Goal: Task Accomplishment & Management: Complete application form

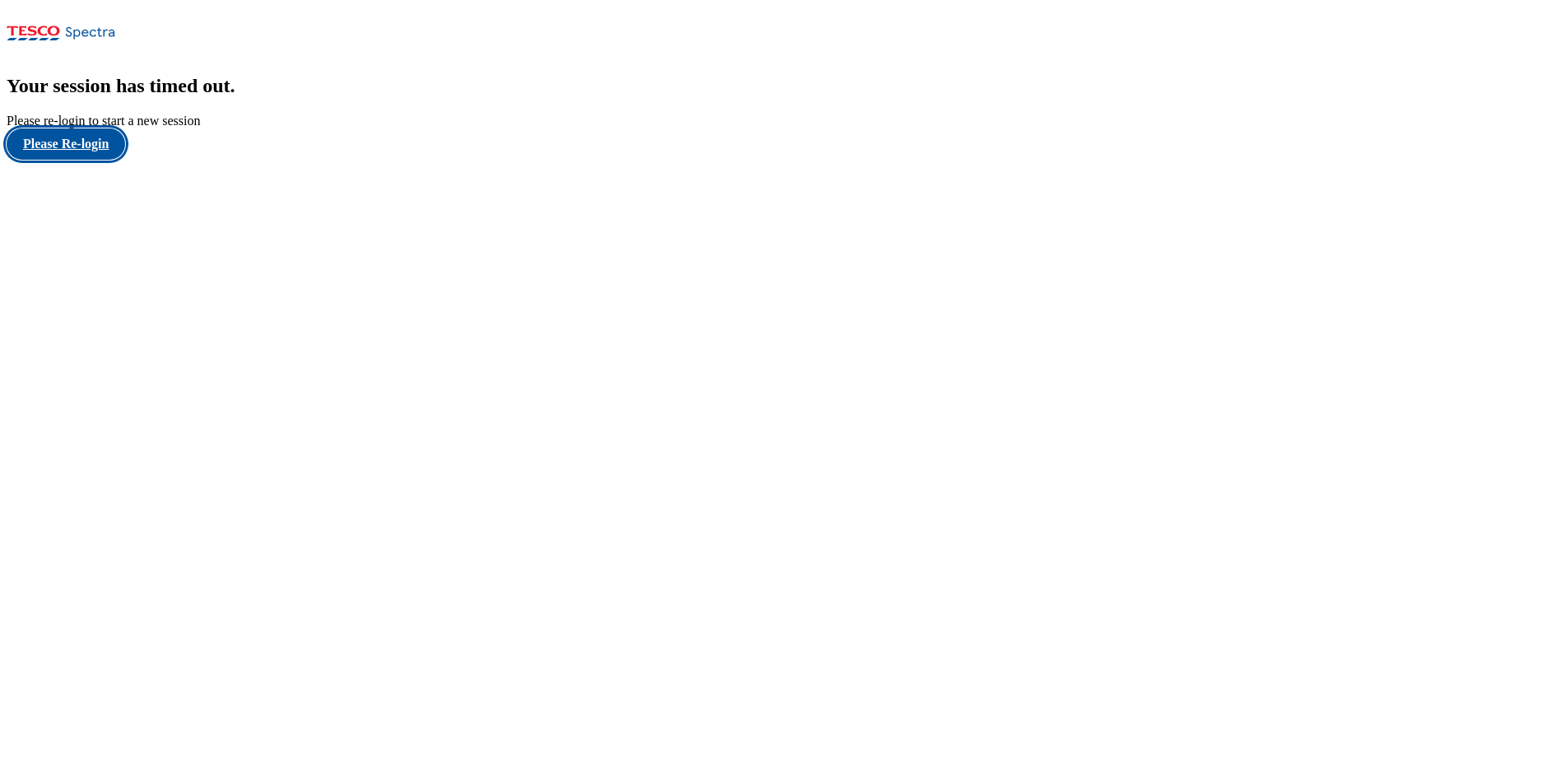
click at [85, 160] on button "Please Re-login" at bounding box center [66, 144] width 119 height 31
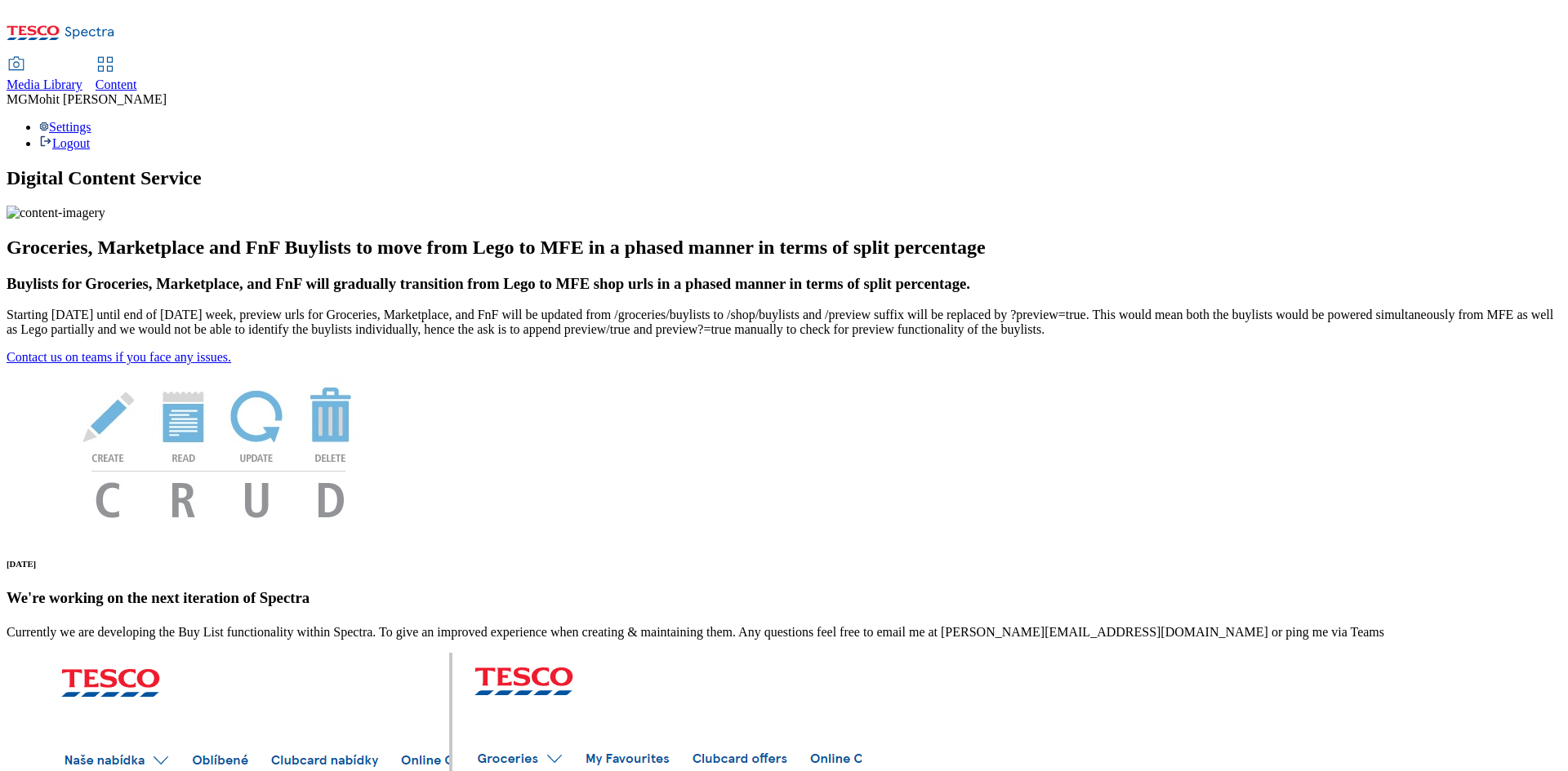
click at [137, 78] on span "Content" at bounding box center [116, 84] width 42 height 14
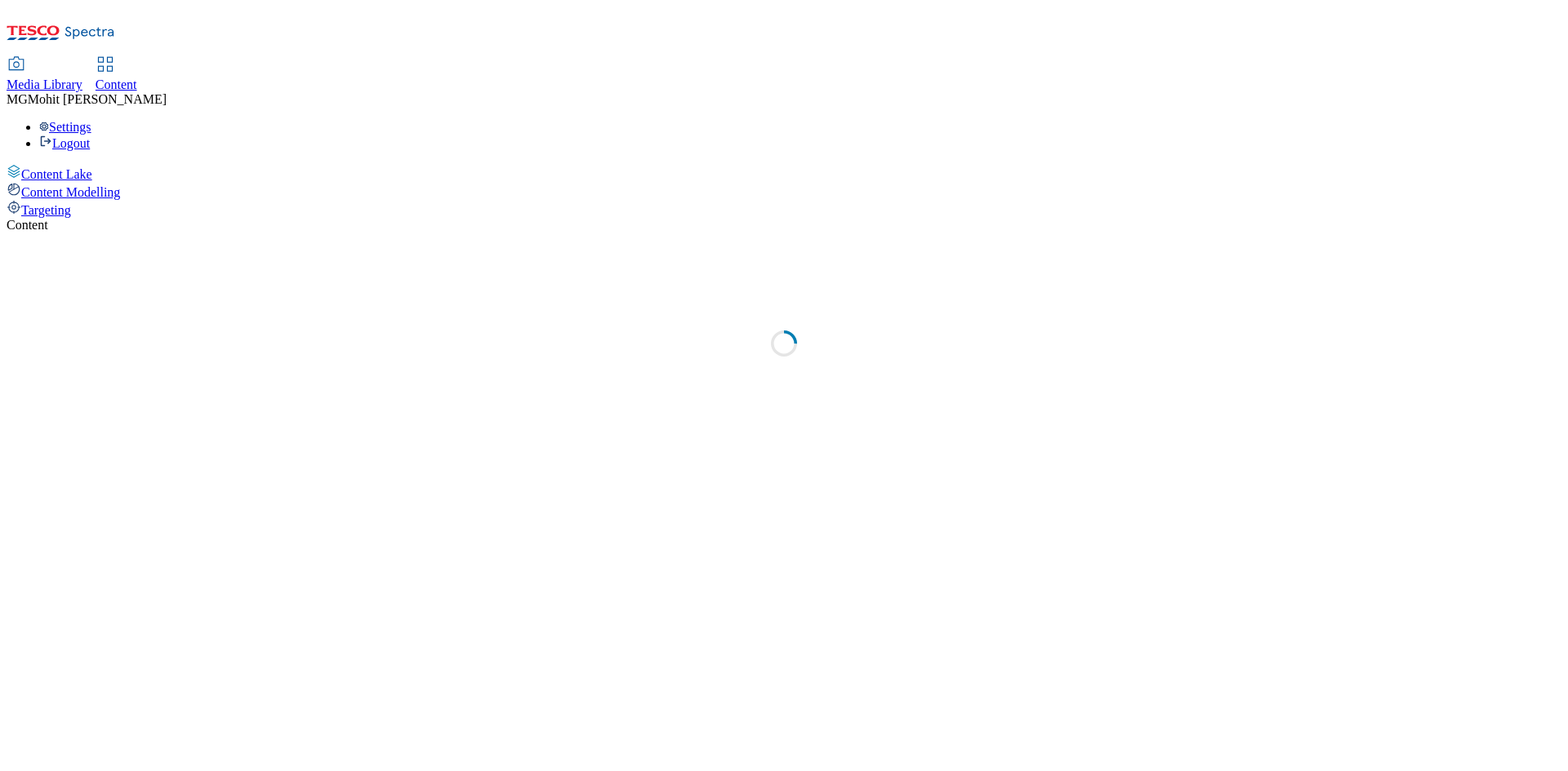
select select "ghs-[GEOGRAPHIC_DATA]"
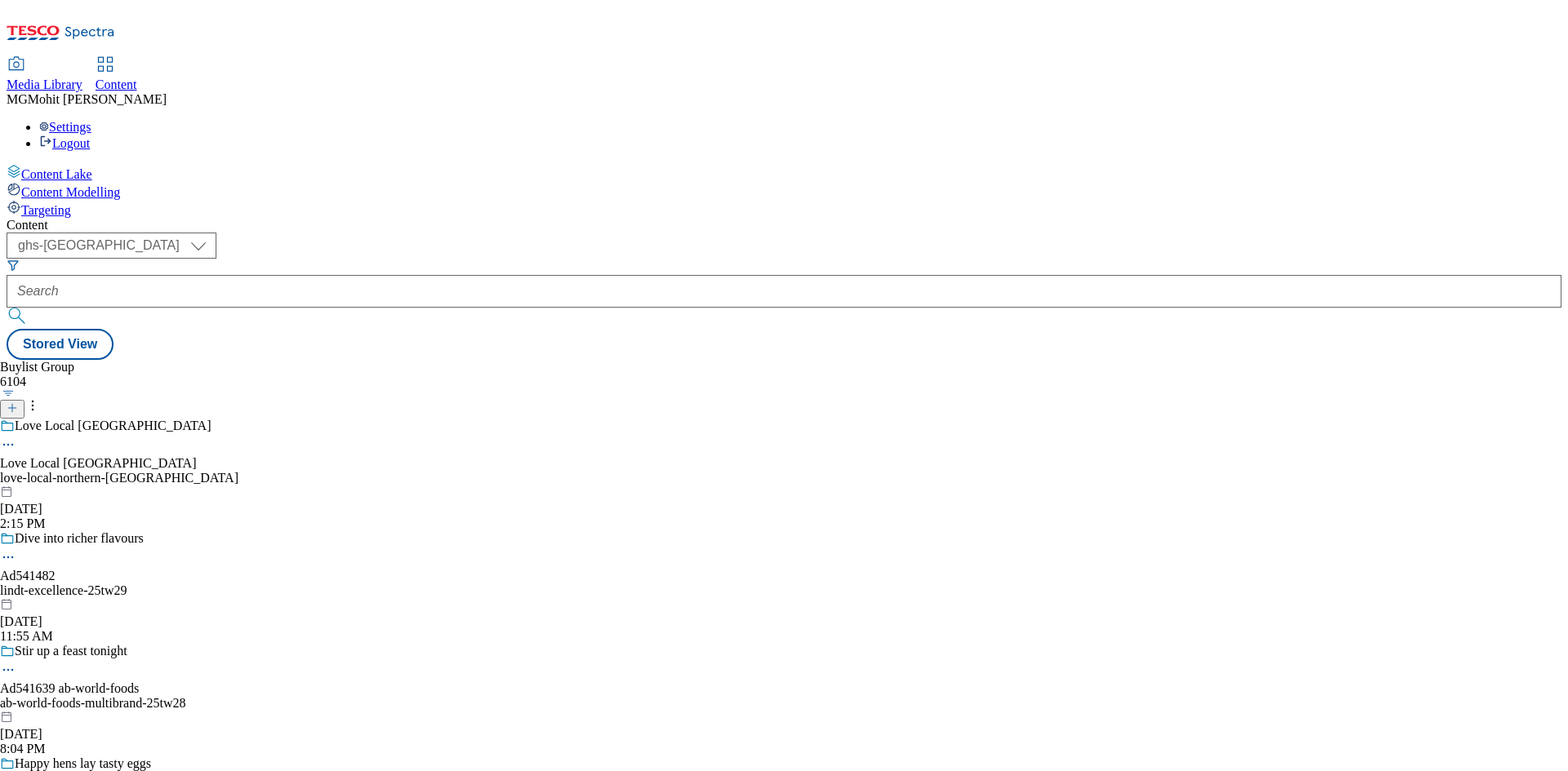
drag, startPoint x: 1003, startPoint y: 384, endPoint x: 378, endPoint y: 147, distance: 668.4
click at [1006, 360] on div "Buylist Group 6104 Love Local [GEOGRAPHIC_DATA] Love Local [GEOGRAPHIC_DATA] lo…" at bounding box center [784, 360] width 1554 height 0
click at [133, 218] on div "Content Lake Content Modelling Targeting" at bounding box center [784, 191] width 1554 height 54
click at [18, 402] on icon at bounding box center [12, 407] width 11 height 11
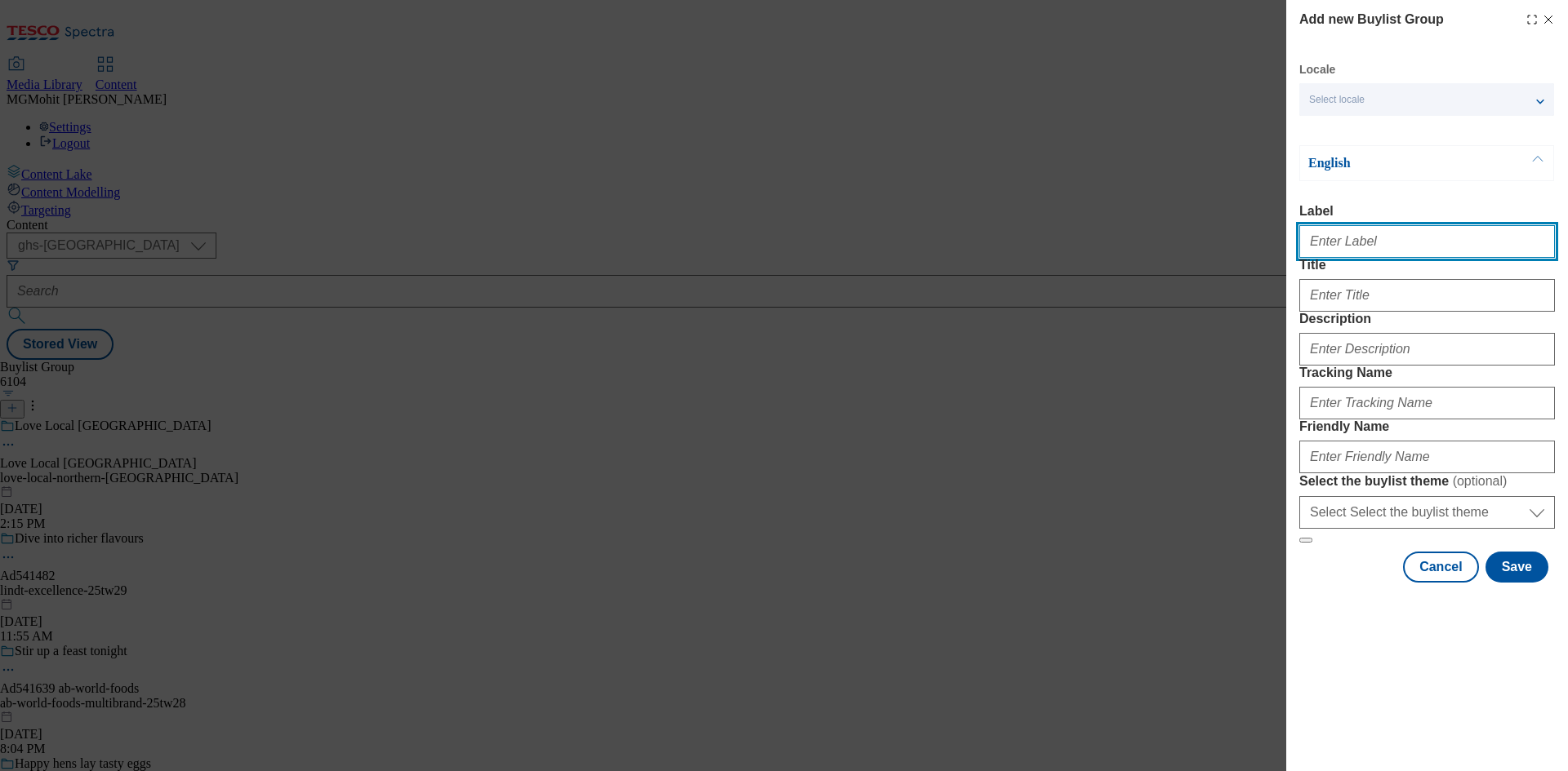
click at [1362, 241] on input "Label" at bounding box center [1427, 241] width 256 height 32
paste input "Ad541358 [PERSON_NAME]"
type input "Ad541358 [PERSON_NAME]"
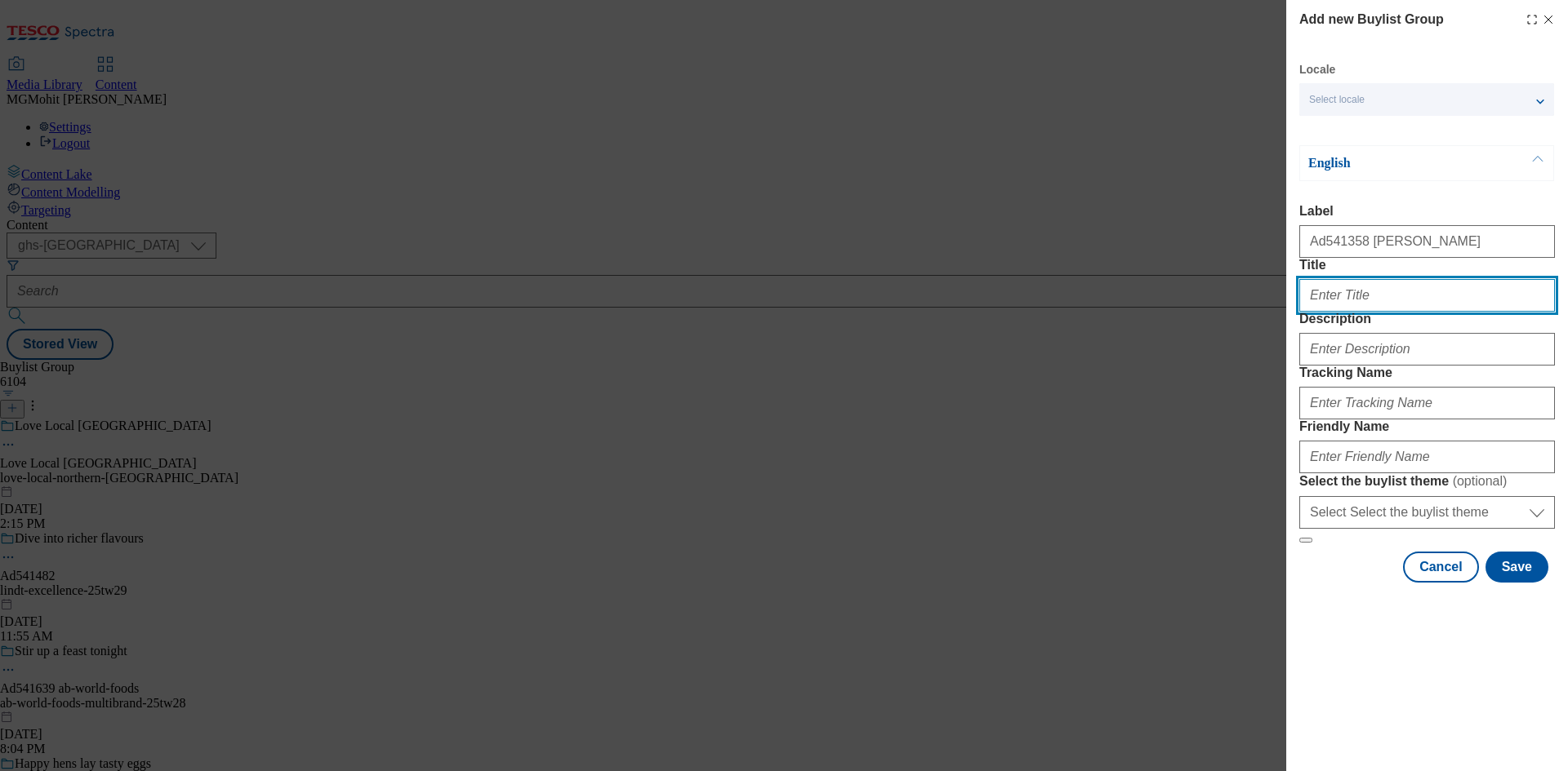
paste input "DH_AD541358"
type input "DH_AD541358"
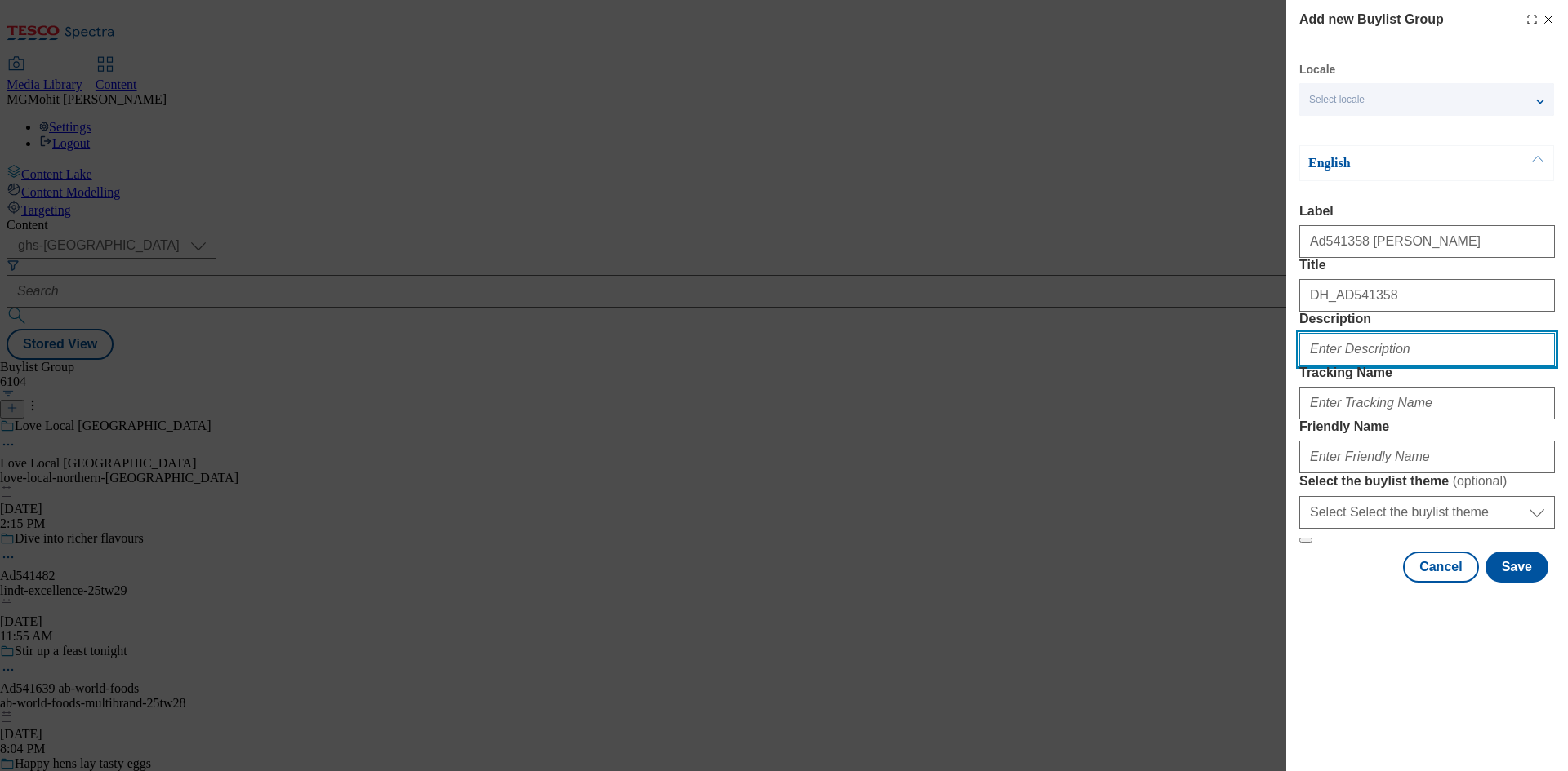
click at [1357, 365] on input "Description" at bounding box center [1427, 349] width 256 height 32
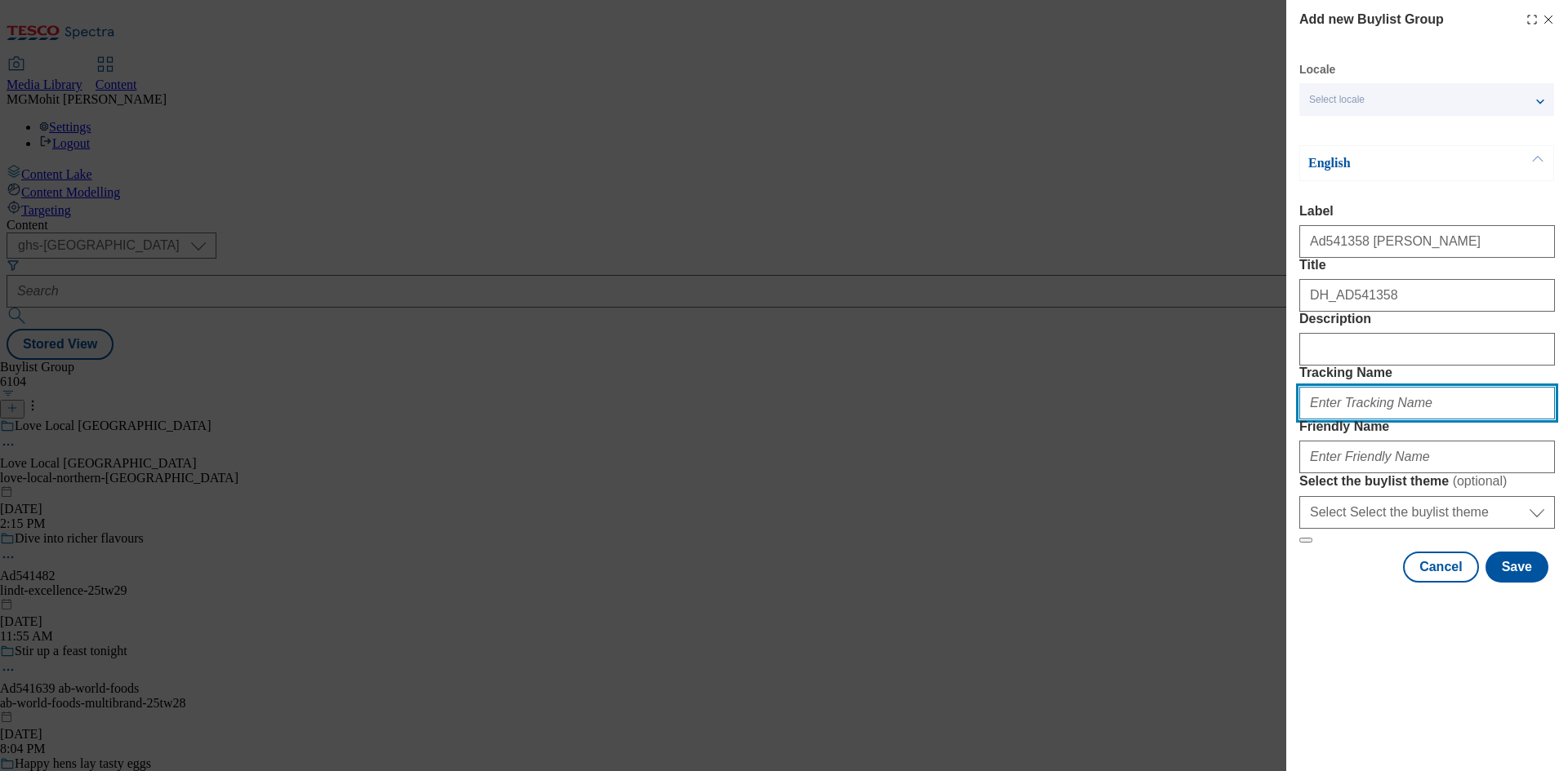
paste input "Mondelez-belvita-breakfast-25tw29"
type input "Mondelez-belvita-breakfast-25tw29"
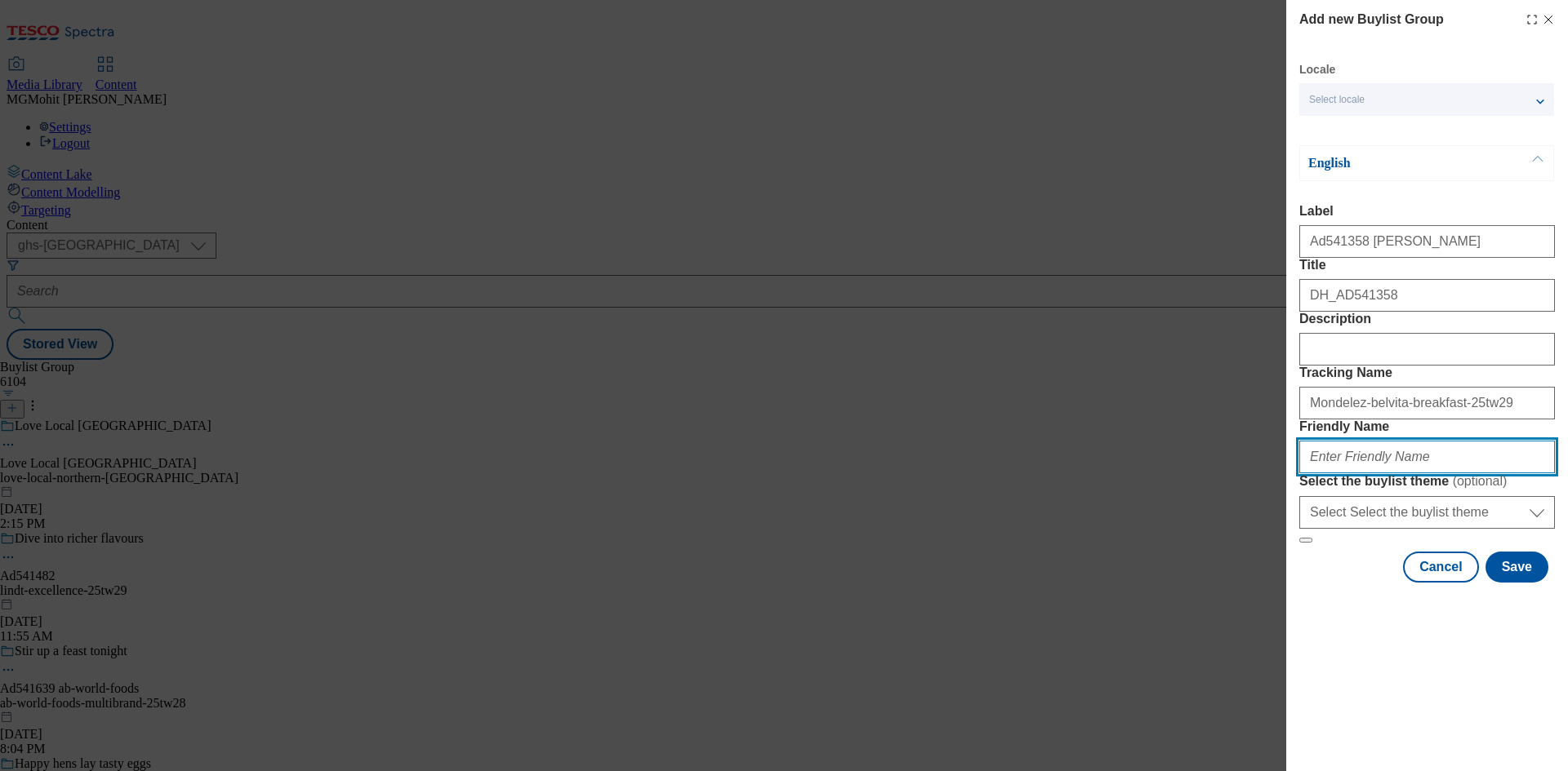
click at [1392, 474] on input "Friendly Name" at bounding box center [1427, 457] width 256 height 32
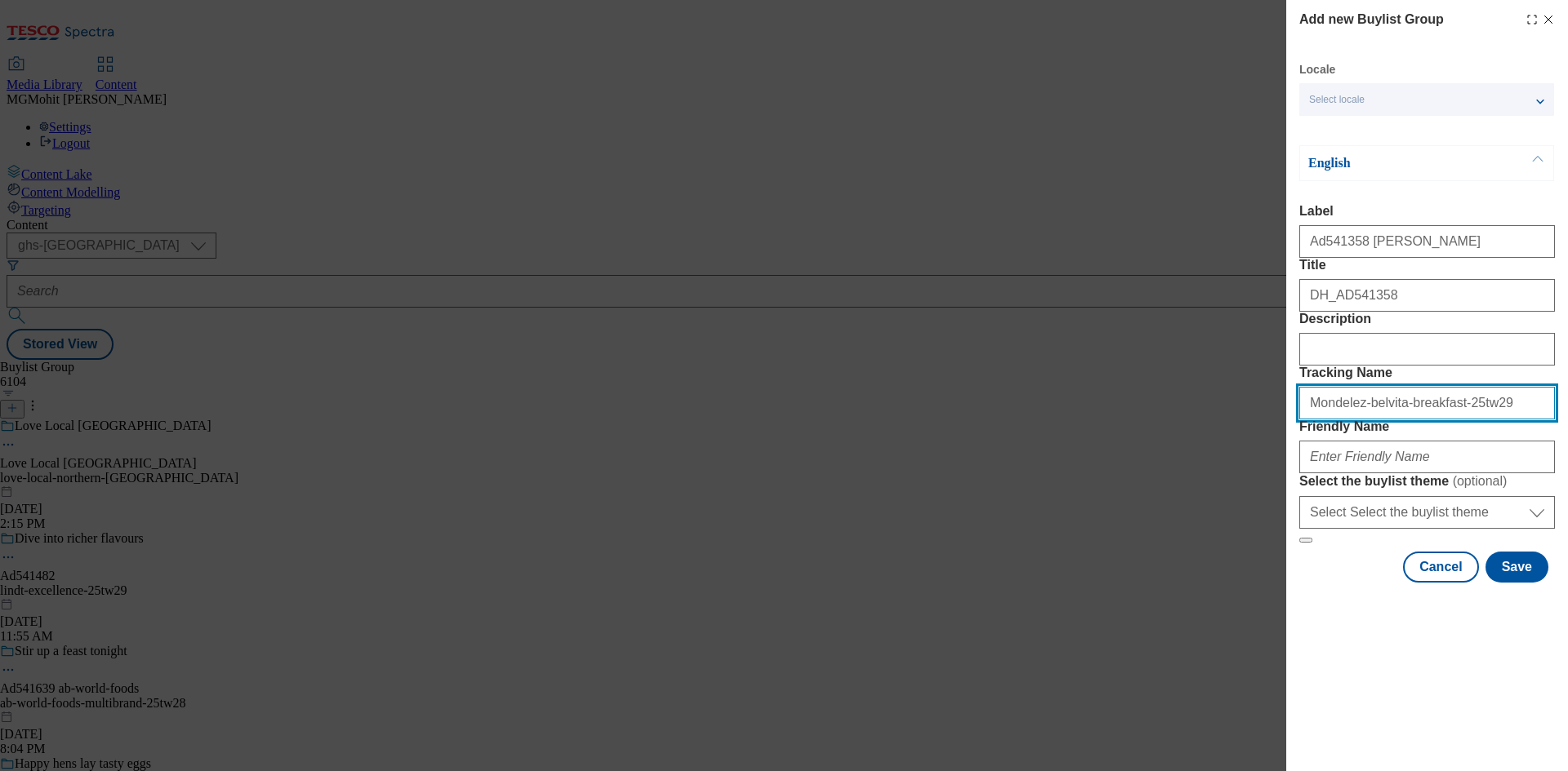
drag, startPoint x: 1377, startPoint y: 487, endPoint x: 1255, endPoint y: 496, distance: 122.3
click at [1255, 496] on div "Add new Buylist Group Locale Select locale English Welsh English Label Ad541358…" at bounding box center [784, 385] width 1568 height 771
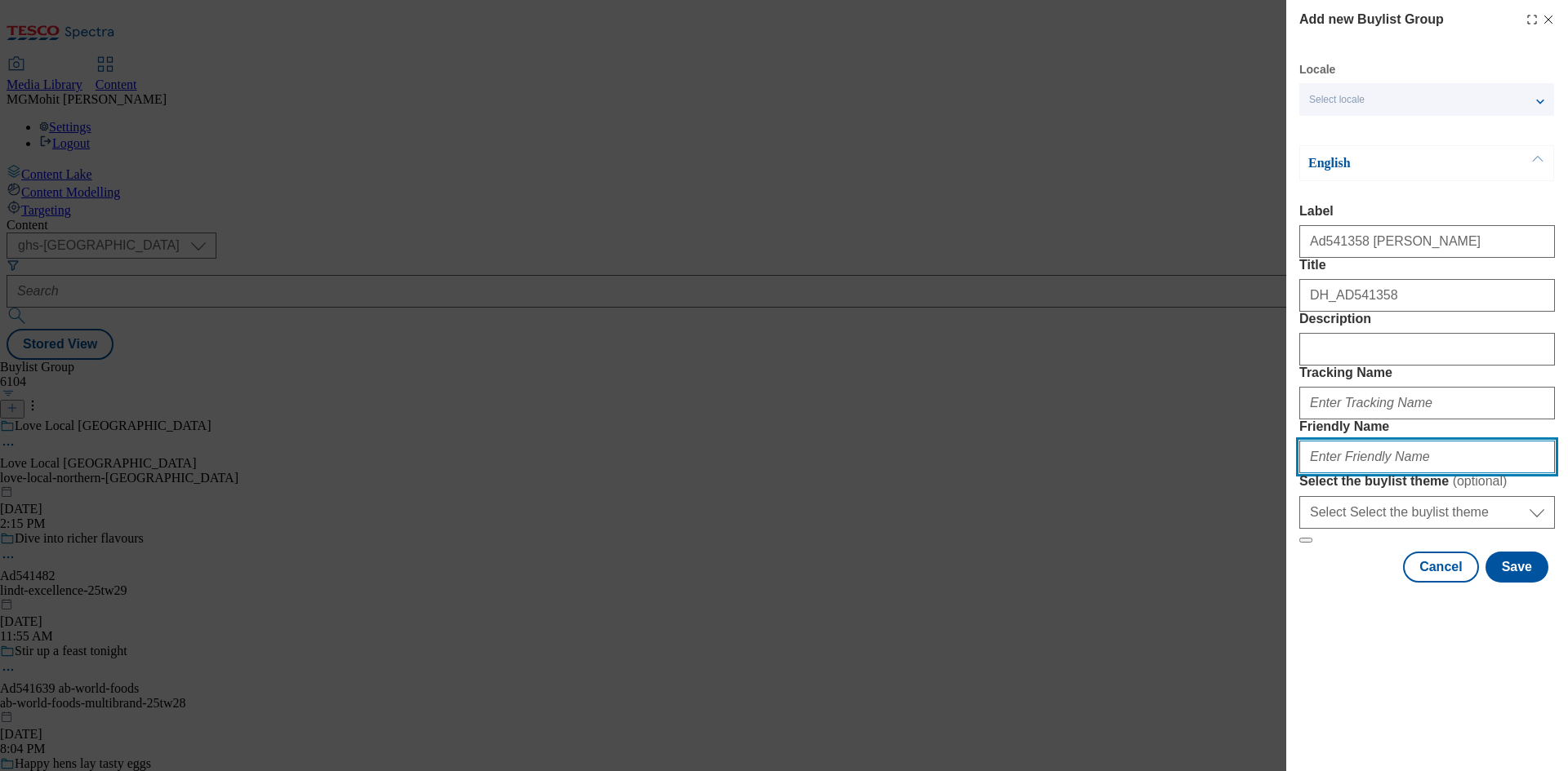
click at [1354, 474] on input "Friendly Name" at bounding box center [1427, 457] width 256 height 32
paste input "Mondelez-belvita-breakfast-25tw29"
type input "Mondelez-belvita-breakfast-25tw29"
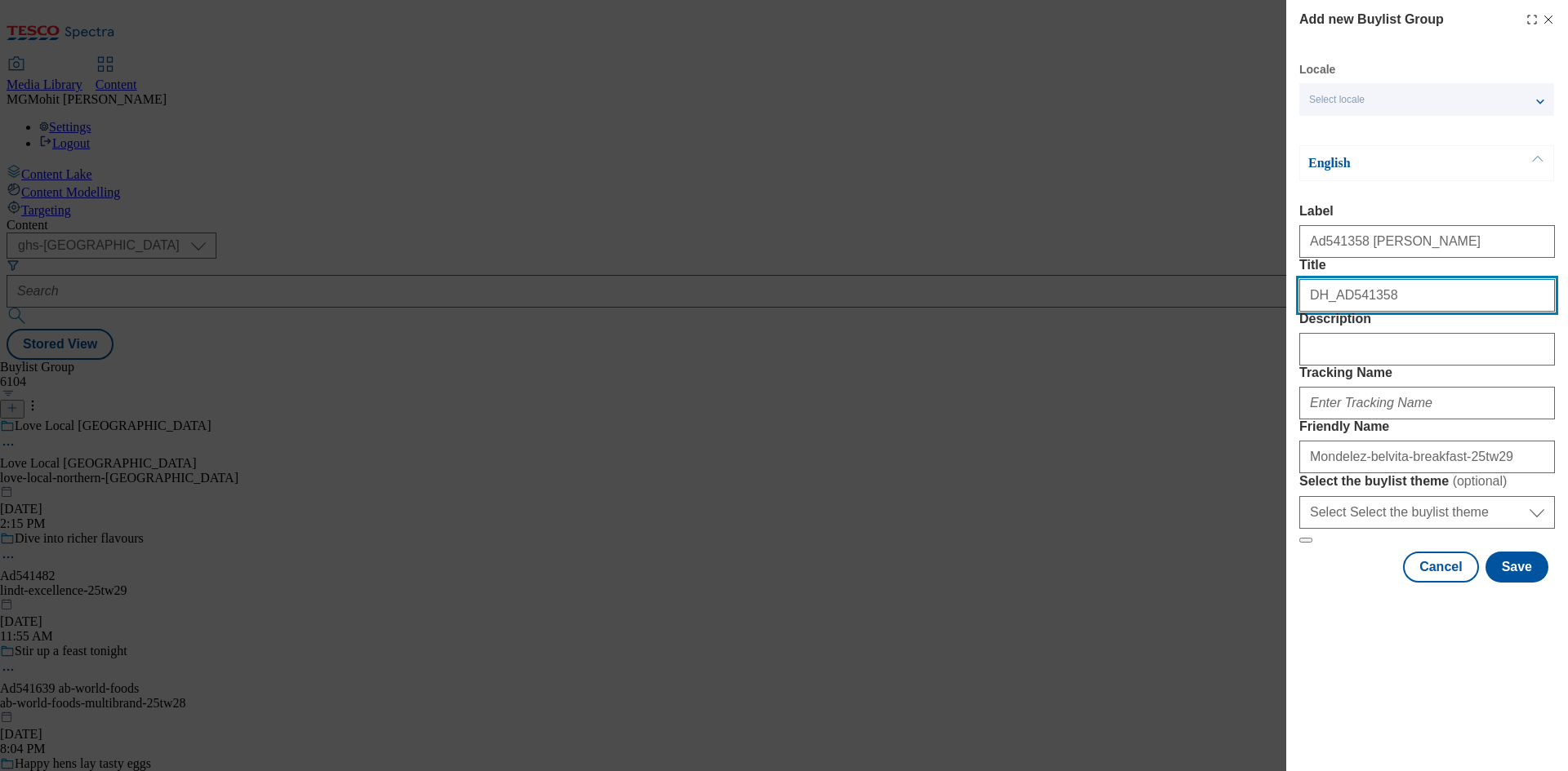
drag, startPoint x: 1388, startPoint y: 329, endPoint x: 1195, endPoint y: 336, distance: 193.1
click at [1195, 336] on div "Add new Buylist Group Locale Select locale English Welsh English Label Ad541358…" at bounding box center [784, 385] width 1568 height 771
paste input "5 wholegrains & high in fibre"
type input "5 wholegrains & high in fibre"
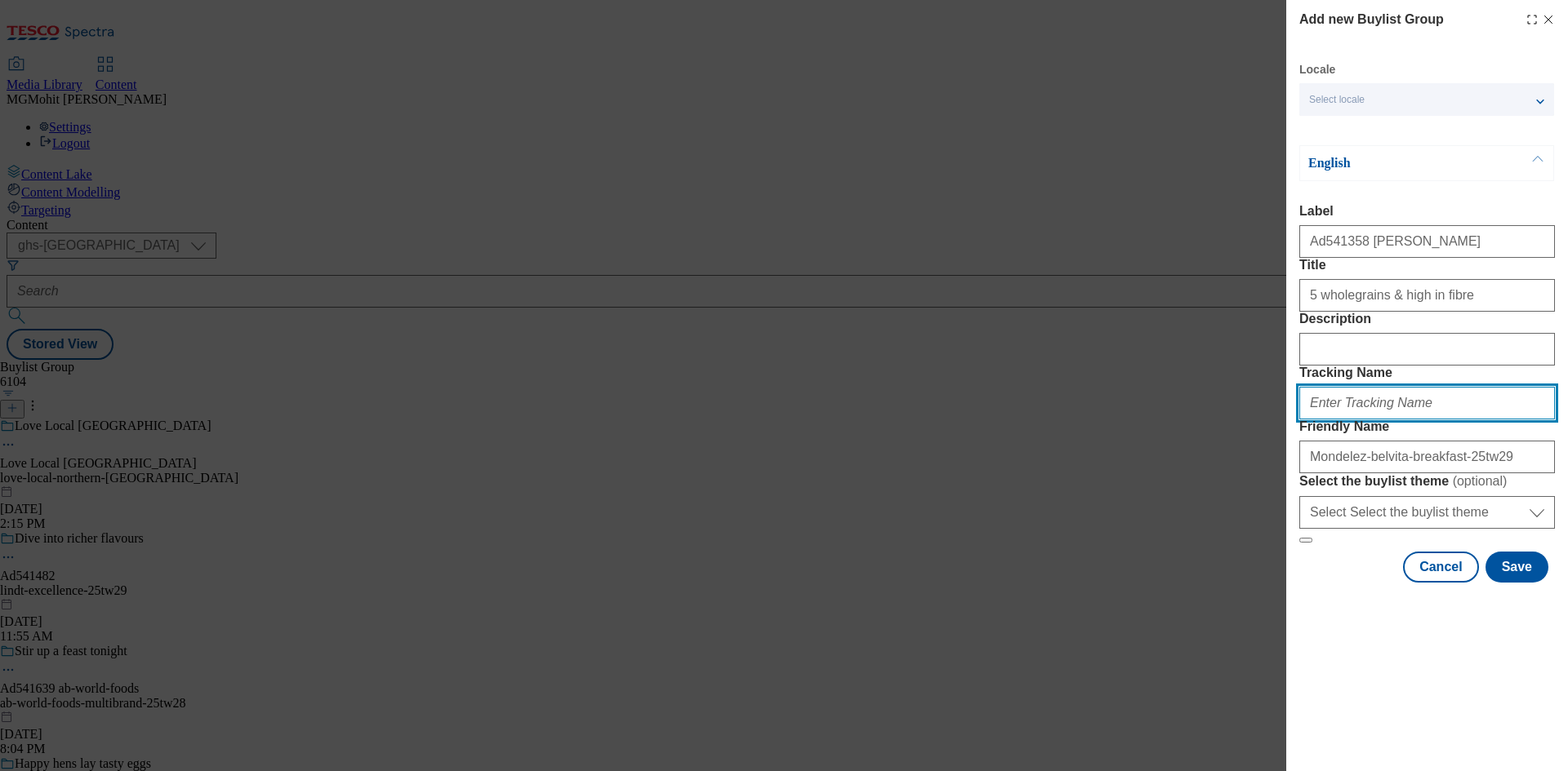
click at [1340, 419] on input "Tracking Name" at bounding box center [1427, 403] width 256 height 32
paste input "DH_AD541358"
type input "DH_AD541358"
click at [1518, 583] on button "Save" at bounding box center [1517, 567] width 63 height 31
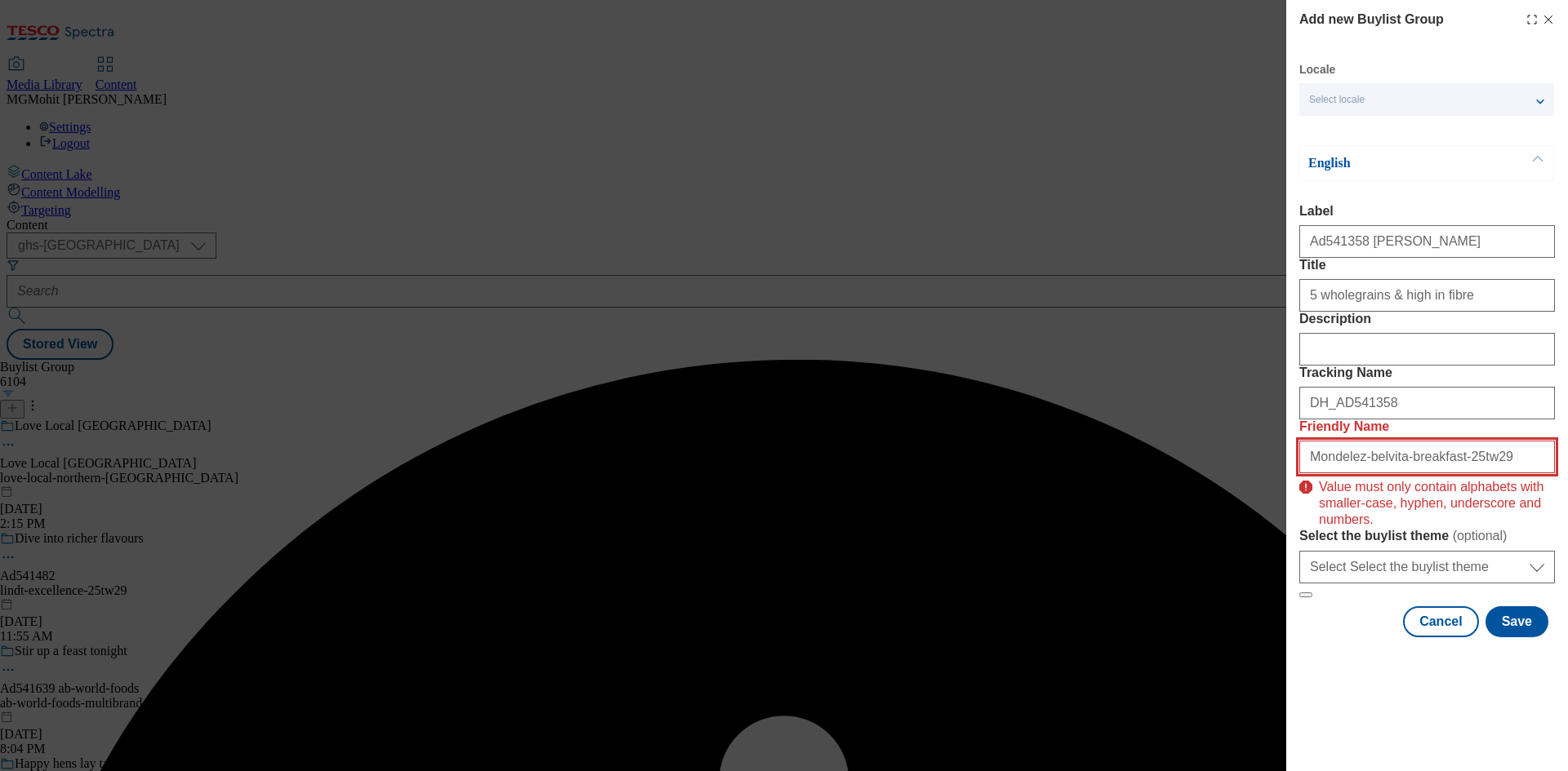
click at [1510, 474] on input "Mondelez-belvita-breakfast-25tw29" at bounding box center [1427, 457] width 256 height 32
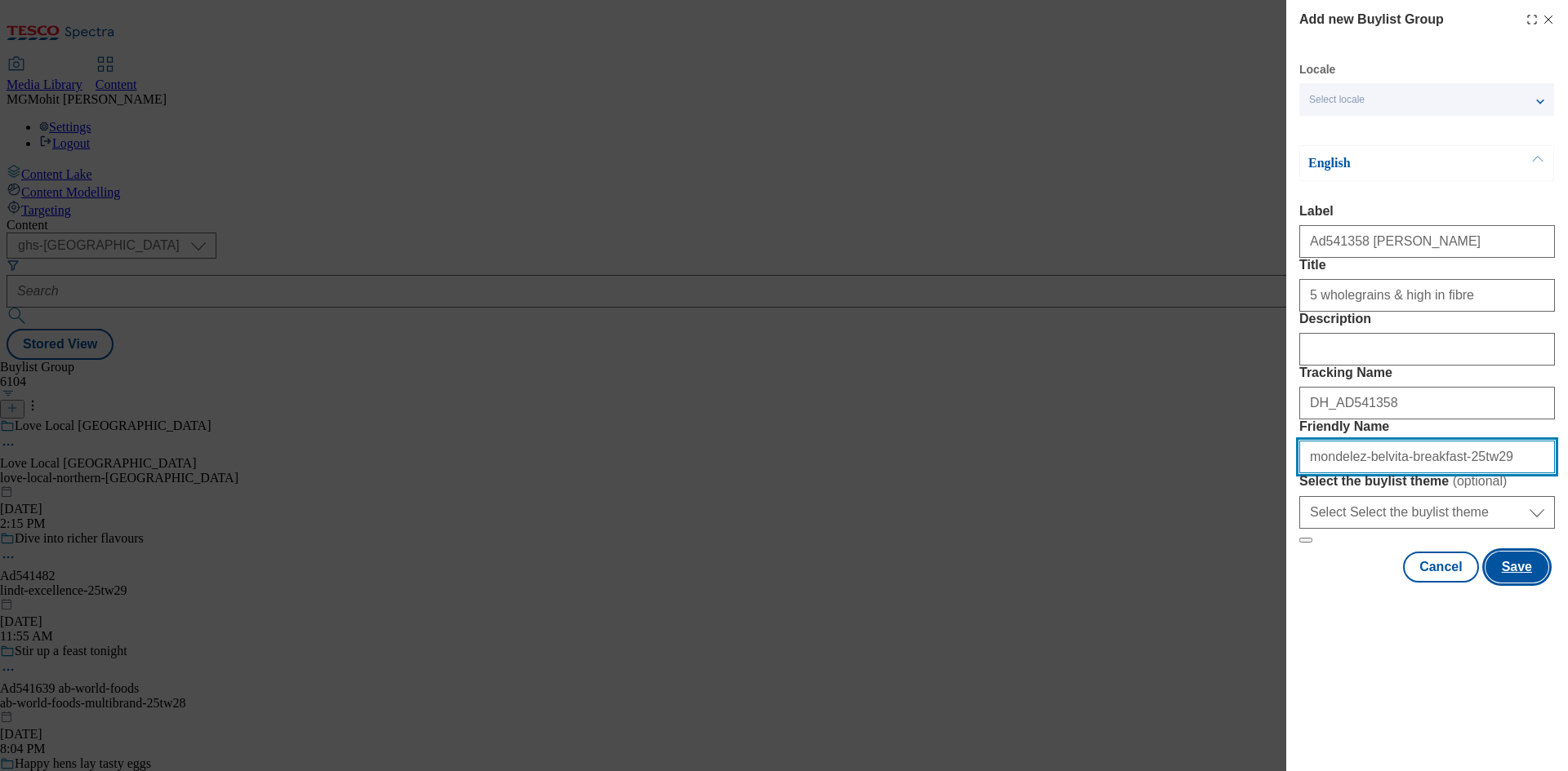
type input "mondelez-belvita-breakfast-25tw29"
click at [1513, 583] on button "Save" at bounding box center [1517, 567] width 63 height 31
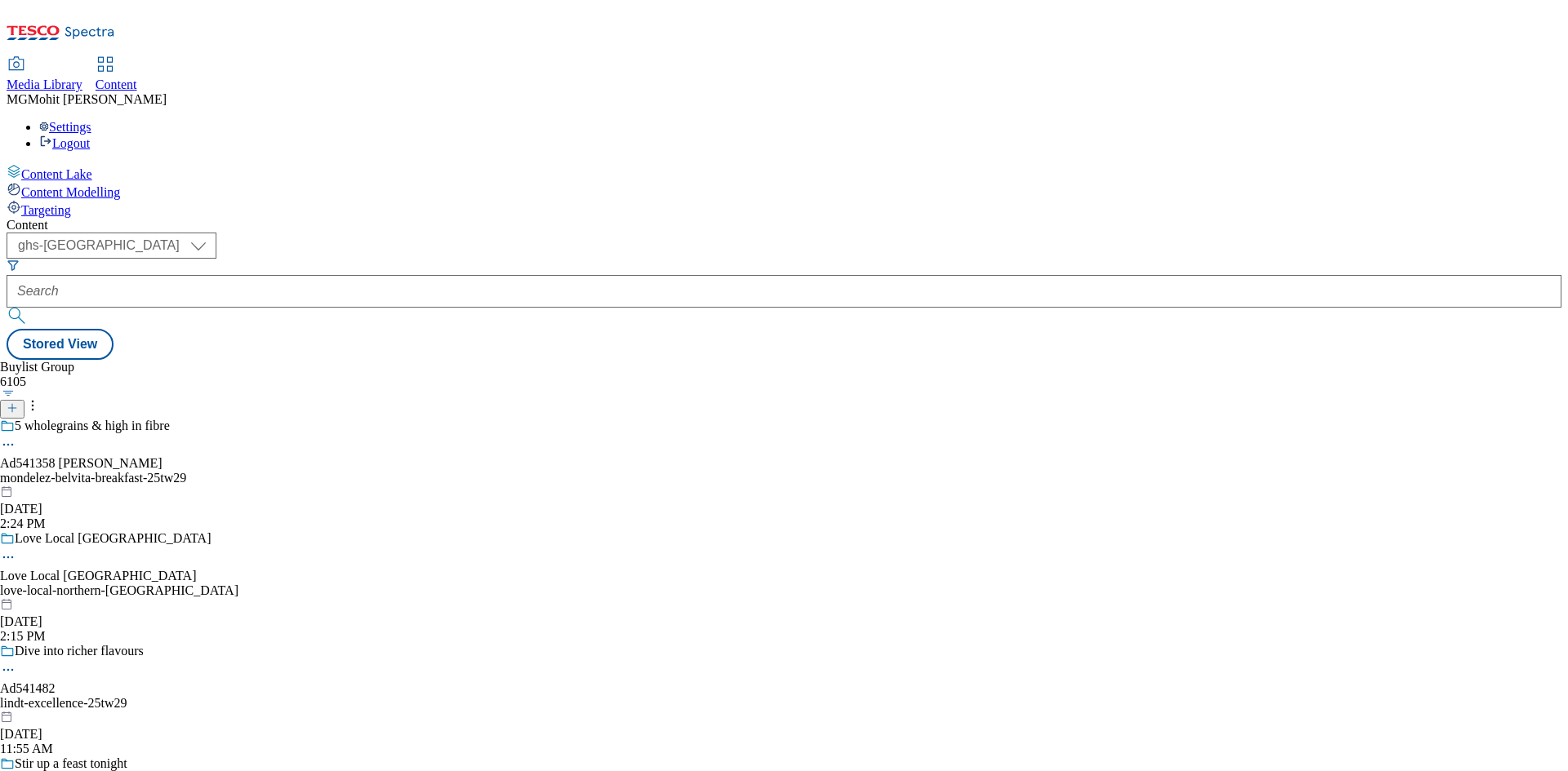
click at [268, 471] on div "mondelez-belvita-breakfast-25tw29" at bounding box center [134, 478] width 268 height 14
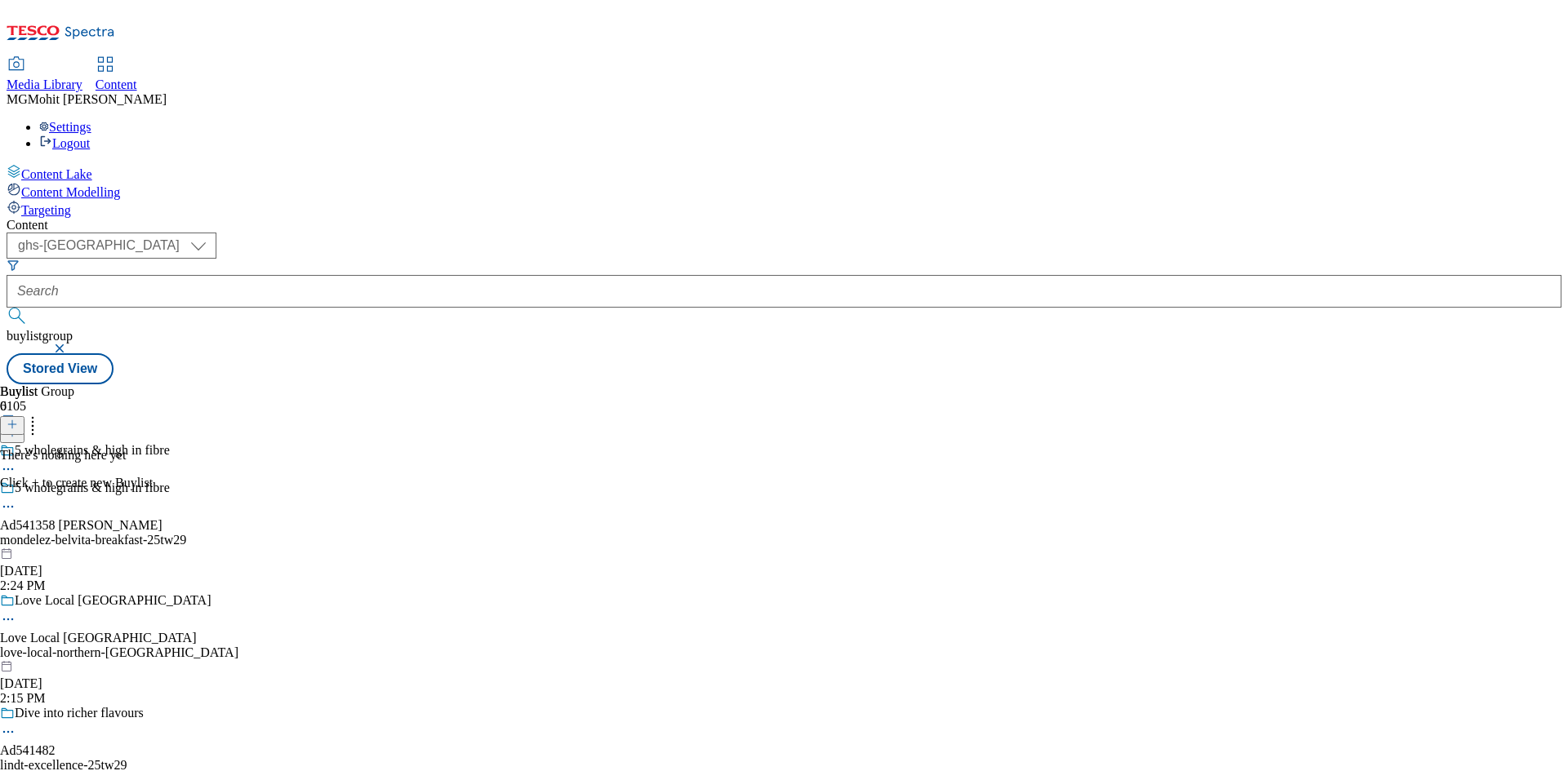
click at [16, 424] on line at bounding box center [13, 424] width 9 height 0
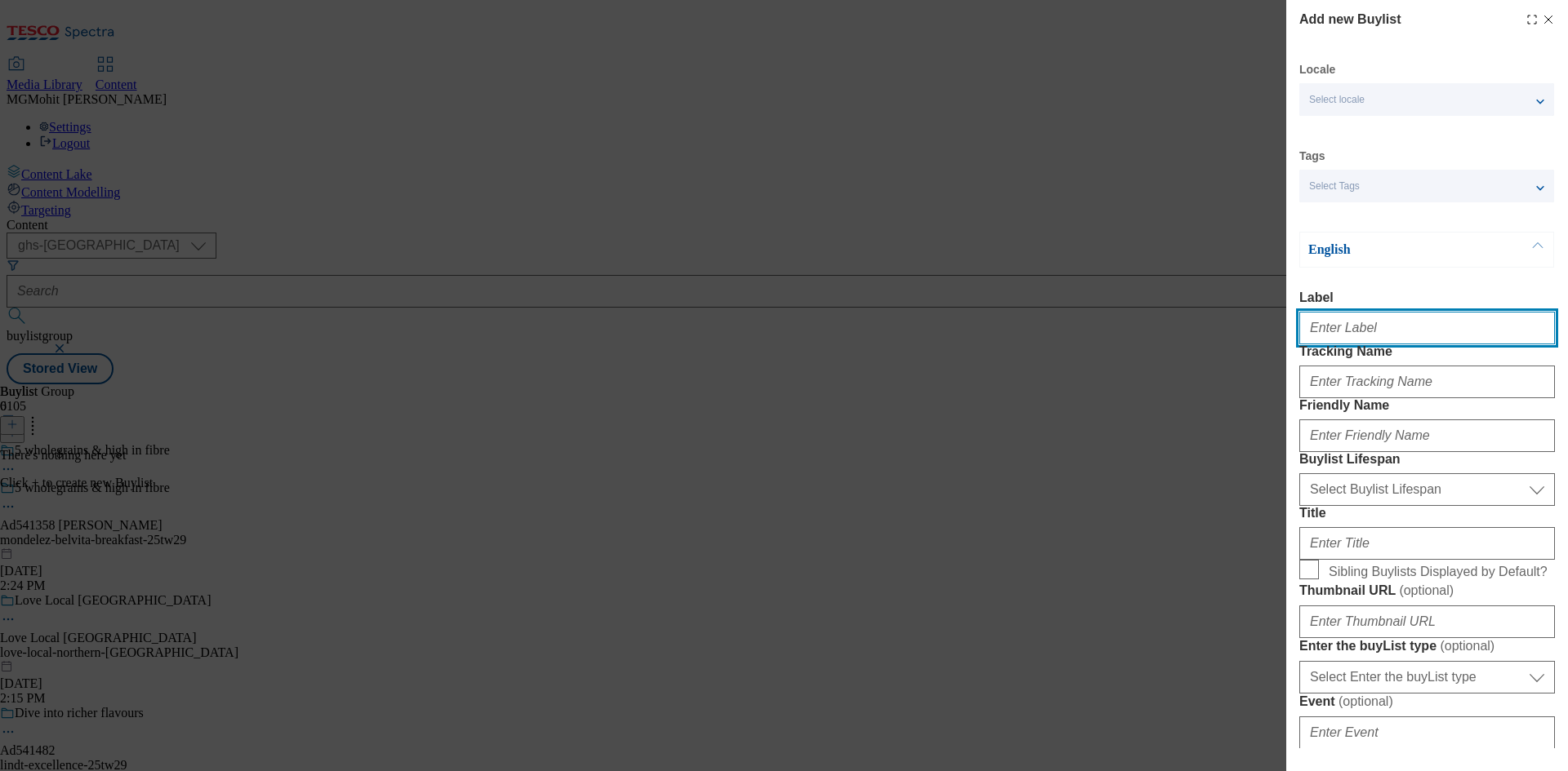
click at [1329, 329] on input "Label" at bounding box center [1427, 328] width 256 height 32
paste input "Ad541358"
type input "Ad541358"
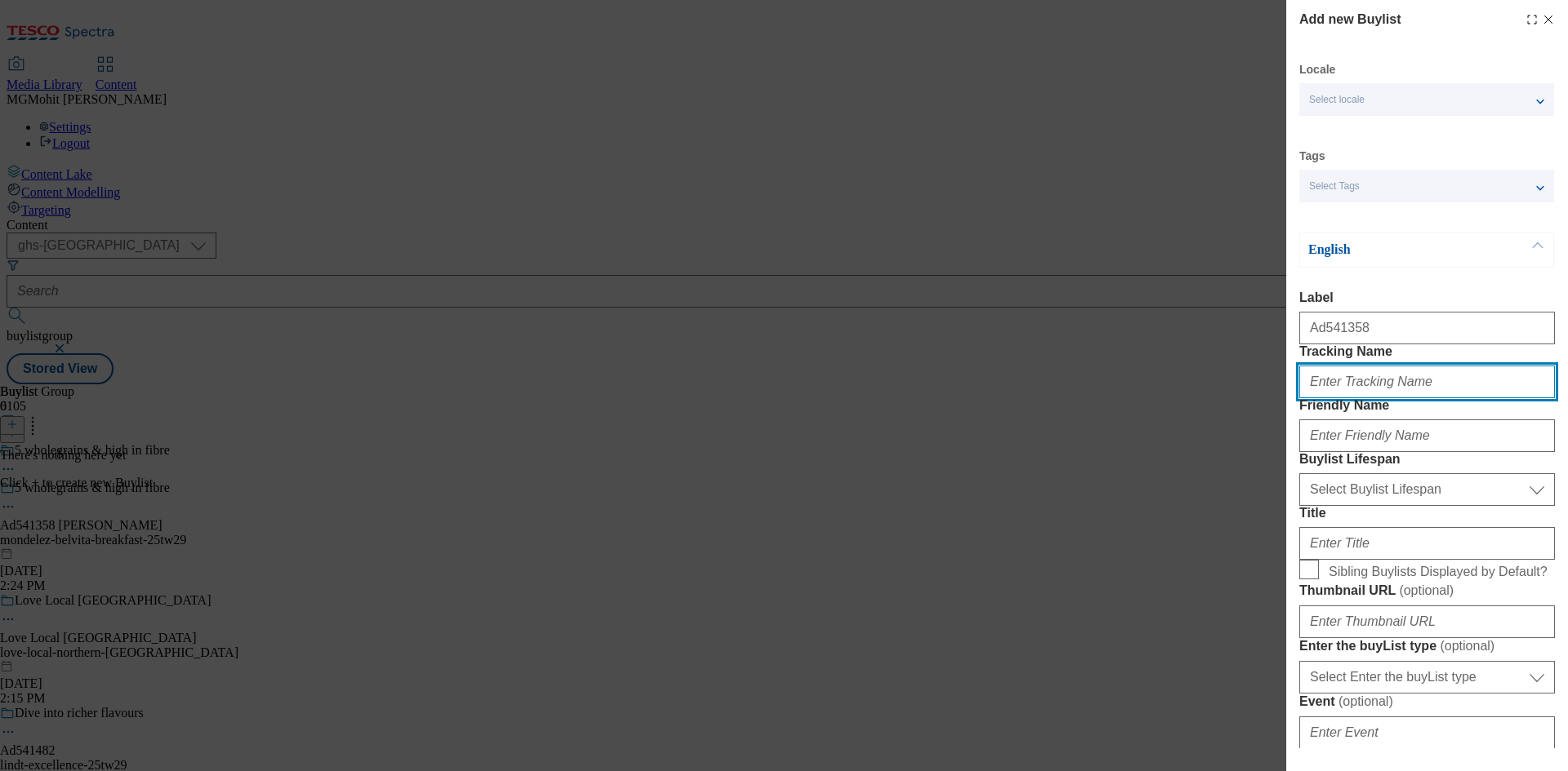
paste input "DH_AD541358"
type input "DH_AD541358"
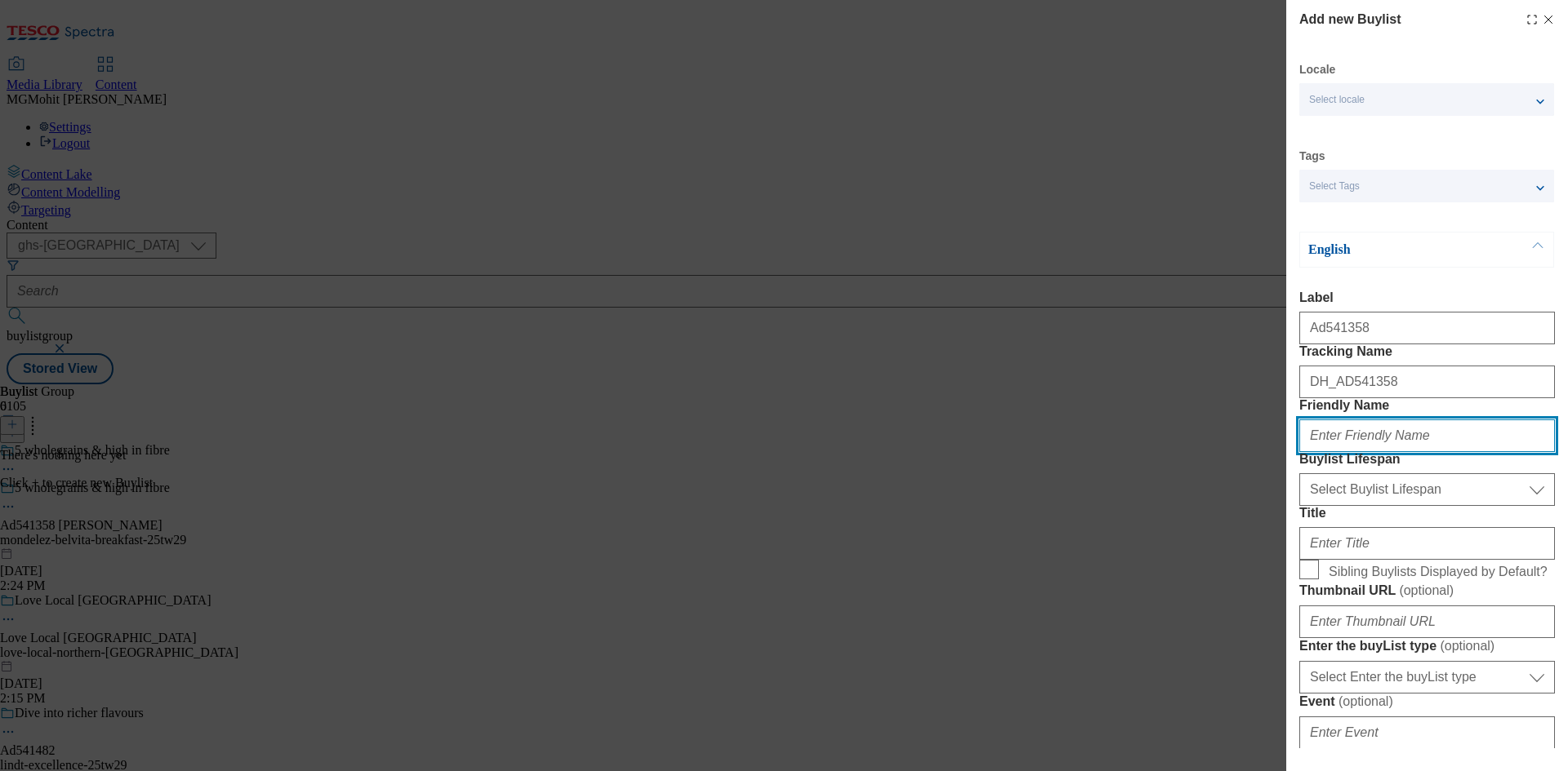
click at [1329, 452] on input "Friendly Name" at bounding box center [1427, 435] width 256 height 32
paste input "Mondelez"
type input "Mondelez"
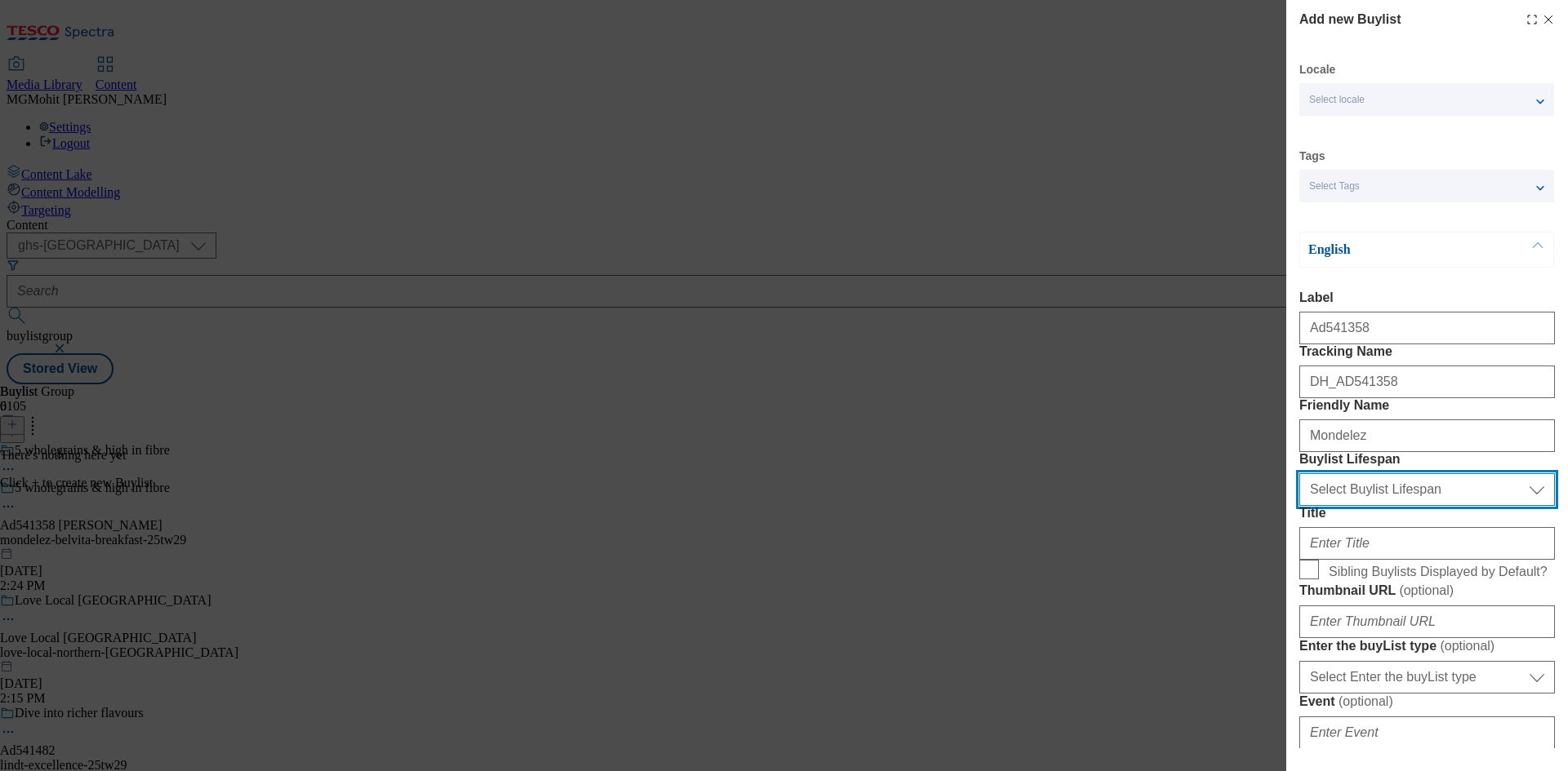
click at [1358, 506] on select "Select Buylist Lifespan evergreen seasonal tactical" at bounding box center [1427, 490] width 256 height 32
select select "tactical"
click at [1299, 506] on select "Select Buylist Lifespan evergreen seasonal tactical" at bounding box center [1427, 490] width 256 height 32
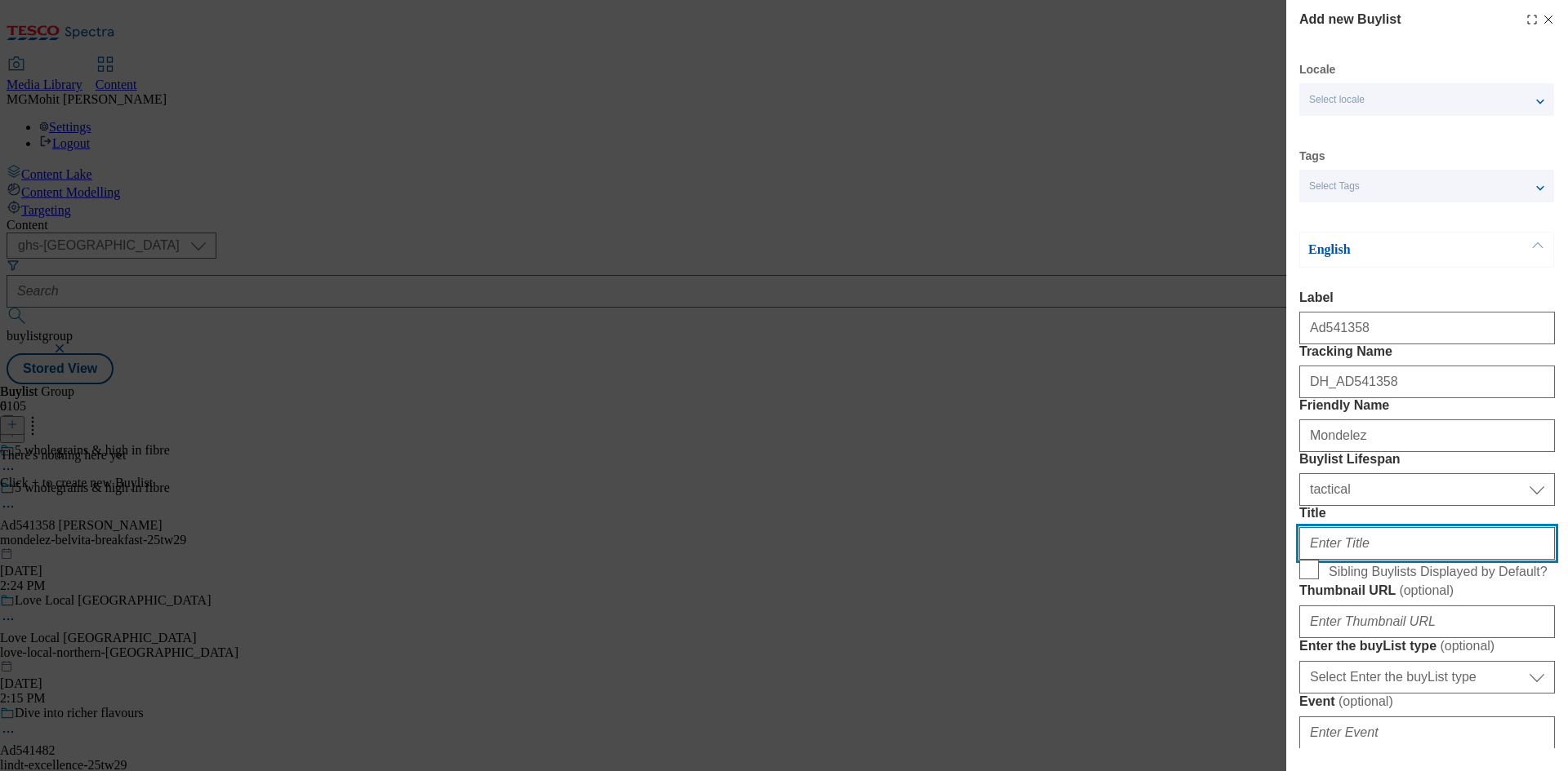
click at [1339, 560] on input "Title" at bounding box center [1427, 544] width 256 height 32
paste input "5 wholegrains & high in fibre"
type input "5 wholegrains & high in fibre"
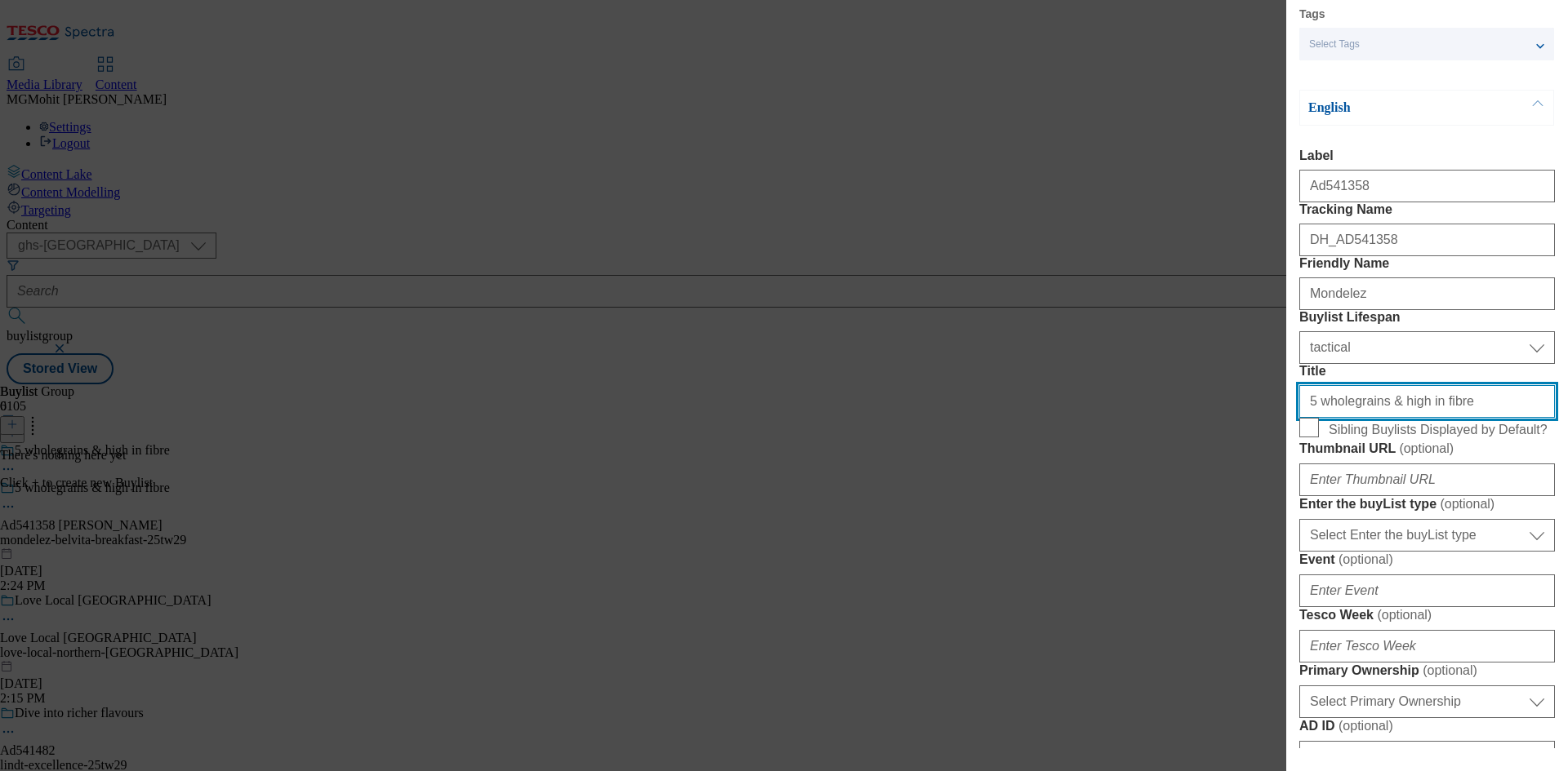
scroll to position [326, 0]
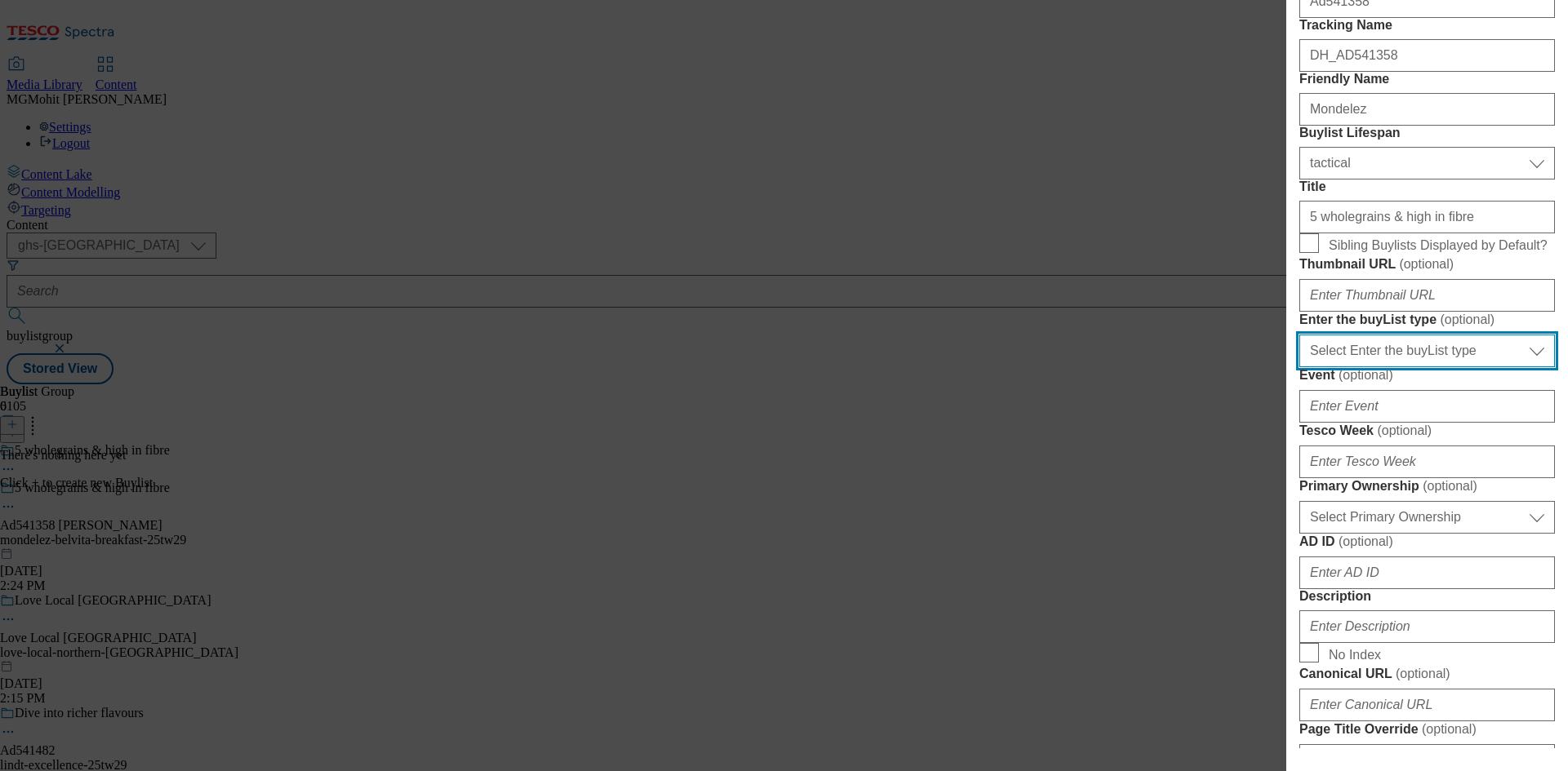
click at [1404, 367] on select "Select Enter the buyList type event supplier funded long term >4 weeks supplier…" at bounding box center [1427, 351] width 256 height 32
select select "supplier funded short term 1-3 weeks"
click at [1299, 367] on select "Select Enter the buyList type event supplier funded long term >4 weeks supplier…" at bounding box center [1427, 351] width 256 height 32
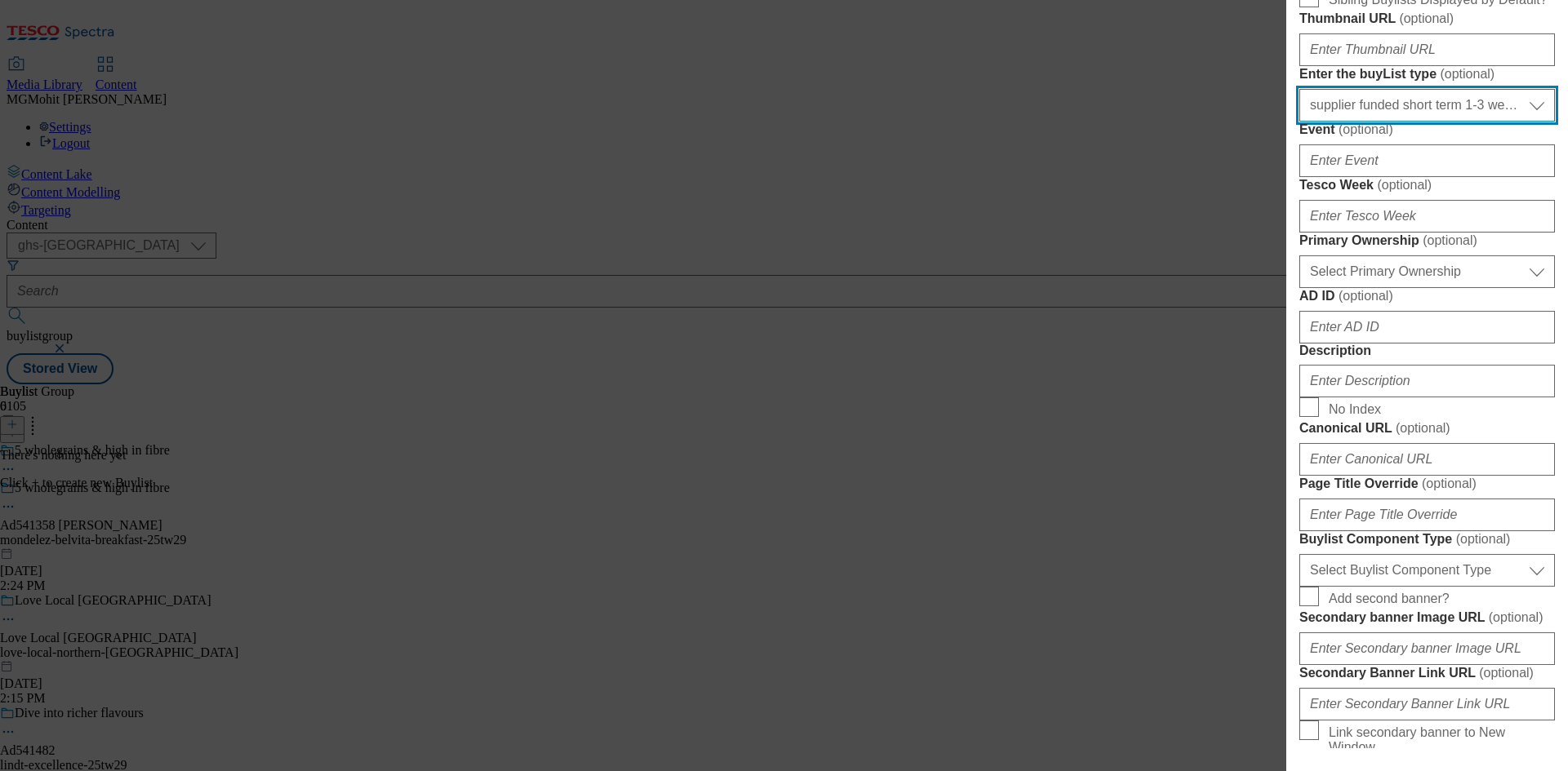
scroll to position [734, 0]
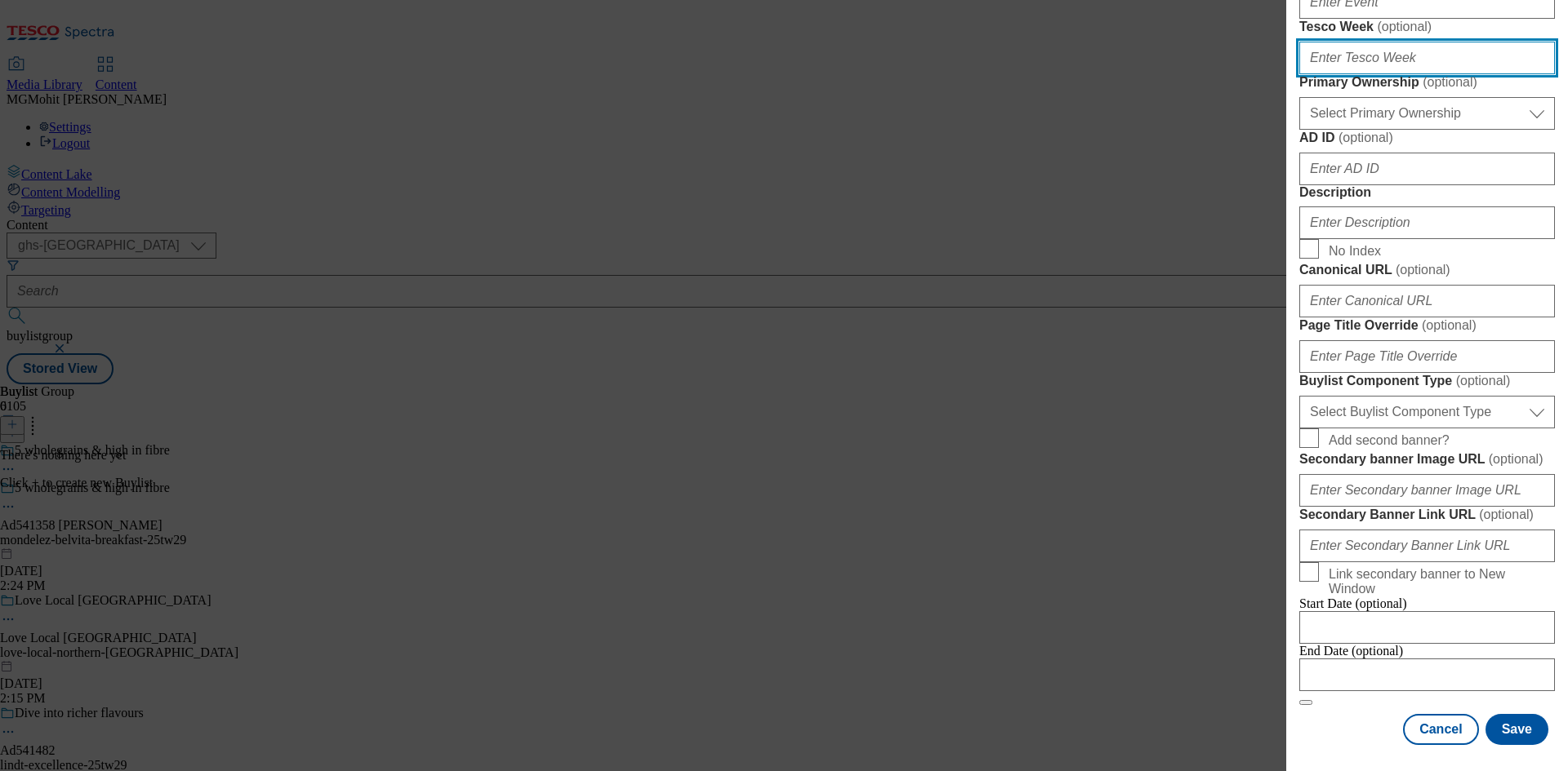
click at [1352, 74] on input "Tesco Week ( optional )" at bounding box center [1427, 58] width 256 height 32
type input "29"
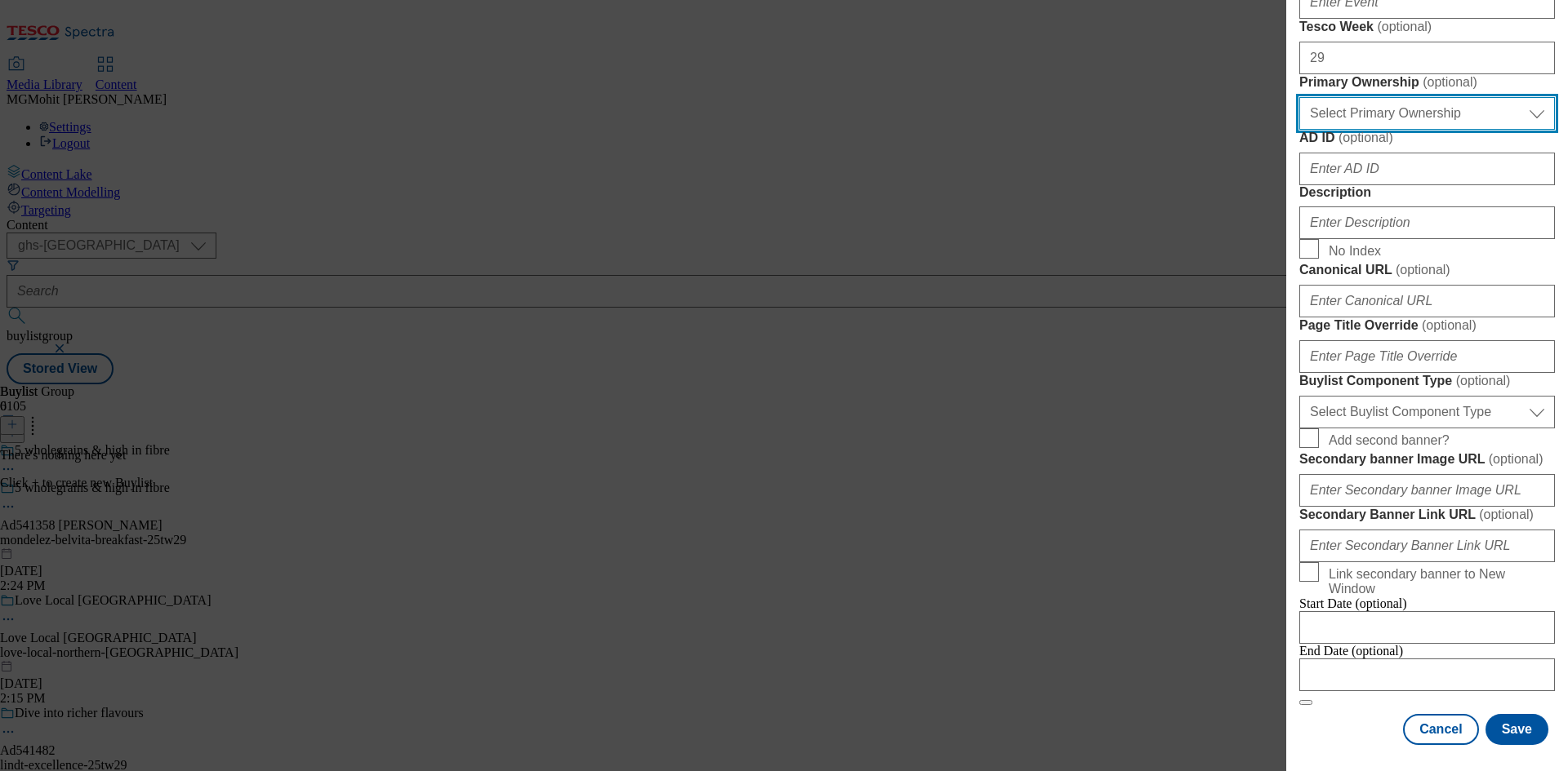
click at [1356, 129] on select "Select Primary Ownership [PERSON_NAME]" at bounding box center [1427, 113] width 256 height 32
select select "dunnhumby"
click at [1299, 129] on select "Select Primary Ownership [PERSON_NAME]" at bounding box center [1427, 113] width 256 height 32
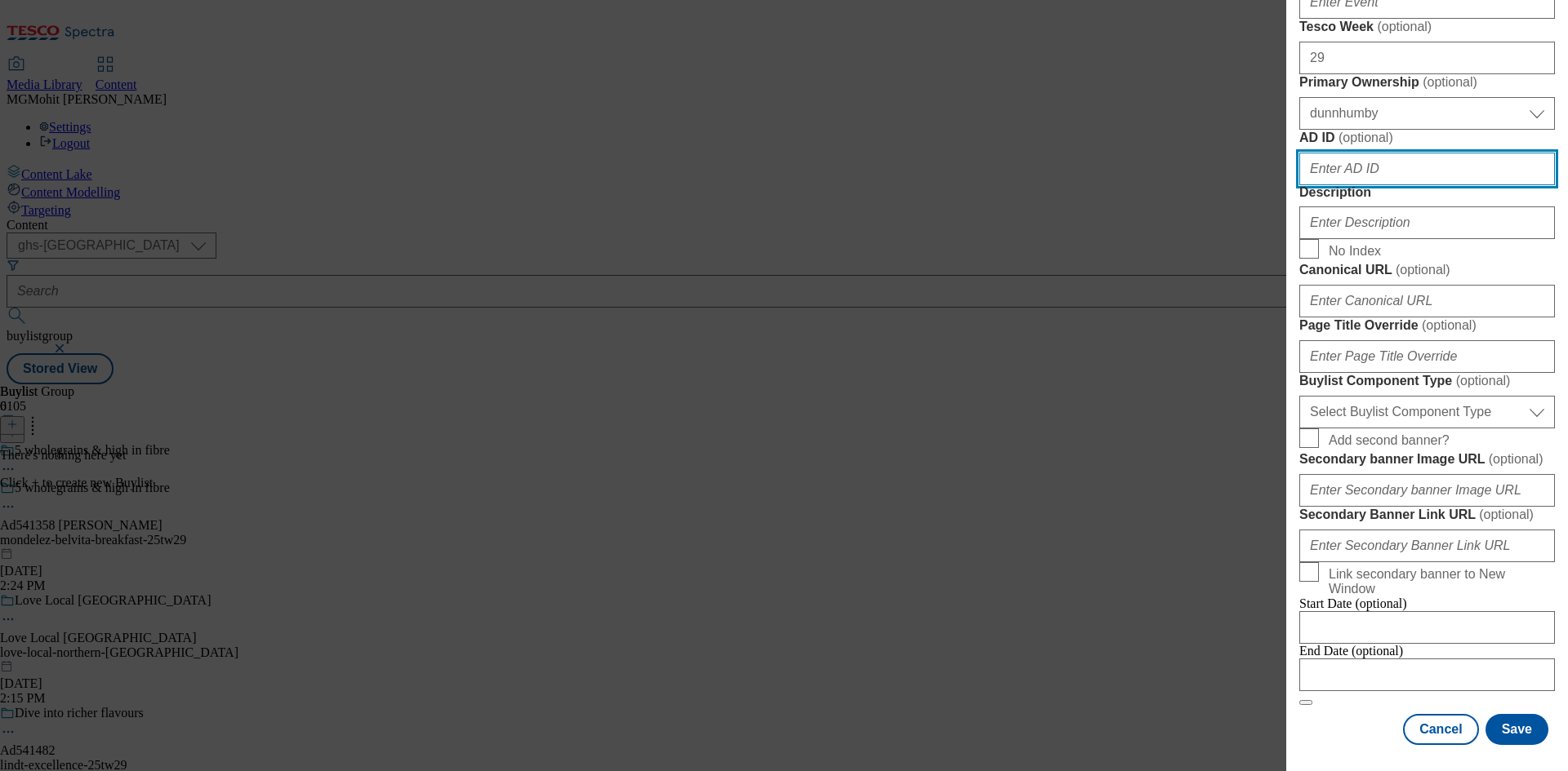
click at [1388, 186] on input "AD ID ( optional )" at bounding box center [1427, 169] width 256 height 32
paste input "541358"
type input "541358"
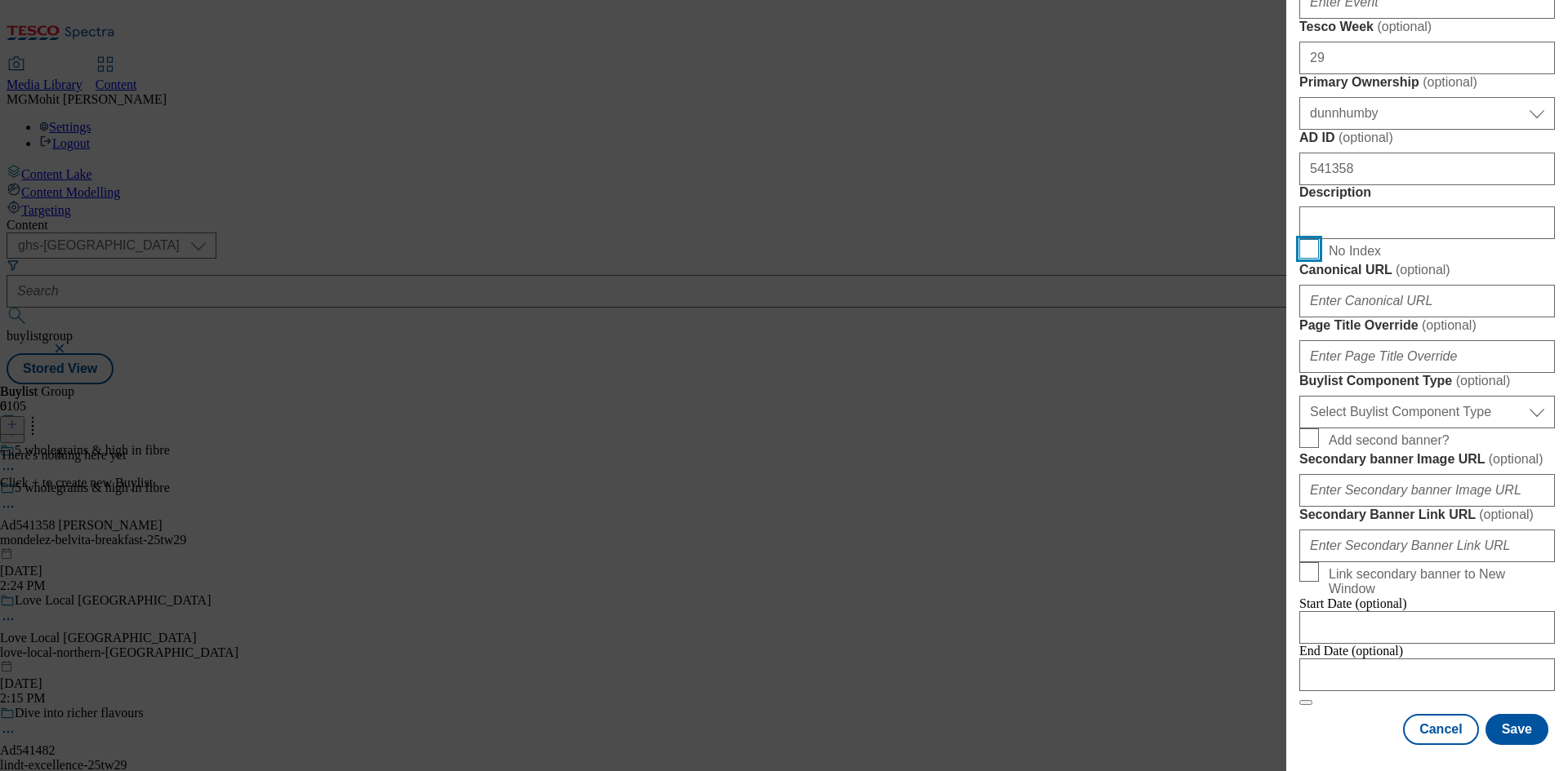
scroll to position [980, 0]
click at [1415, 607] on form "Label Ad541358 Tracking Name DH_AD541358 Friendly Name Mondelez Buylist Lifespa…" at bounding box center [1427, 133] width 256 height 1146
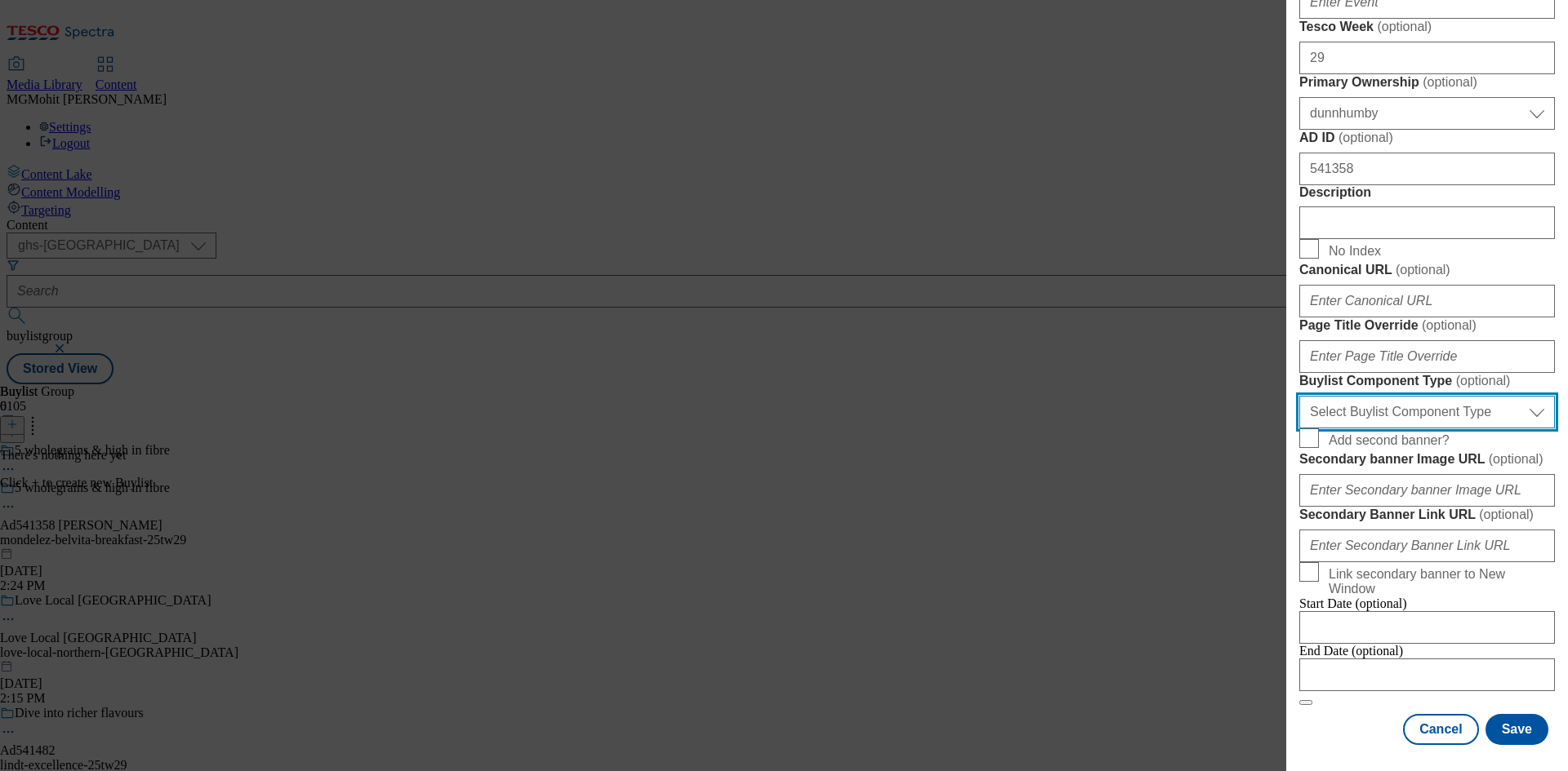
click at [1412, 429] on select "Select Buylist Component Type Banner Competition Header Meal" at bounding box center [1427, 412] width 256 height 32
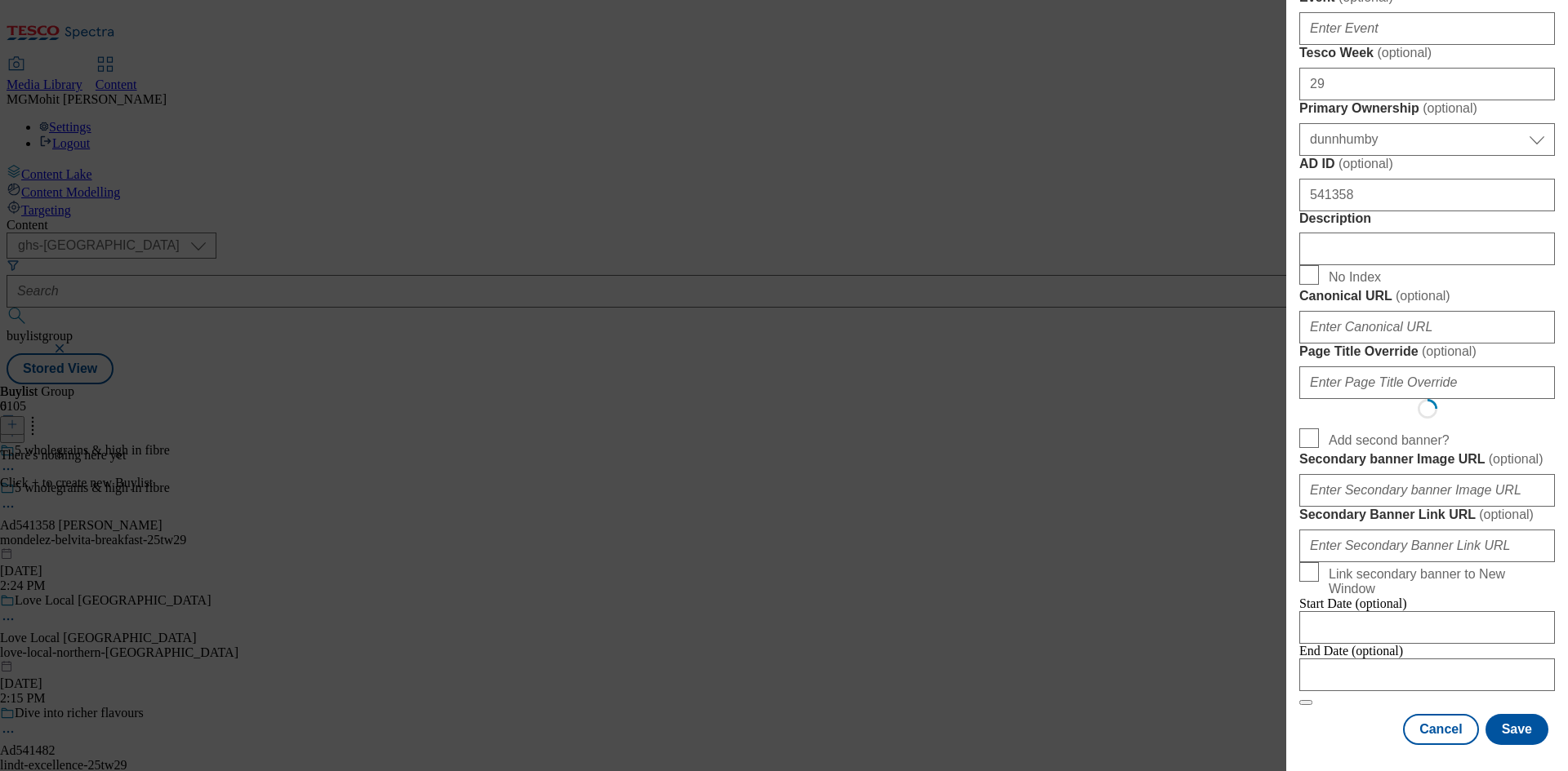
select select "Banner"
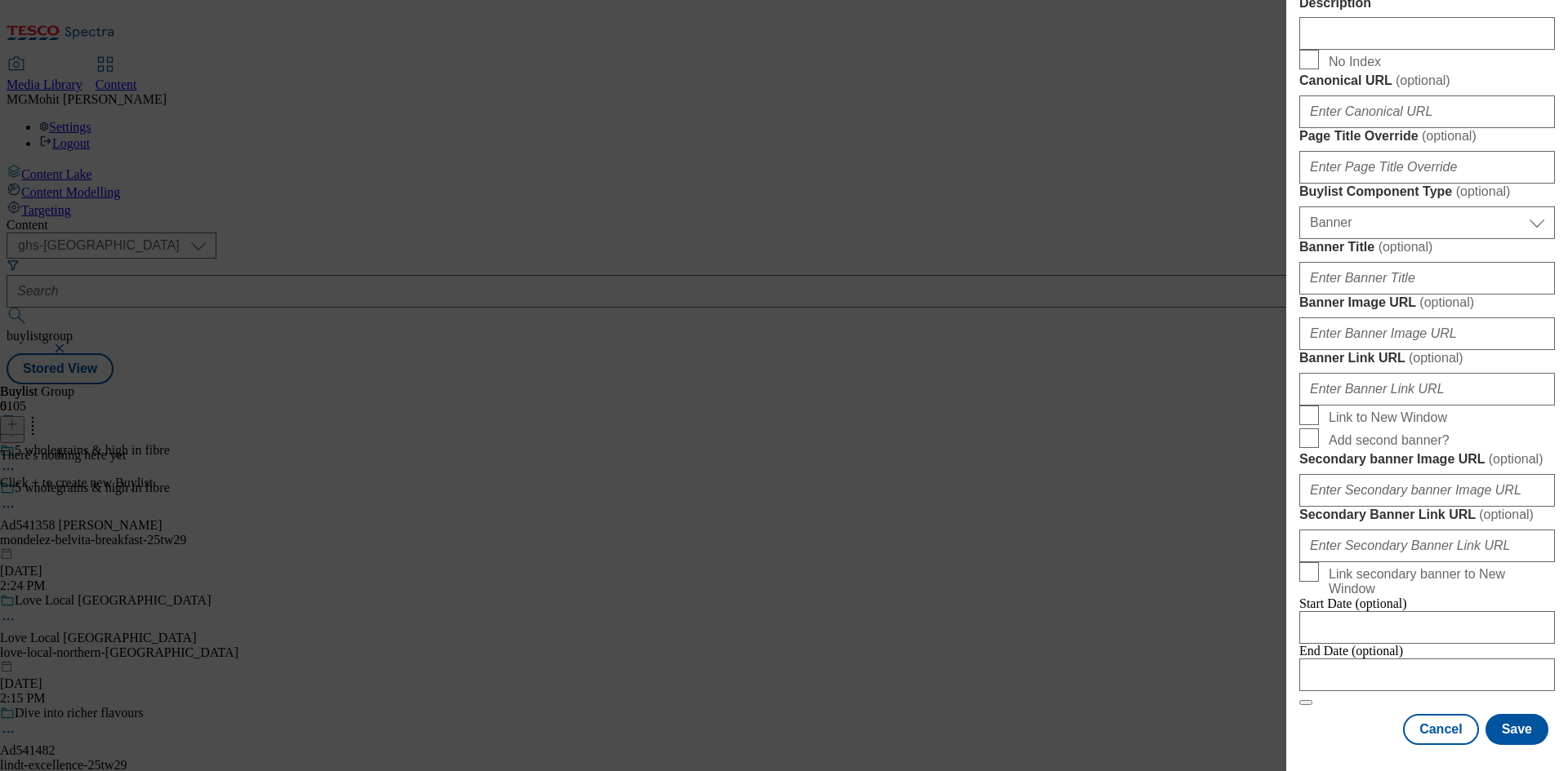
scroll to position [1618, 0]
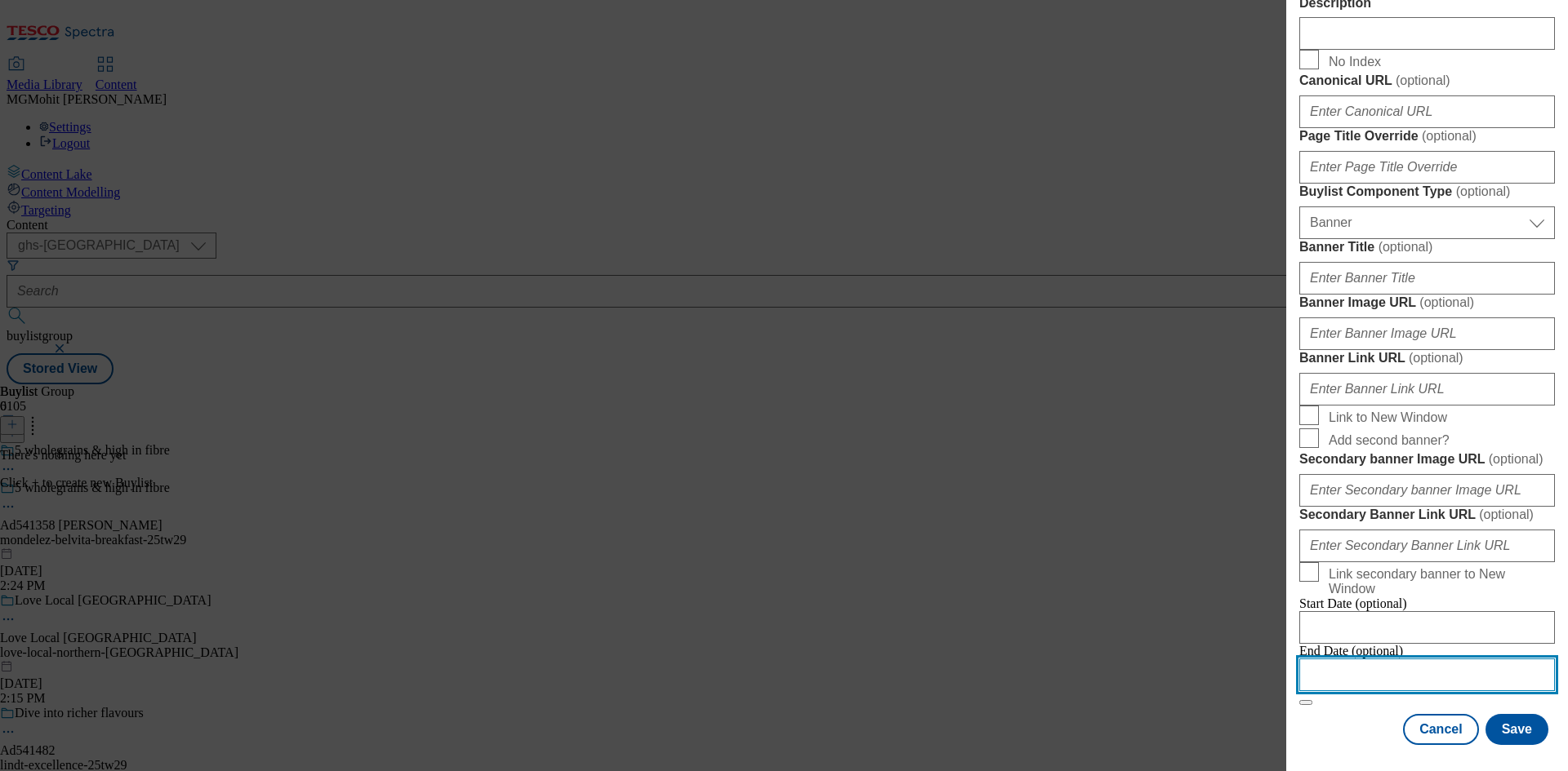
click at [1404, 666] on input "Modal" at bounding box center [1427, 675] width 256 height 32
select select "2025"
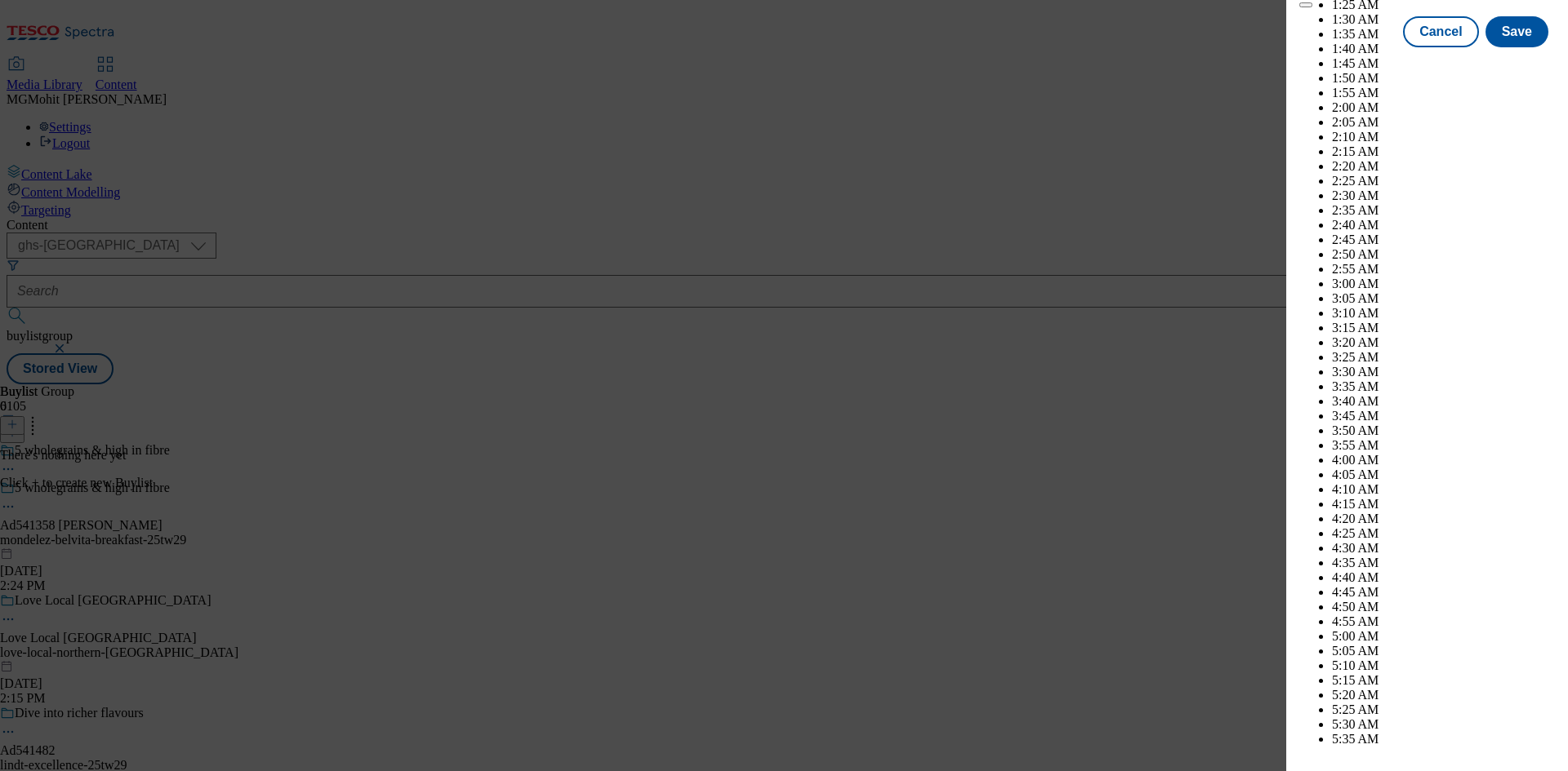
scroll to position [5212, 0]
select select "November"
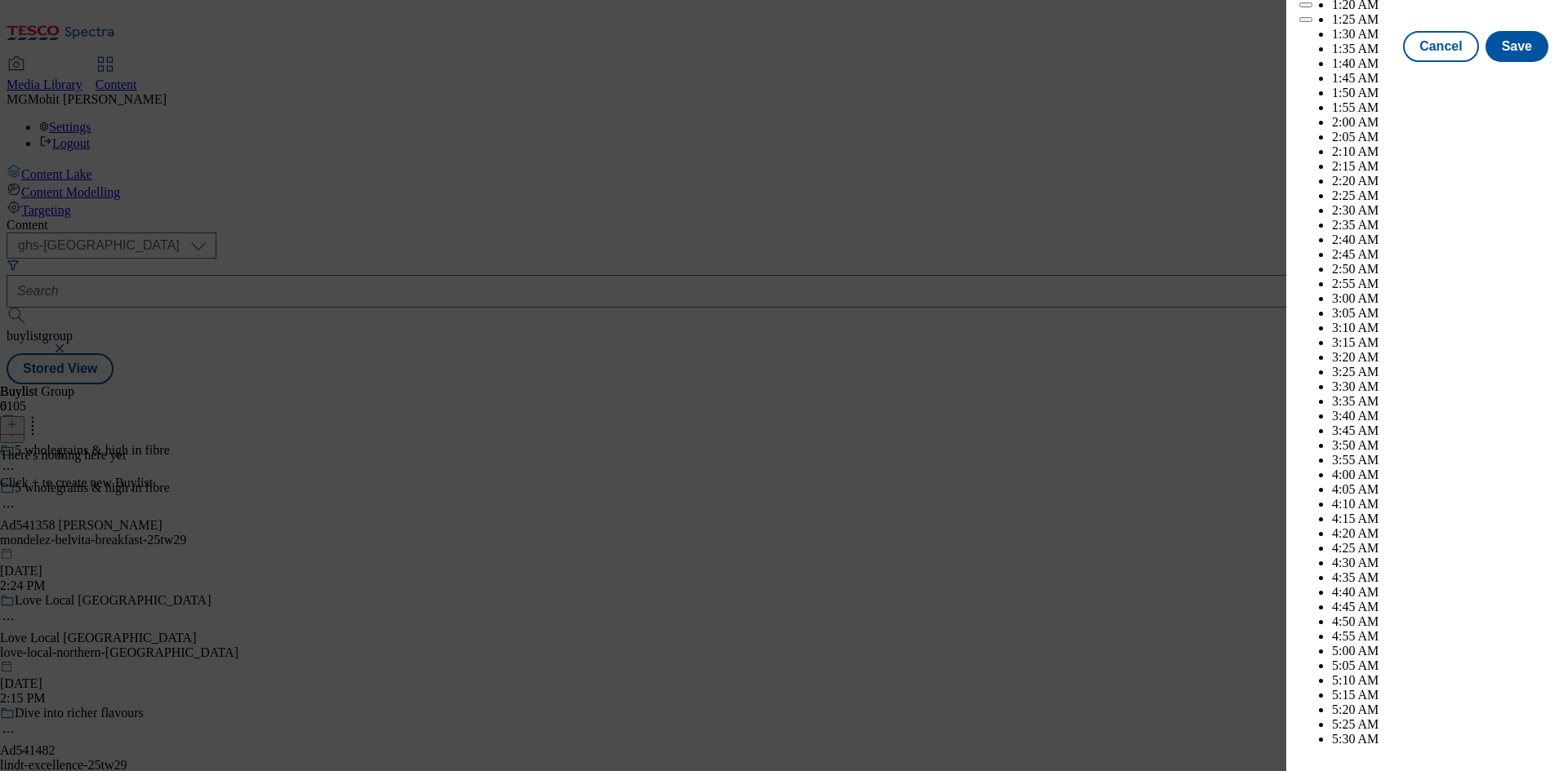
click at [1347, 62] on div "Cancel Save" at bounding box center [1427, 46] width 256 height 31
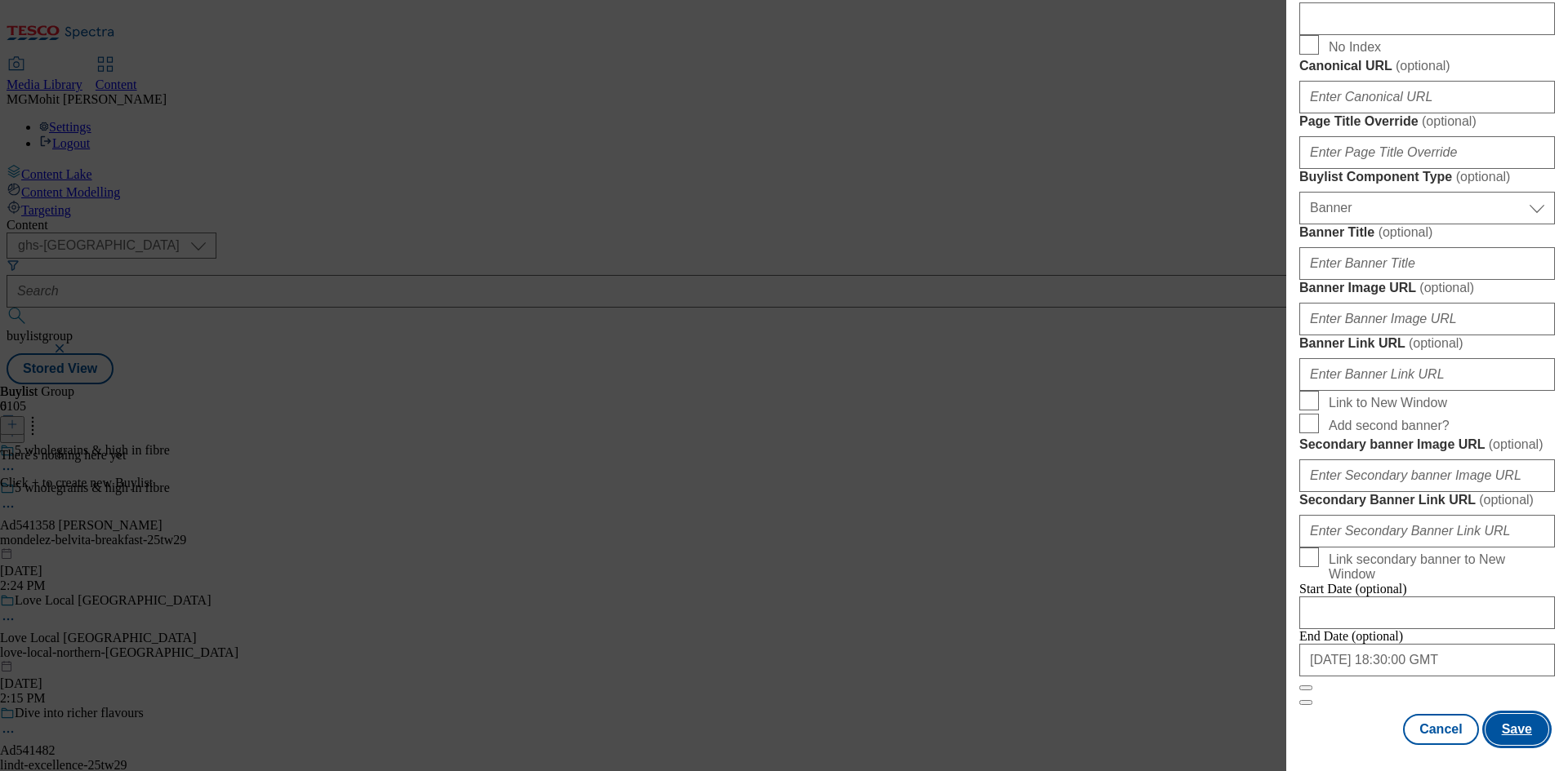
click at [1499, 728] on button "Save" at bounding box center [1517, 729] width 63 height 31
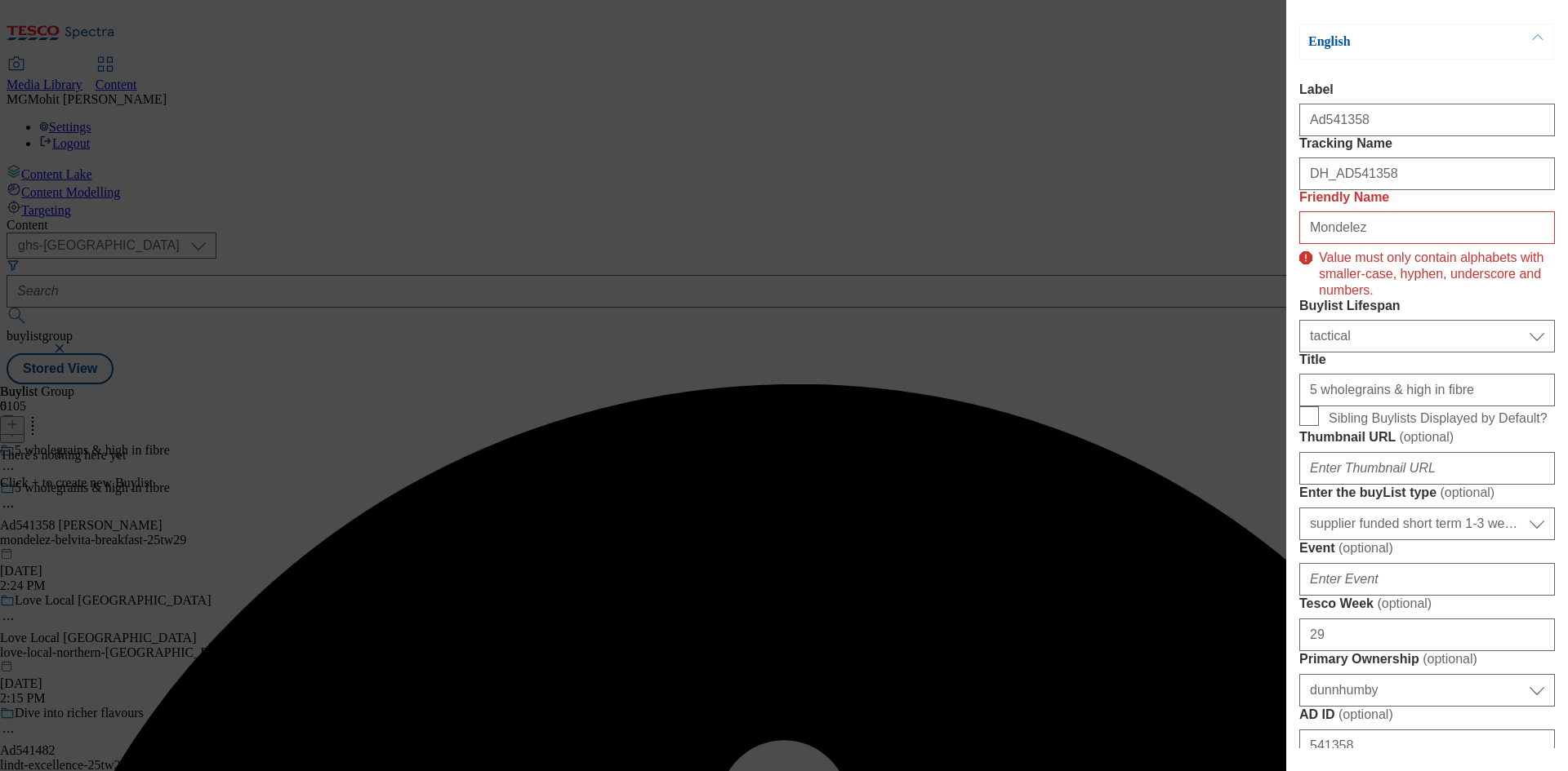
scroll to position [117, 0]
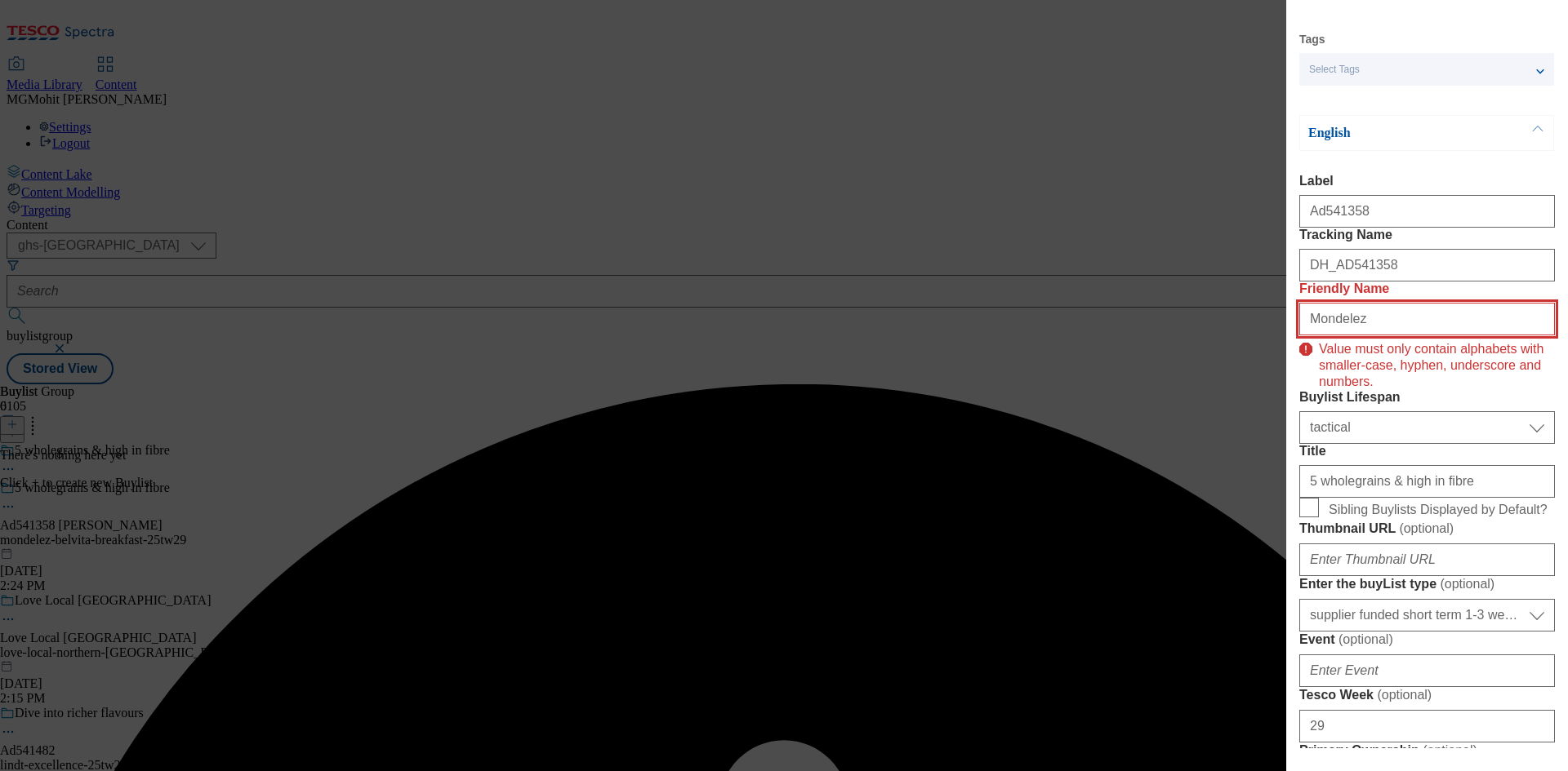
click at [1371, 336] on input "Mondelez" at bounding box center [1427, 319] width 256 height 32
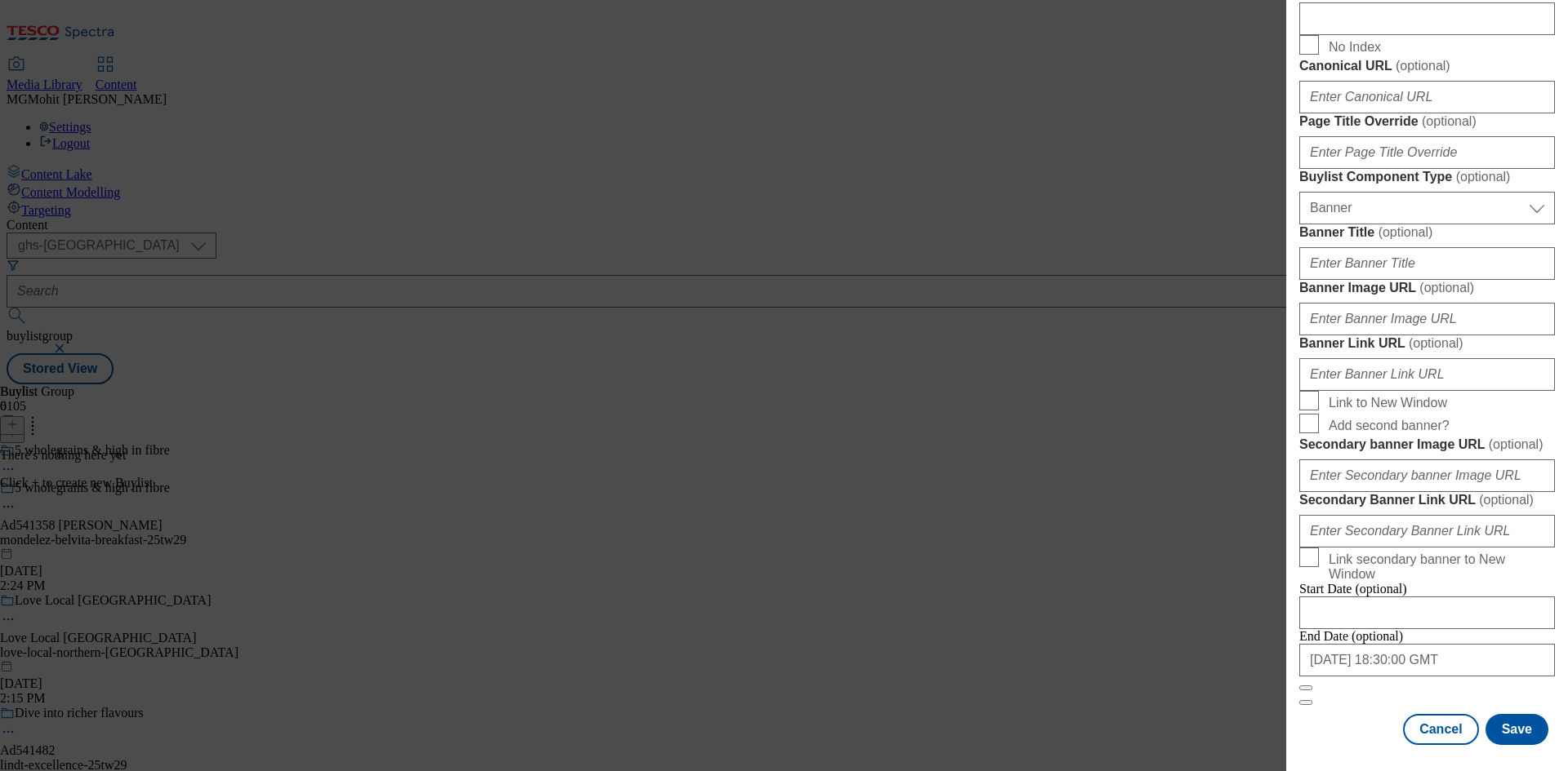
scroll to position [1618, 0]
type input "mondelez"
click at [1497, 722] on button "Save" at bounding box center [1517, 729] width 63 height 31
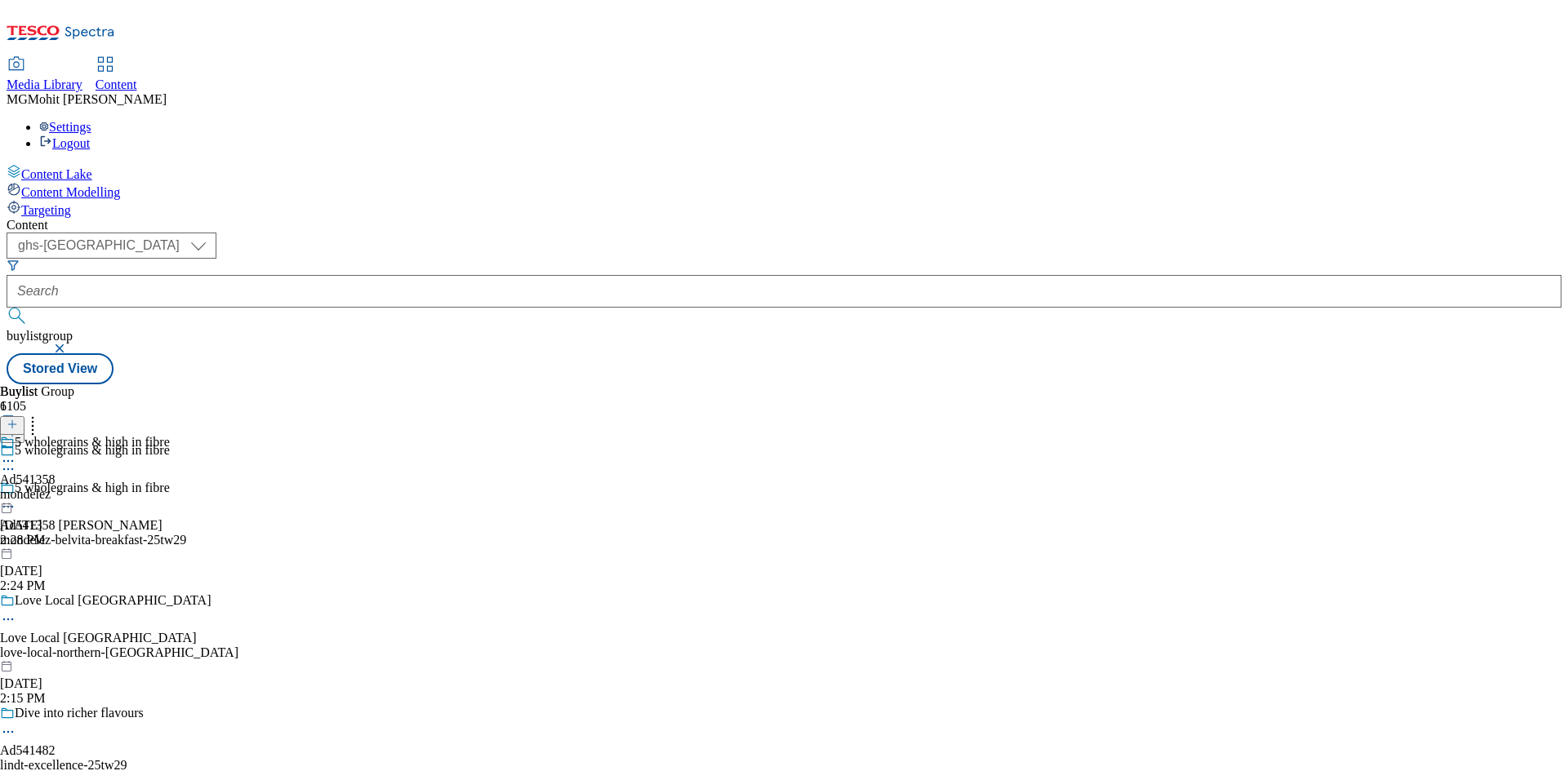
click at [170, 487] on div "mondelez" at bounding box center [84, 494] width 170 height 14
click at [18, 419] on icon at bounding box center [12, 424] width 11 height 11
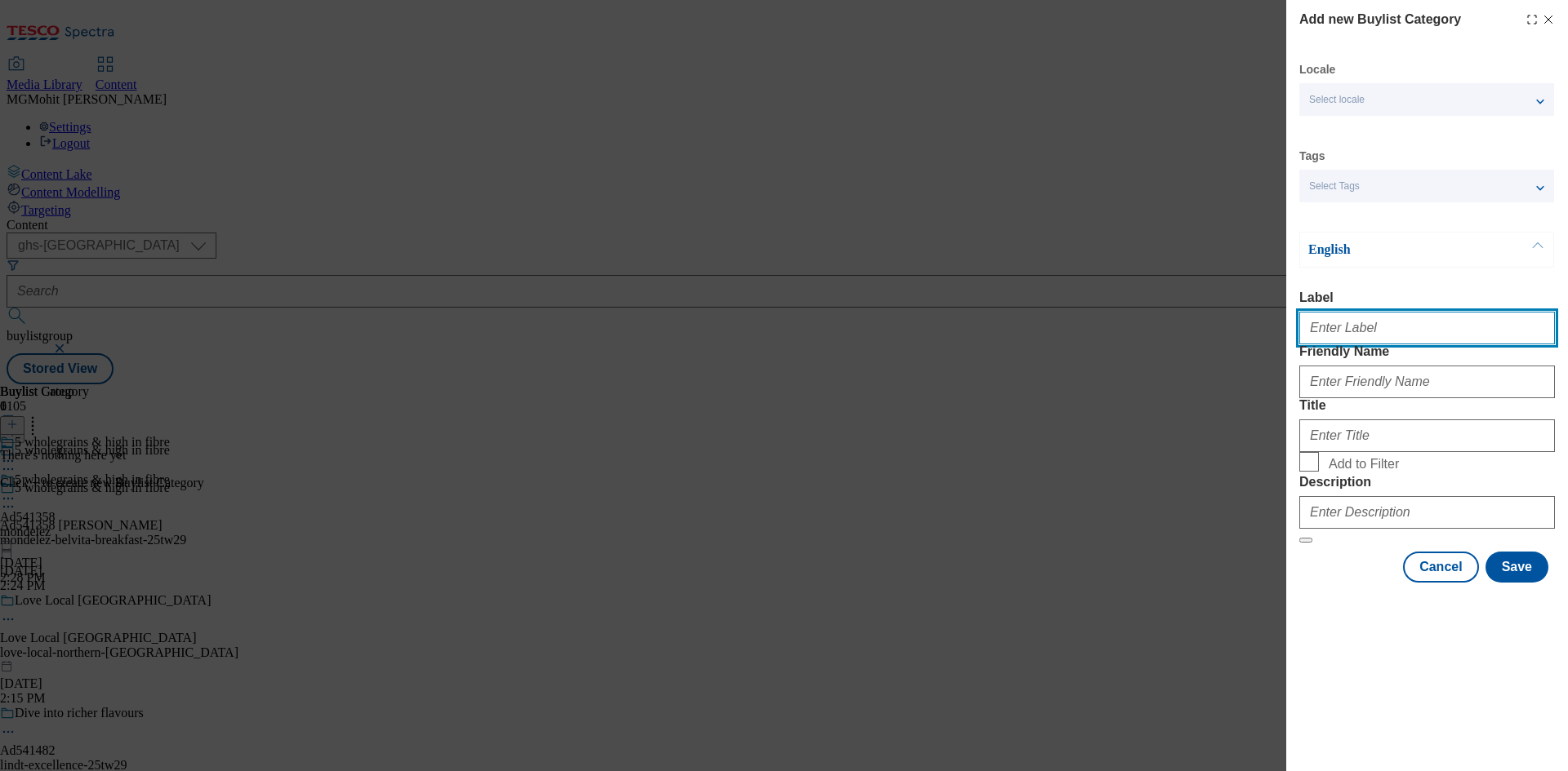
click at [1415, 339] on input "Label" at bounding box center [1427, 328] width 256 height 32
paste input "Ad541358"
type input "Ad541358"
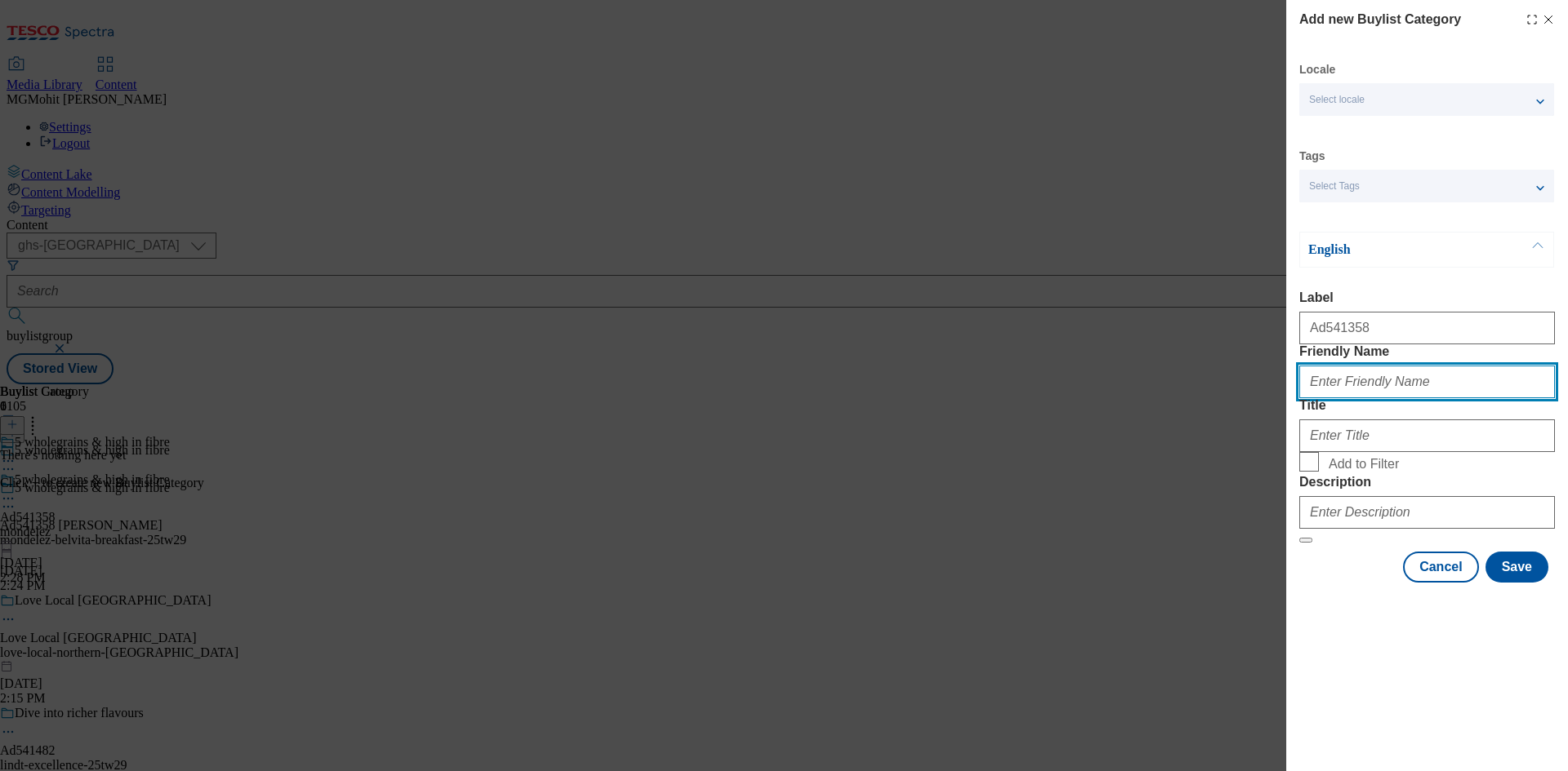
click at [1335, 399] on input "Friendly Name" at bounding box center [1427, 382] width 256 height 32
paste input "mondelez-belvita-breakfast"
type input "mondelez-belvita-breakfast"
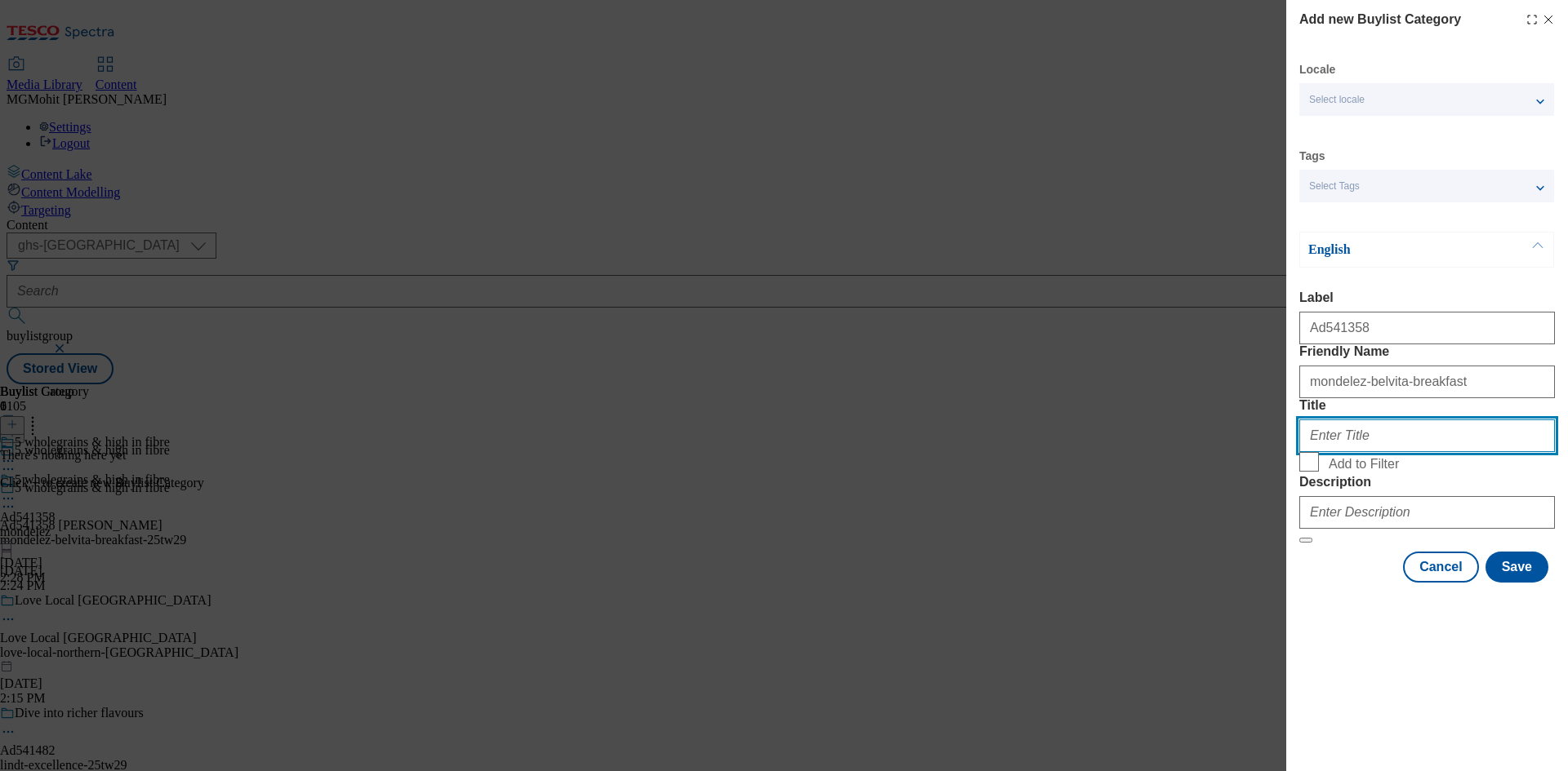
click at [1375, 452] on input "Title" at bounding box center [1427, 435] width 256 height 32
paste input "Mondelez"
type input "Mondelez"
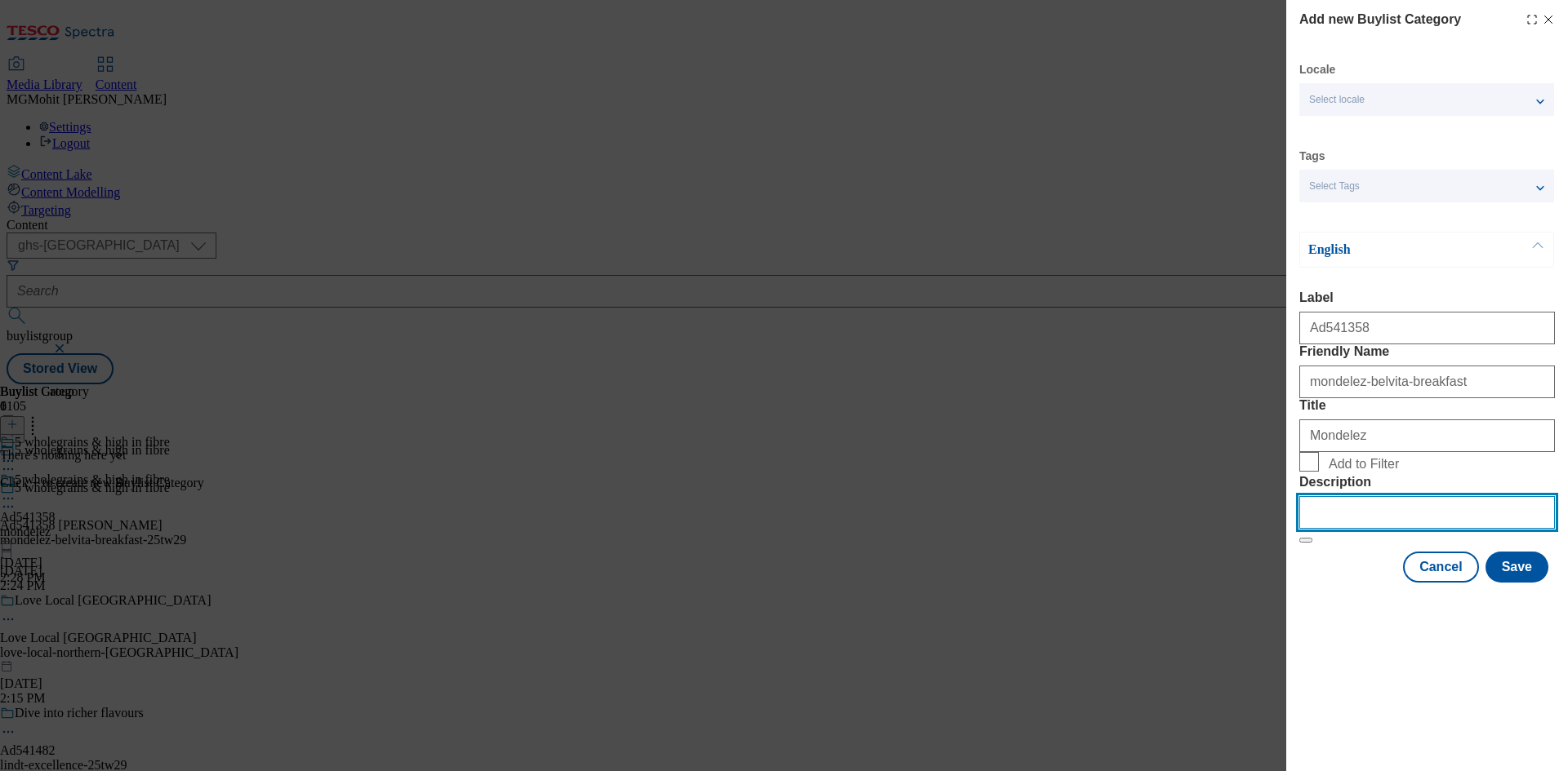
click at [1360, 529] on input "Description" at bounding box center [1427, 513] width 256 height 32
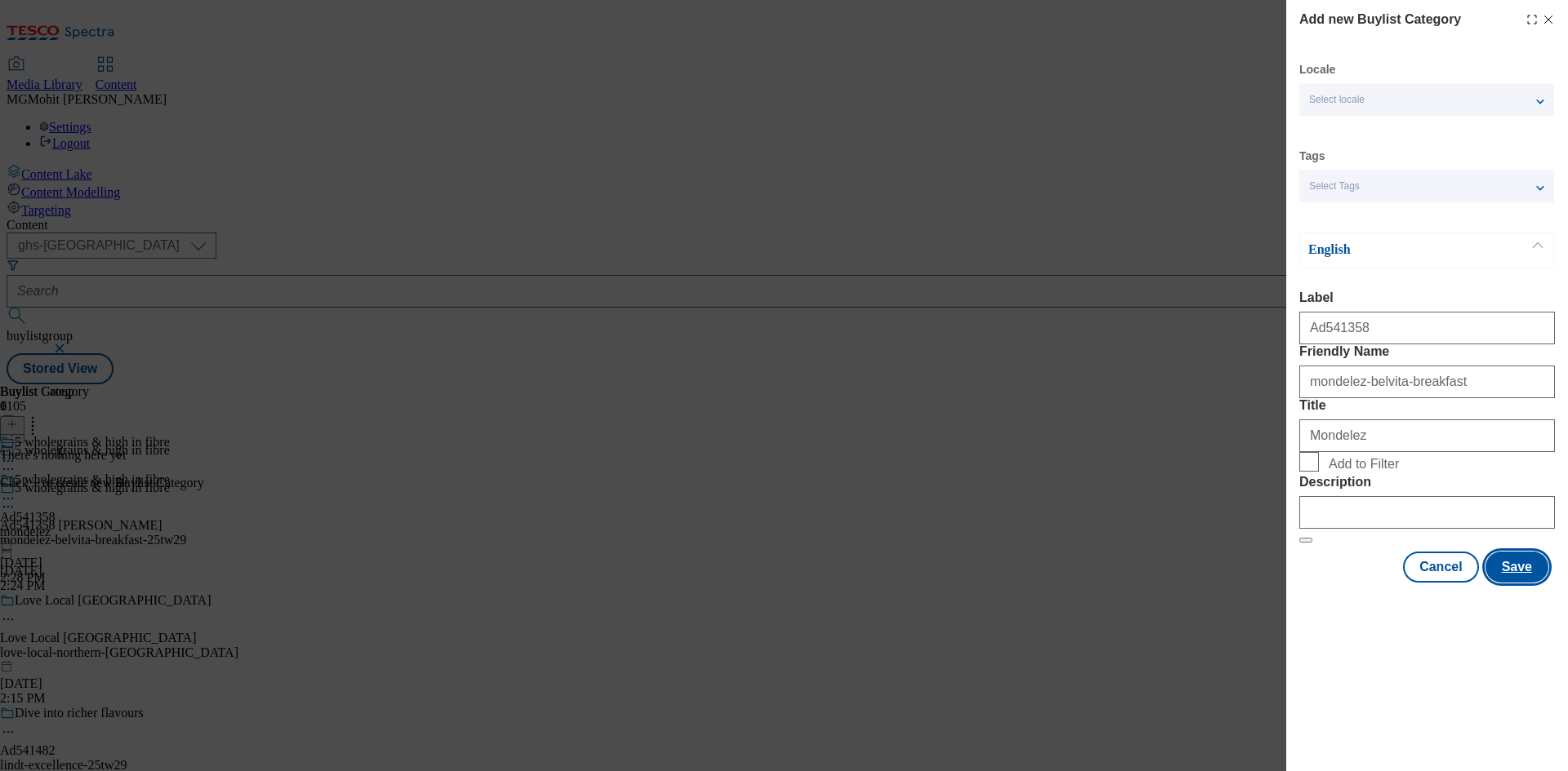
click at [1525, 583] on button "Save" at bounding box center [1517, 567] width 63 height 31
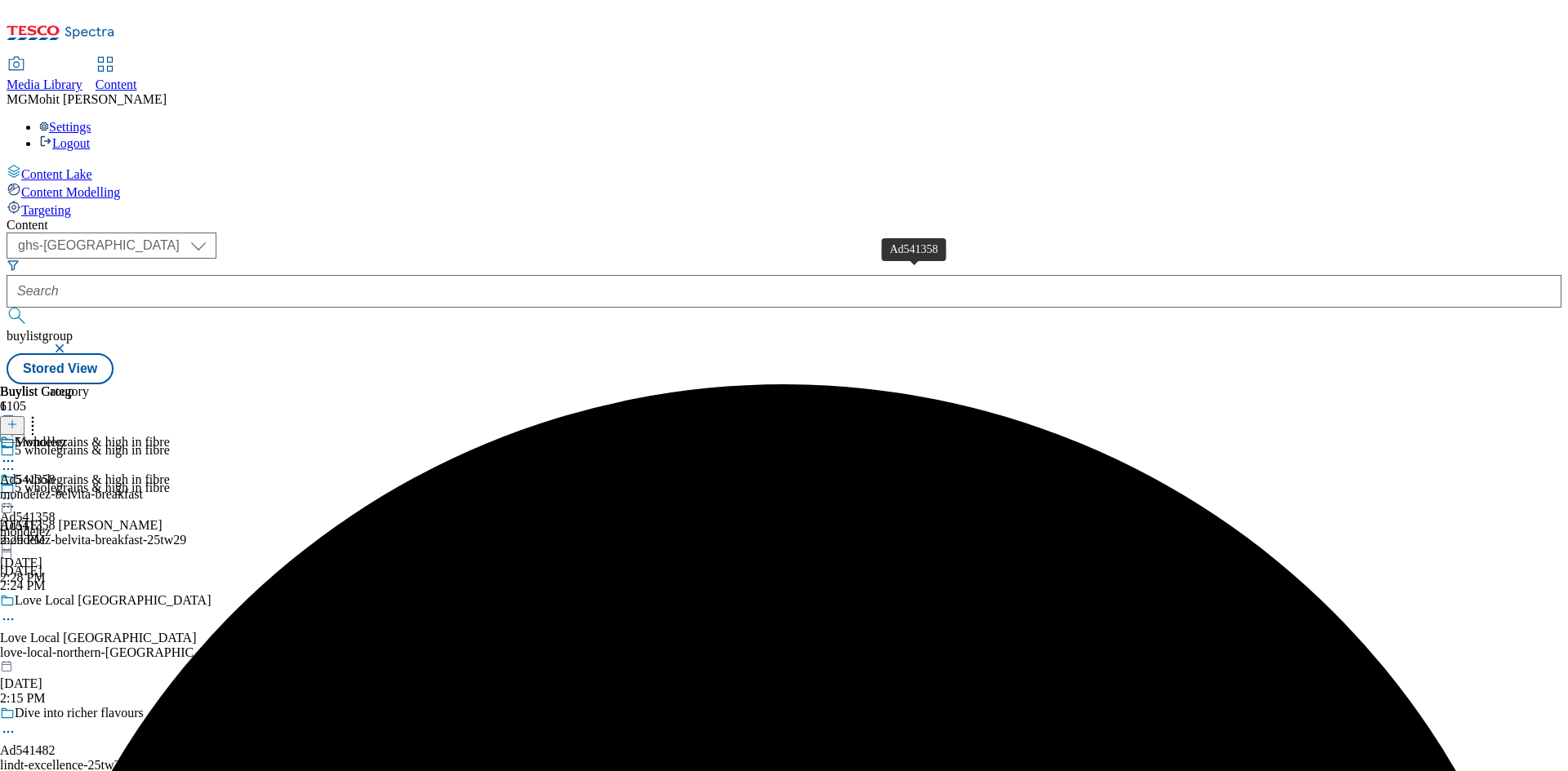
click at [55, 473] on span "Ad541358" at bounding box center [27, 480] width 55 height 14
click at [143, 473] on div "Mondelez Ad541358 mondelez-belvita-breakfast [DATE] 2:29 PM" at bounding box center [72, 529] width 143 height 112
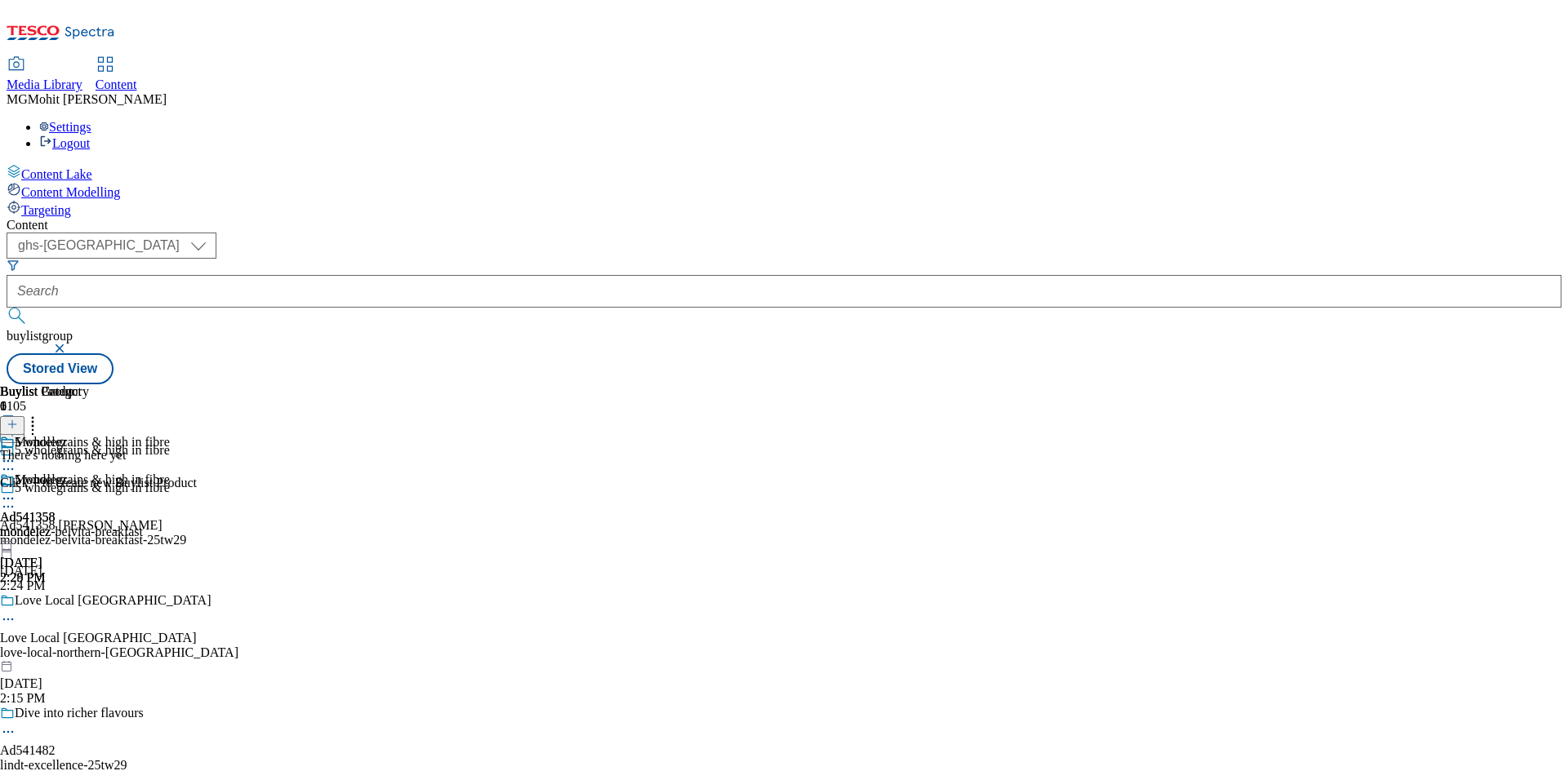
click at [18, 419] on icon at bounding box center [12, 424] width 11 height 11
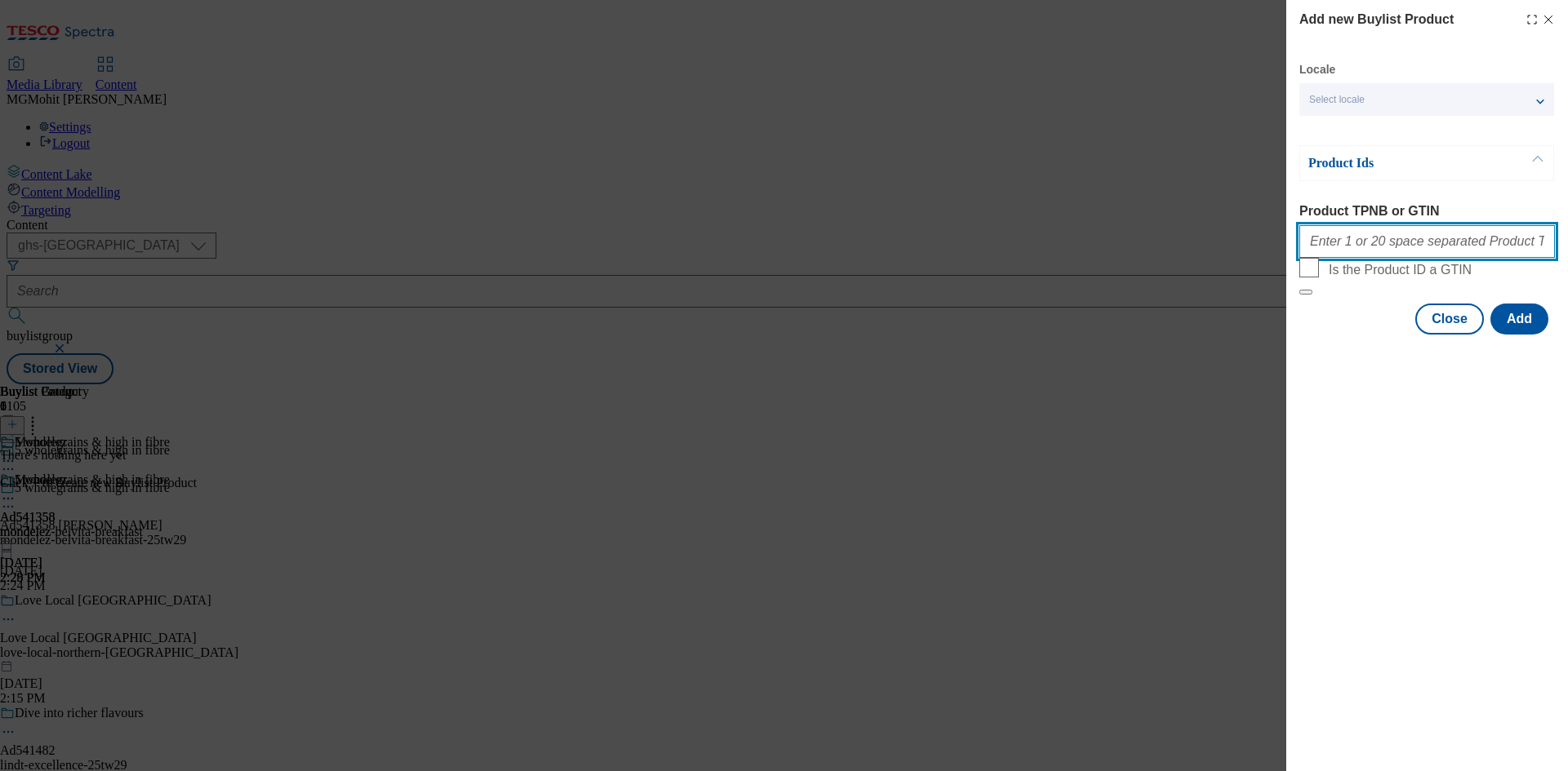
click at [1342, 244] on input "Product TPNB or GTIN" at bounding box center [1427, 241] width 256 height 32
paste input "79839448 85315112 83603203 92870511 83603376 85315112 92809190 83603278 8360339…"
type input "79839448 85315112 83603203 92870511 83603376 85315112 92809190 83603278 8360339…"
click at [1524, 335] on button "Add" at bounding box center [1519, 319] width 58 height 31
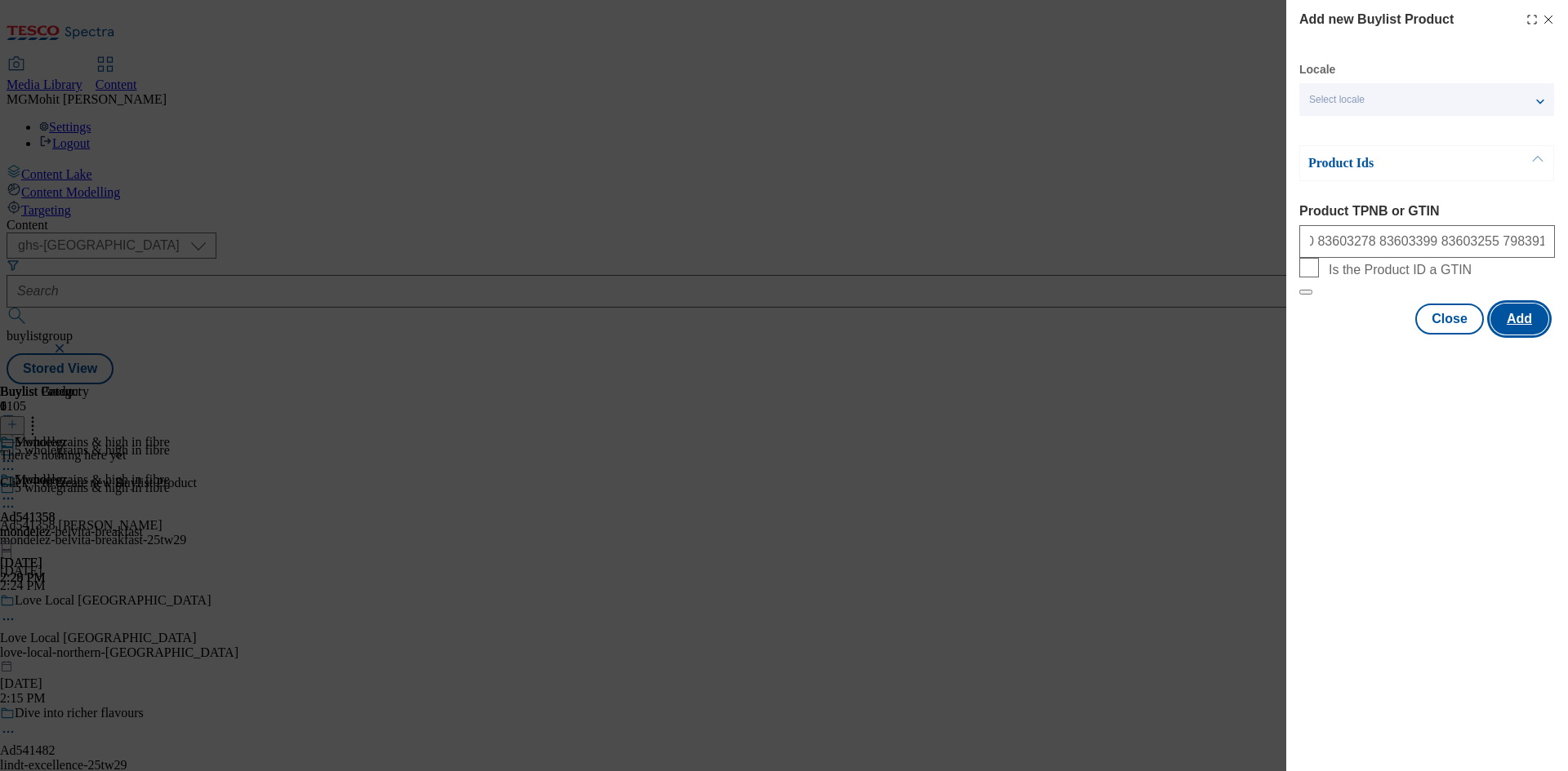
scroll to position [0, 0]
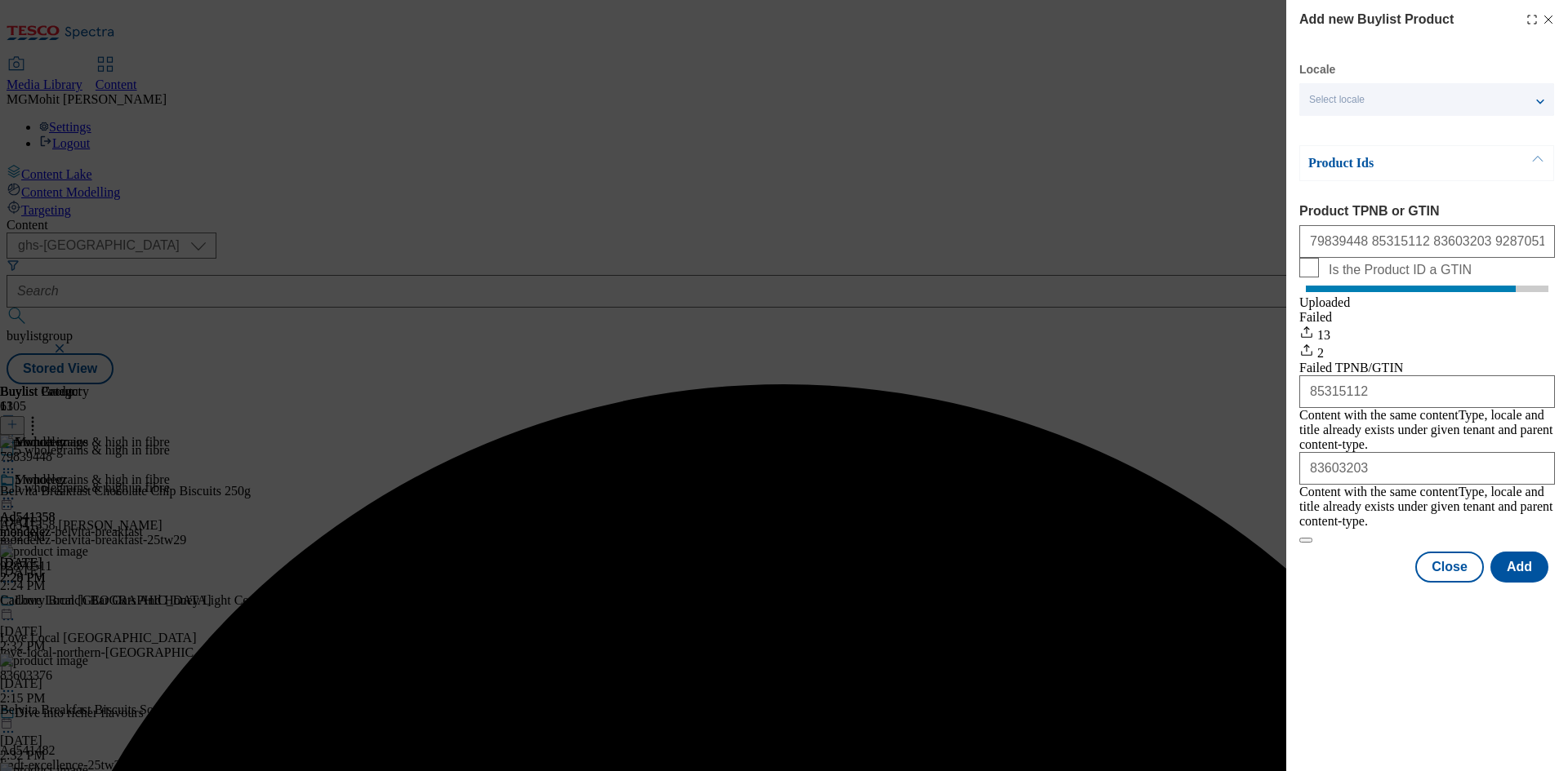
click at [678, 485] on div "Add new Buylist Product Locale Select locale English Welsh Product Ids Product …" at bounding box center [784, 385] width 1568 height 771
click at [1468, 561] on button "Close" at bounding box center [1449, 567] width 68 height 31
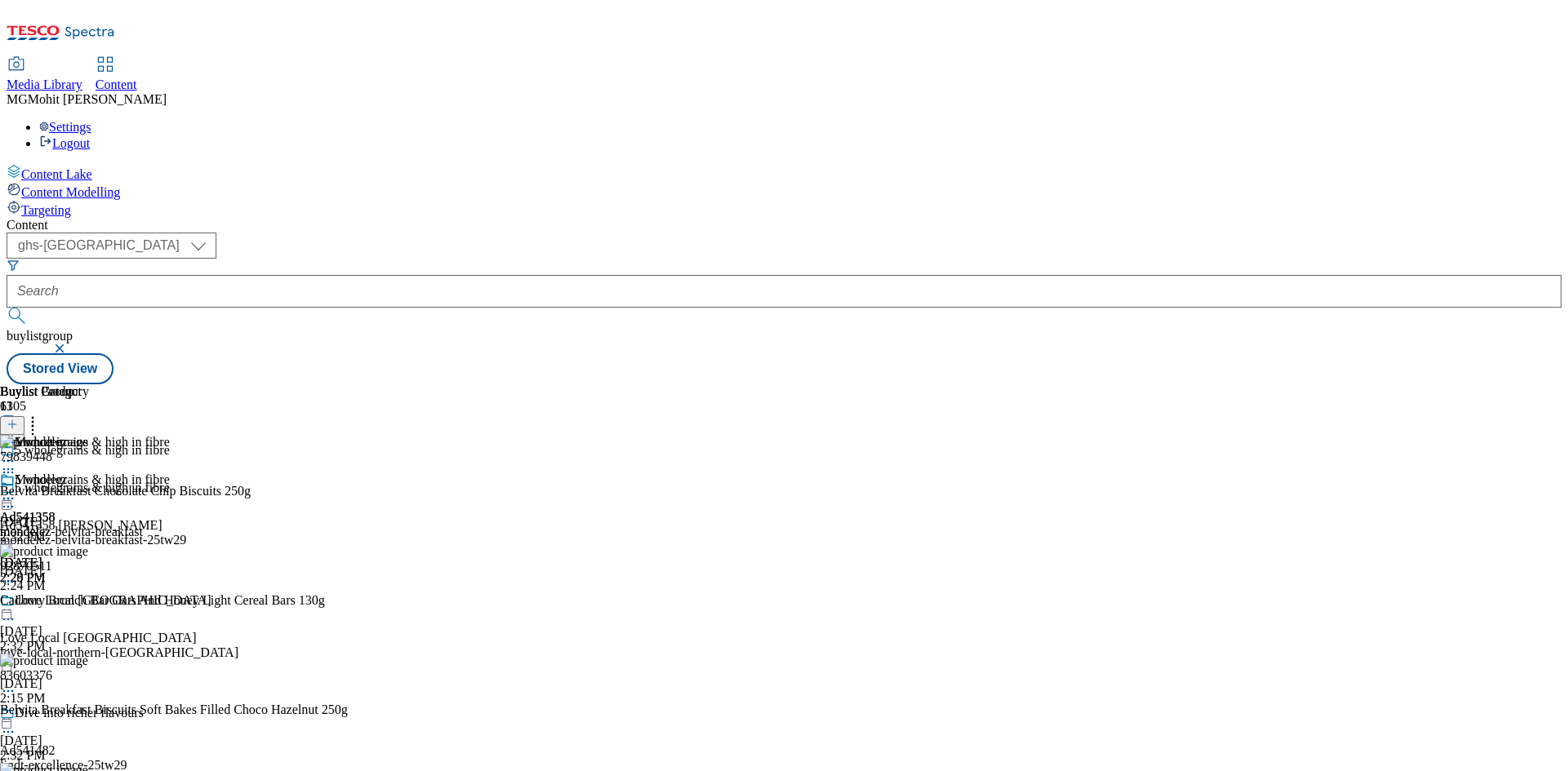
click at [16, 498] on icon at bounding box center [8, 506] width 16 height 16
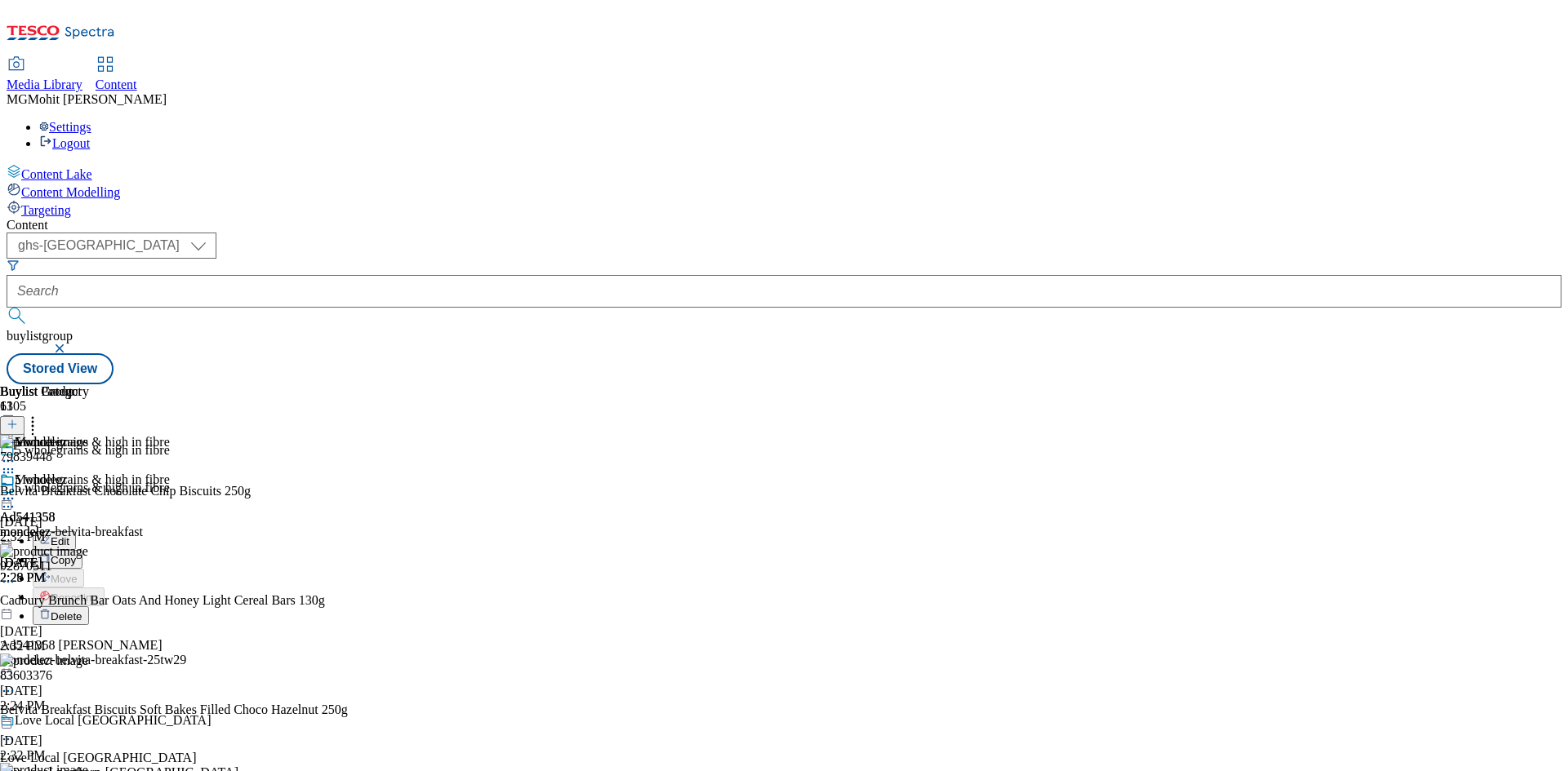
click at [69, 536] on span "Edit" at bounding box center [60, 542] width 19 height 12
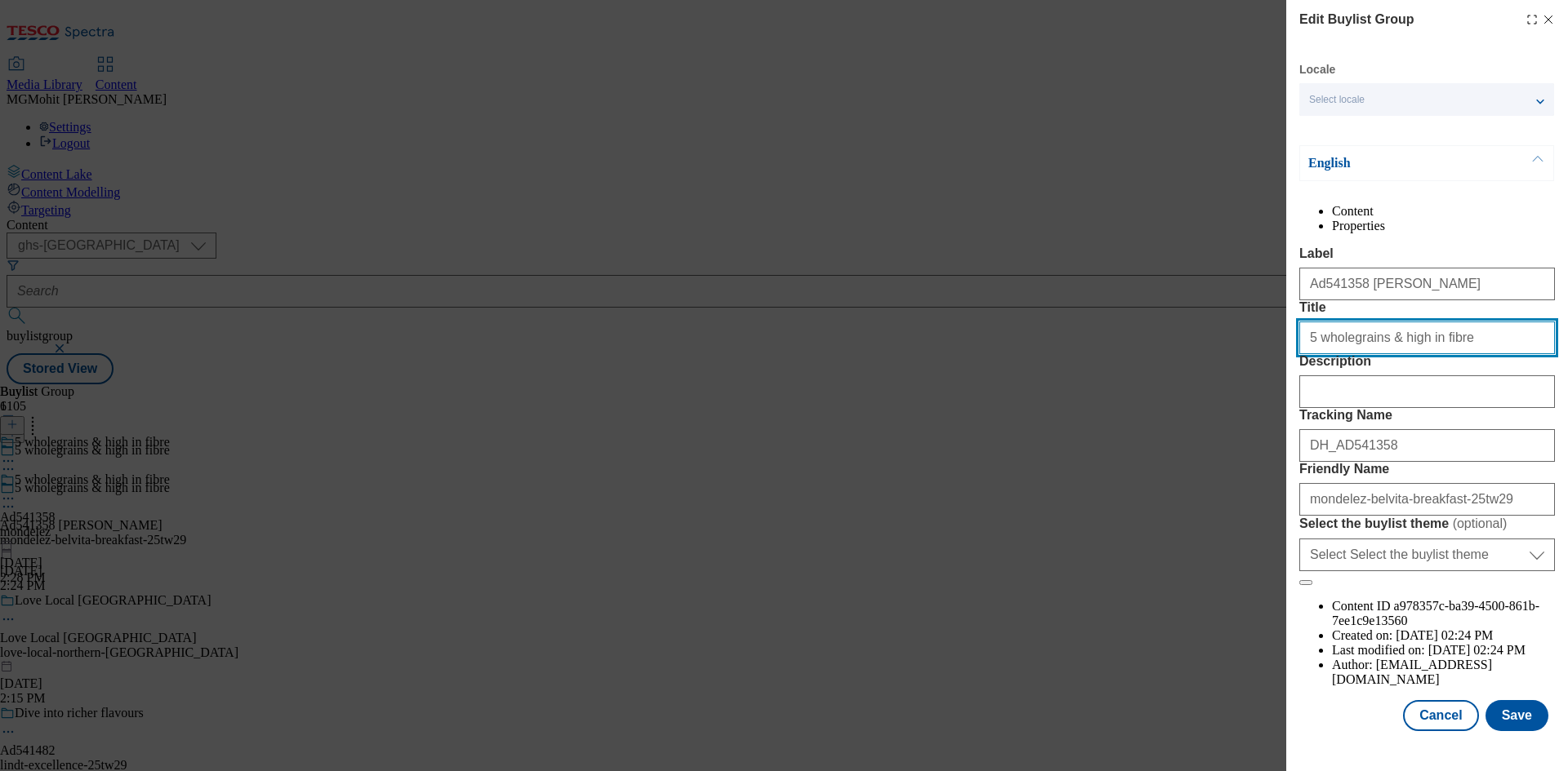
drag, startPoint x: 1294, startPoint y: 405, endPoint x: 947, endPoint y: 397, distance: 347.1
click at [947, 397] on div "Edit Buylist Group Locale Select locale English Welsh English Content Propertie…" at bounding box center [784, 385] width 1568 height 771
paste input "Start your routine on a positive oat"
type input "Start your routine on a positive oat"
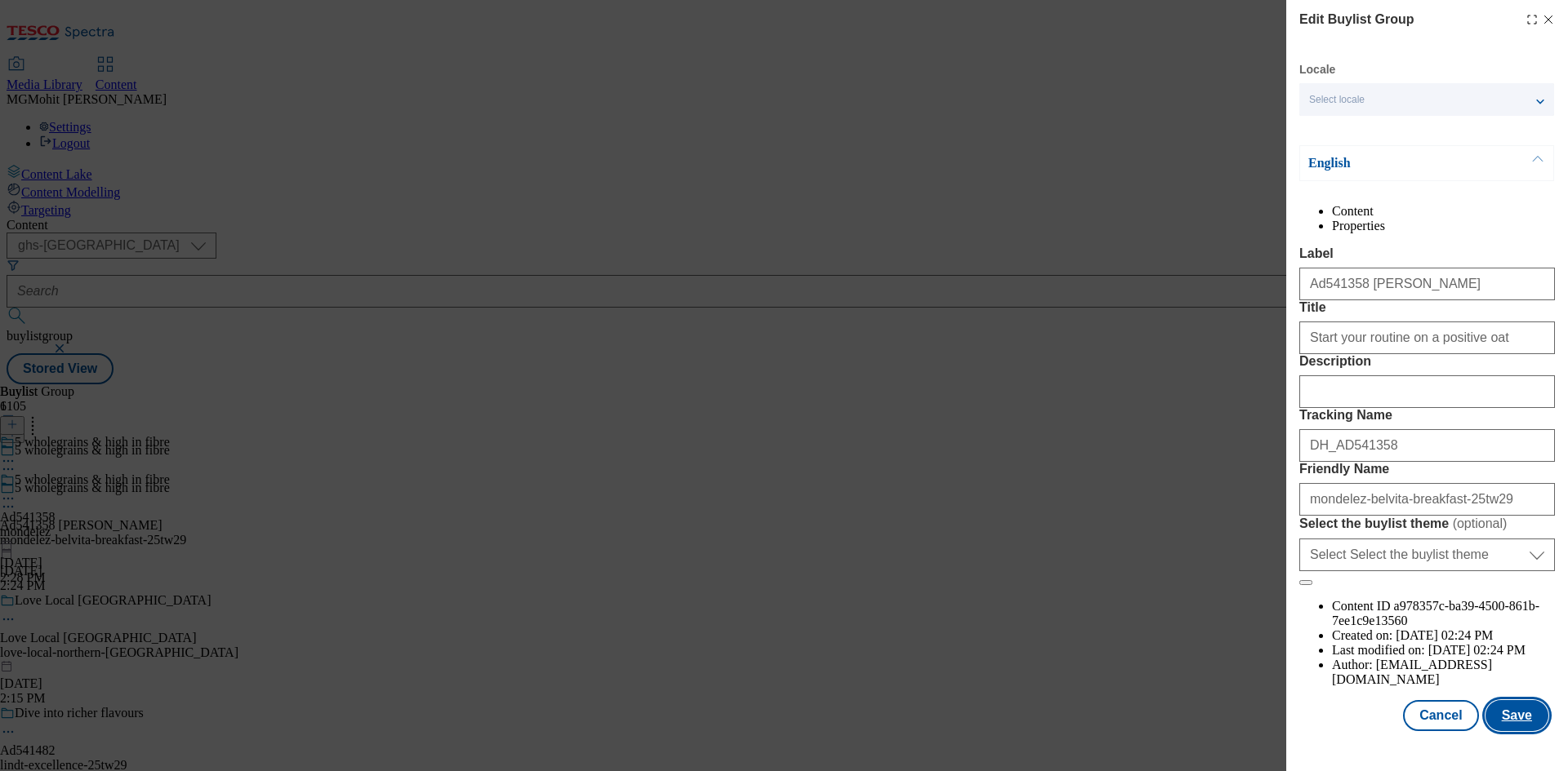
click at [1502, 727] on button "Save" at bounding box center [1517, 716] width 63 height 31
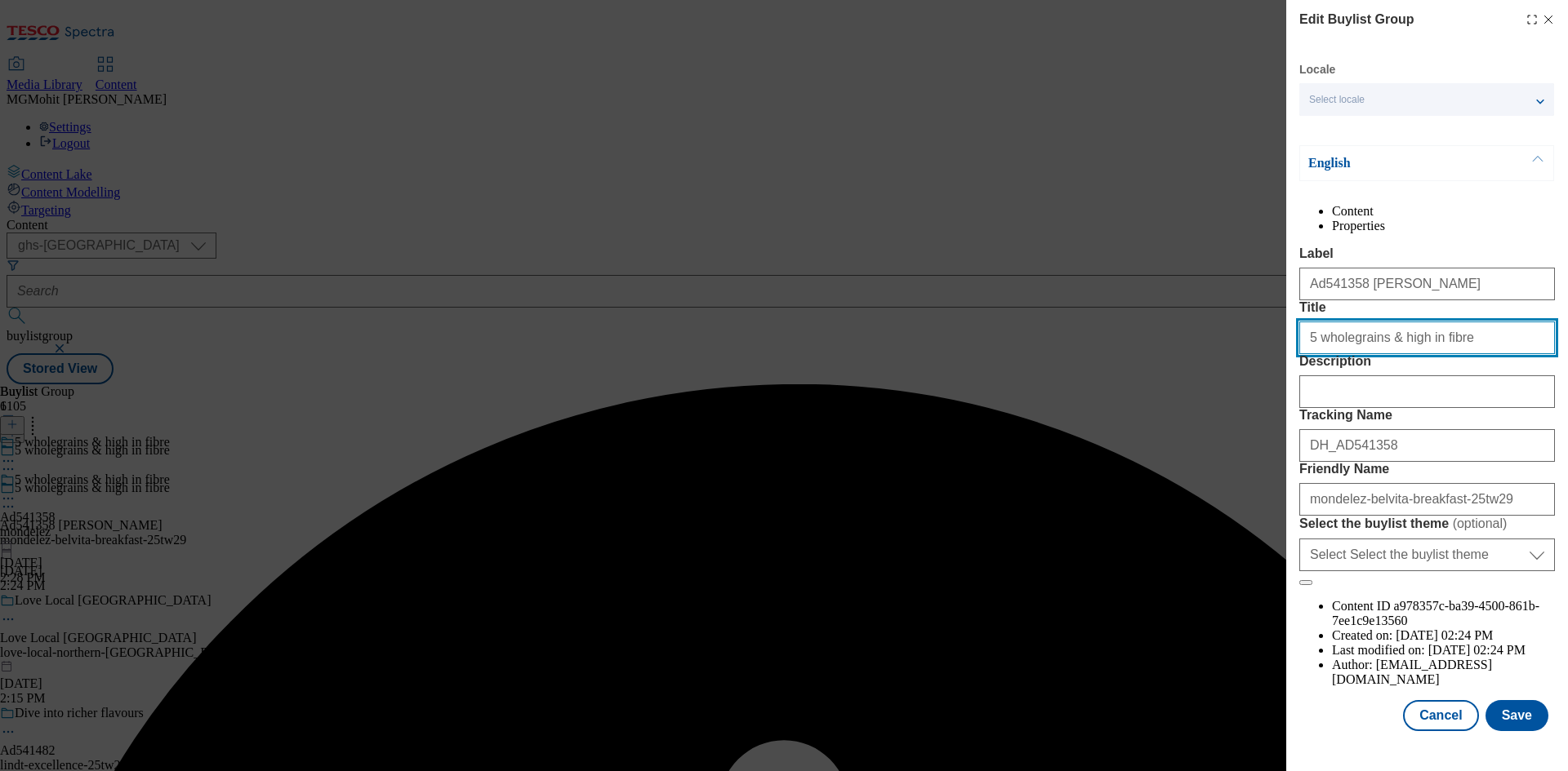
drag, startPoint x: 1449, startPoint y: 343, endPoint x: 1046, endPoint y: 343, distance: 403.0
click at [1046, 343] on div "Edit Buylist Group Locale Select locale English Welsh English Content Propertie…" at bounding box center [784, 385] width 1568 height 771
paste input "Start your routine on a positive oat"
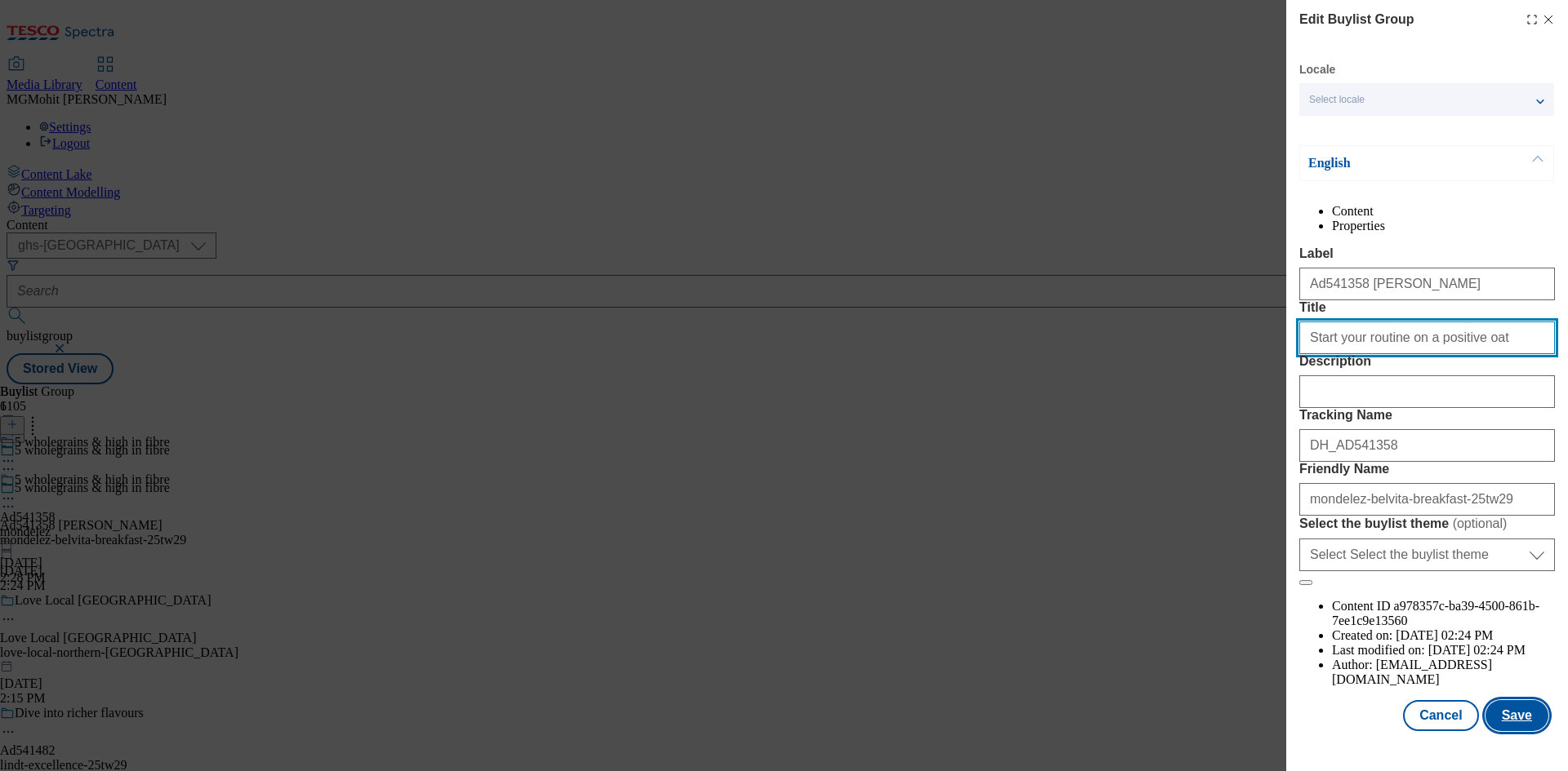
type input "Start your routine on a positive oat"
click at [1515, 722] on button "Save" at bounding box center [1517, 716] width 63 height 31
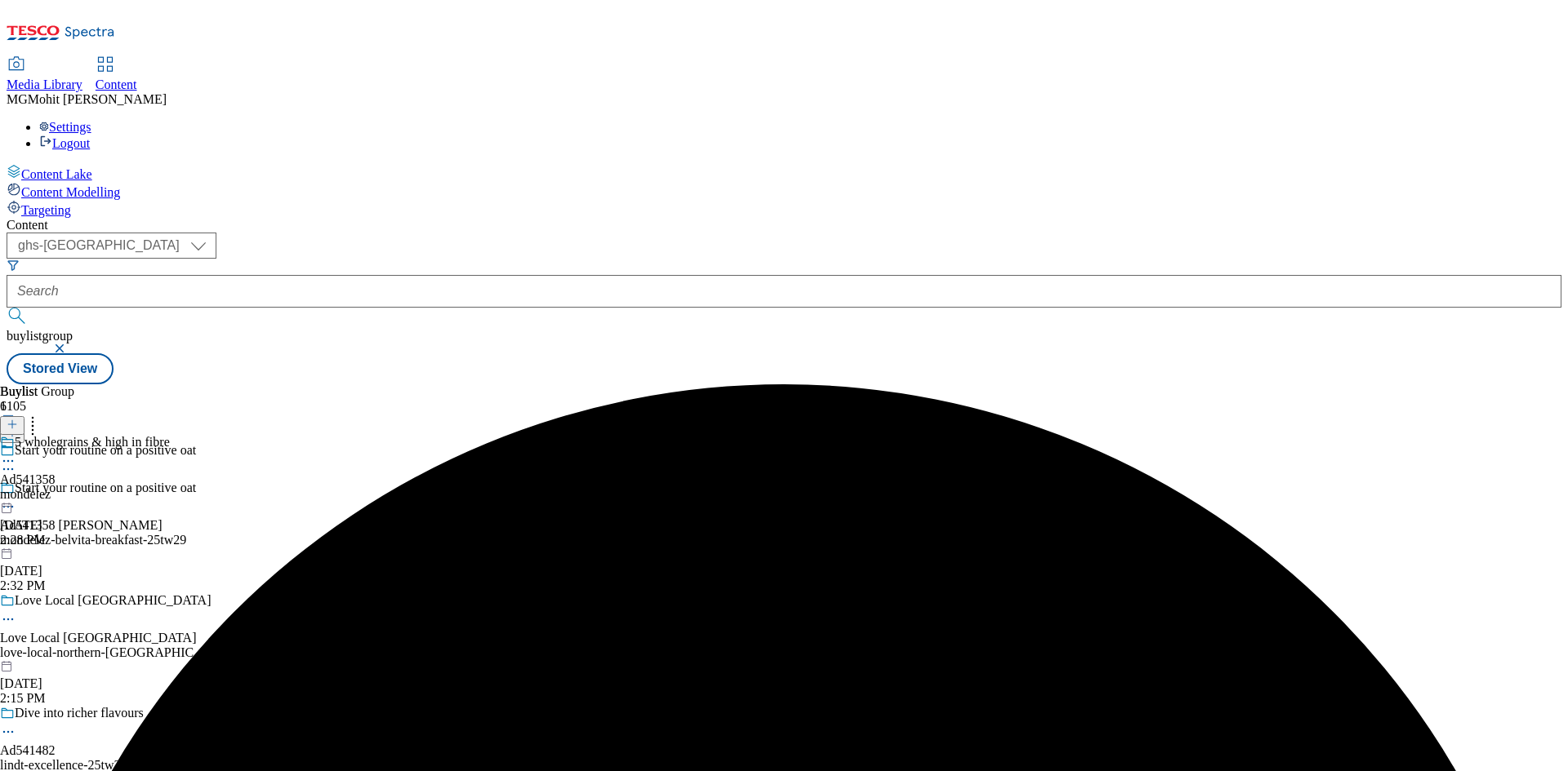
click at [16, 453] on icon at bounding box center [8, 461] width 16 height 16
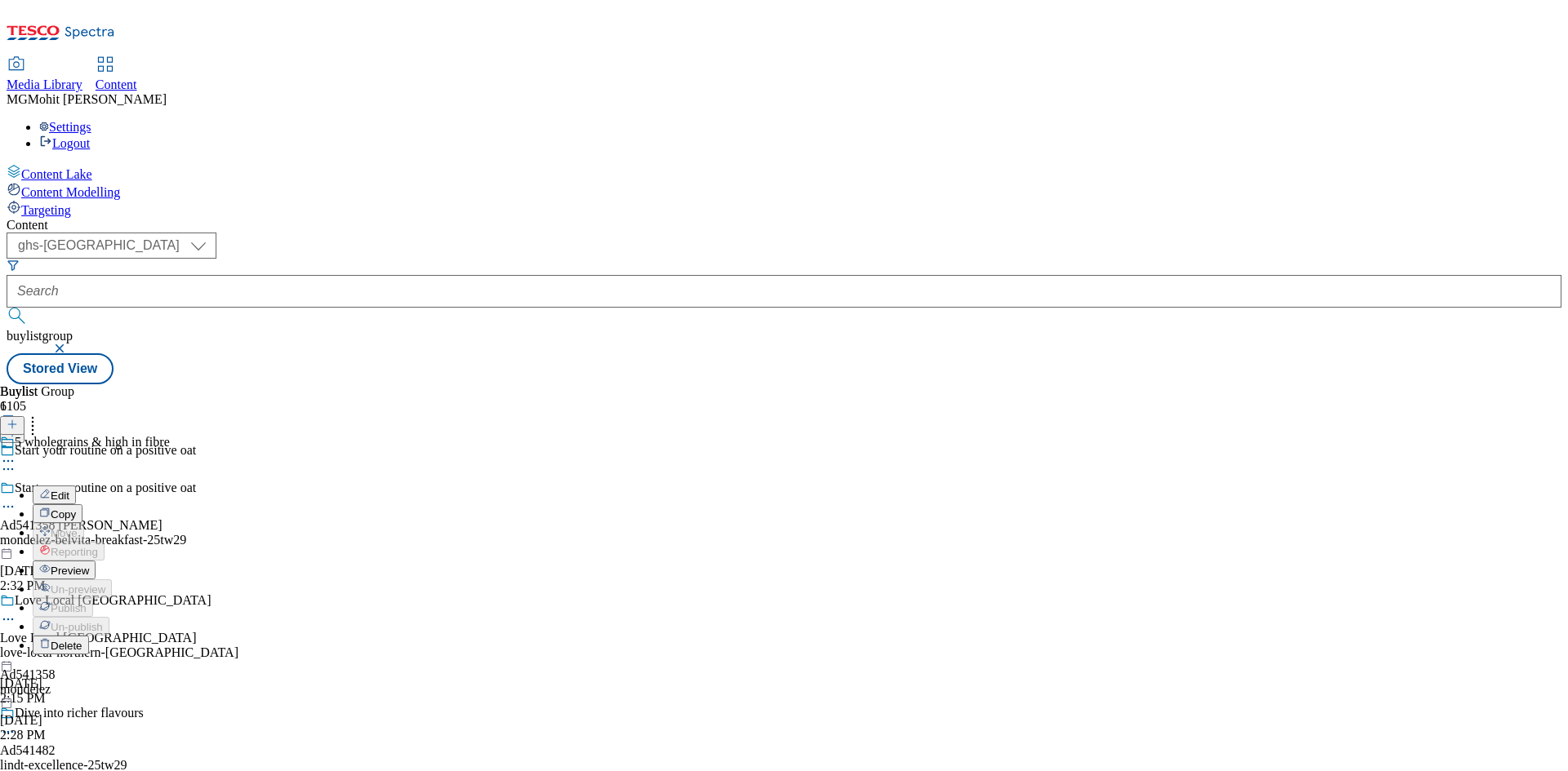
click at [89, 565] on span "Preview" at bounding box center [69, 571] width 38 height 12
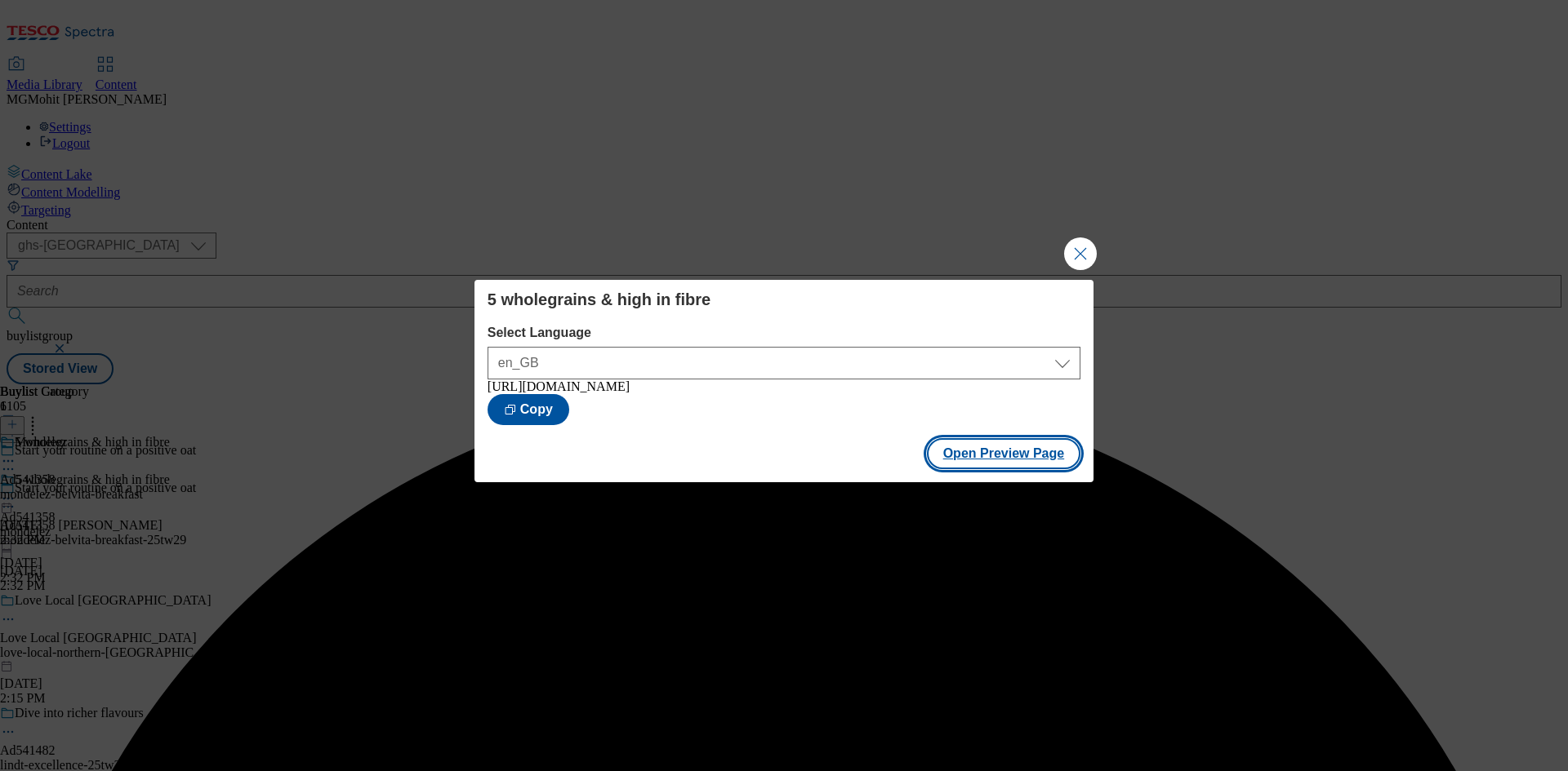
click at [1024, 463] on button "Open Preview Page" at bounding box center [1004, 454] width 154 height 31
click at [1077, 240] on button "Close Modal" at bounding box center [1080, 254] width 32 height 32
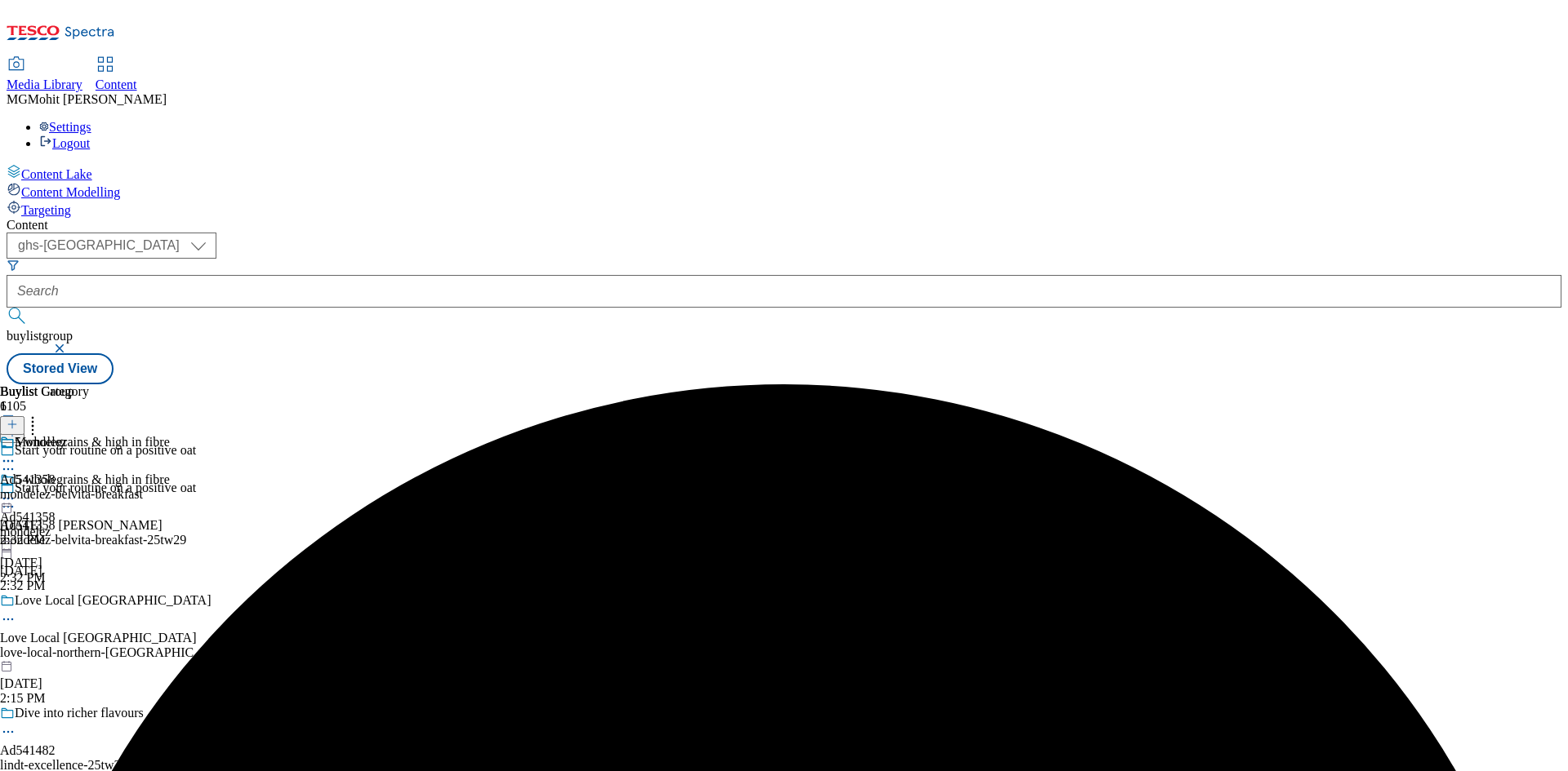
click at [16, 491] on icon at bounding box center [8, 498] width 16 height 16
click at [87, 659] on span "Publish" at bounding box center [68, 665] width 36 height 12
